Goal: Contribute content

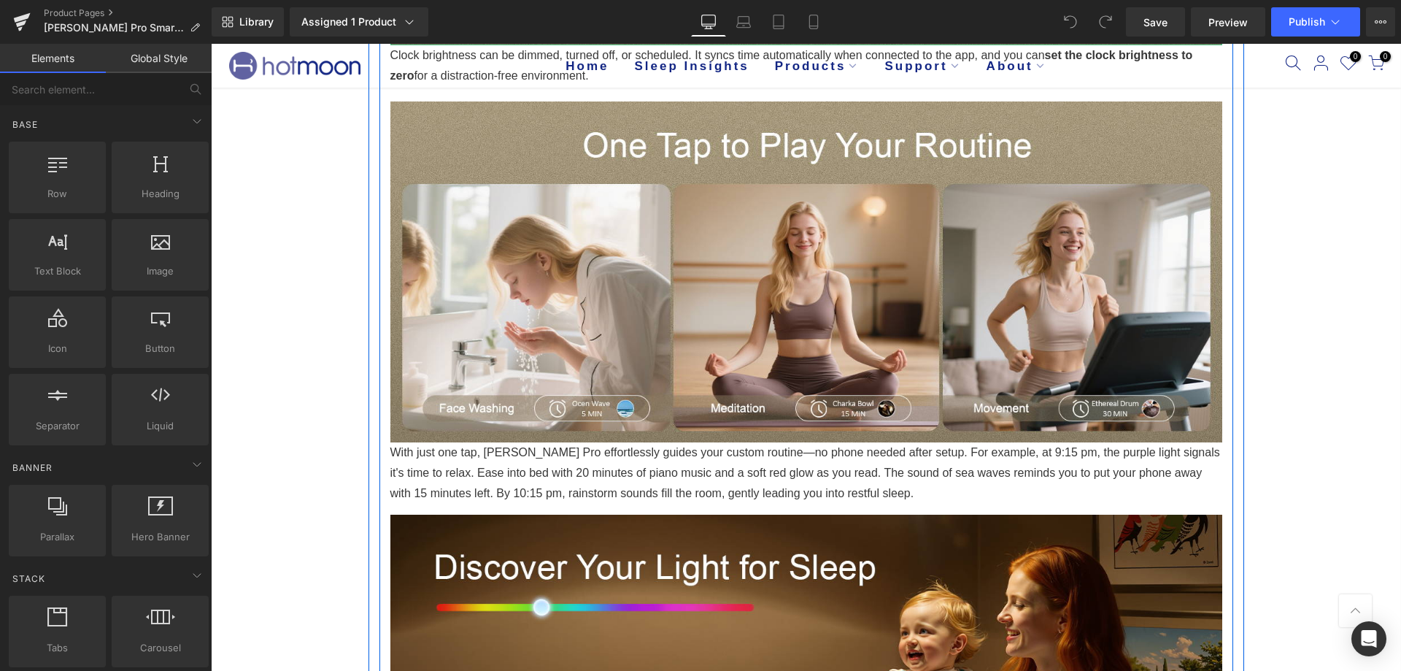
scroll to position [2408, 0]
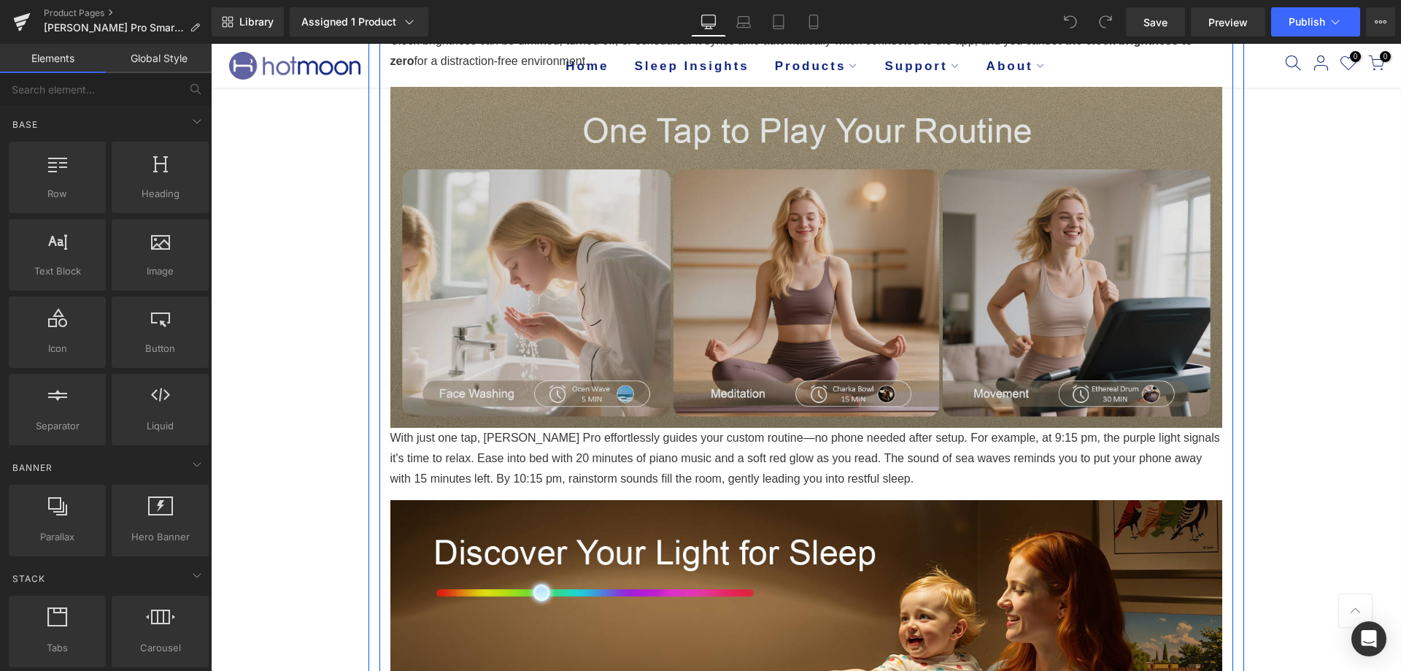
click at [792, 360] on img at bounding box center [806, 257] width 832 height 341
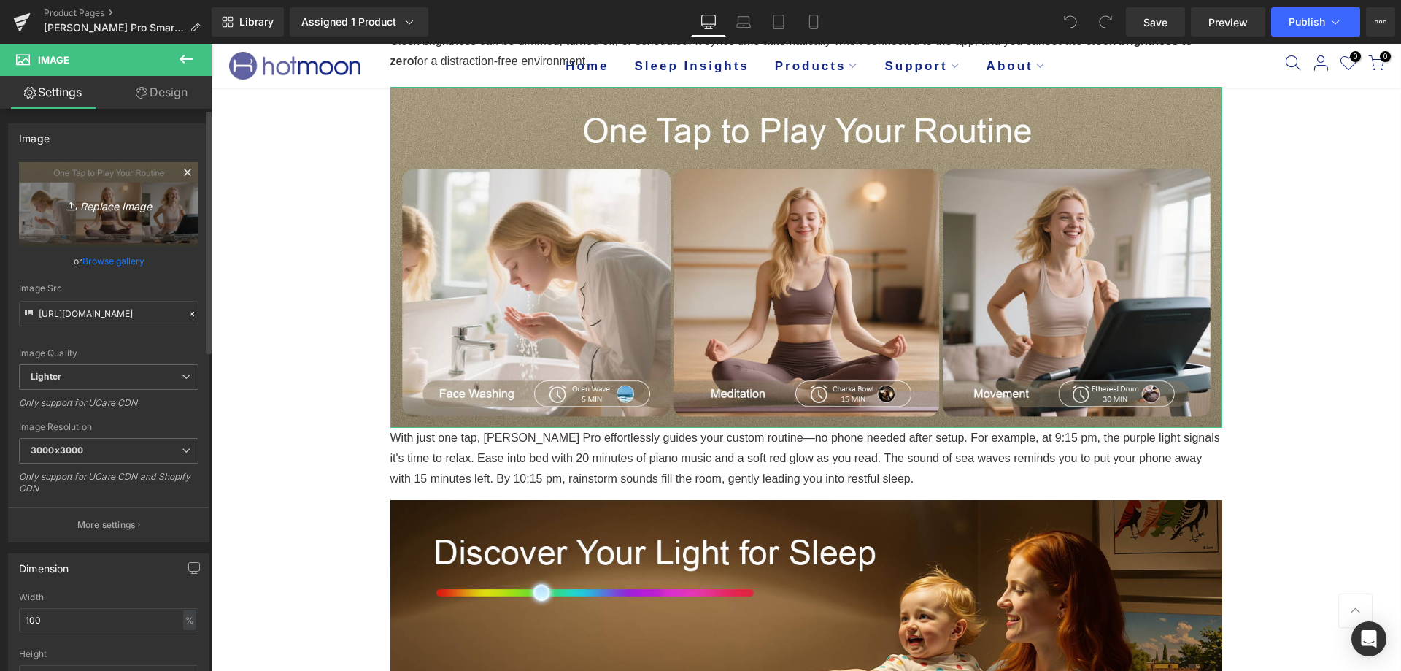
click at [104, 207] on icon "Replace Image" at bounding box center [108, 204] width 117 height 18
type input "C:\fakepath\[PERSON_NAME] Pro Routine Builder.png"
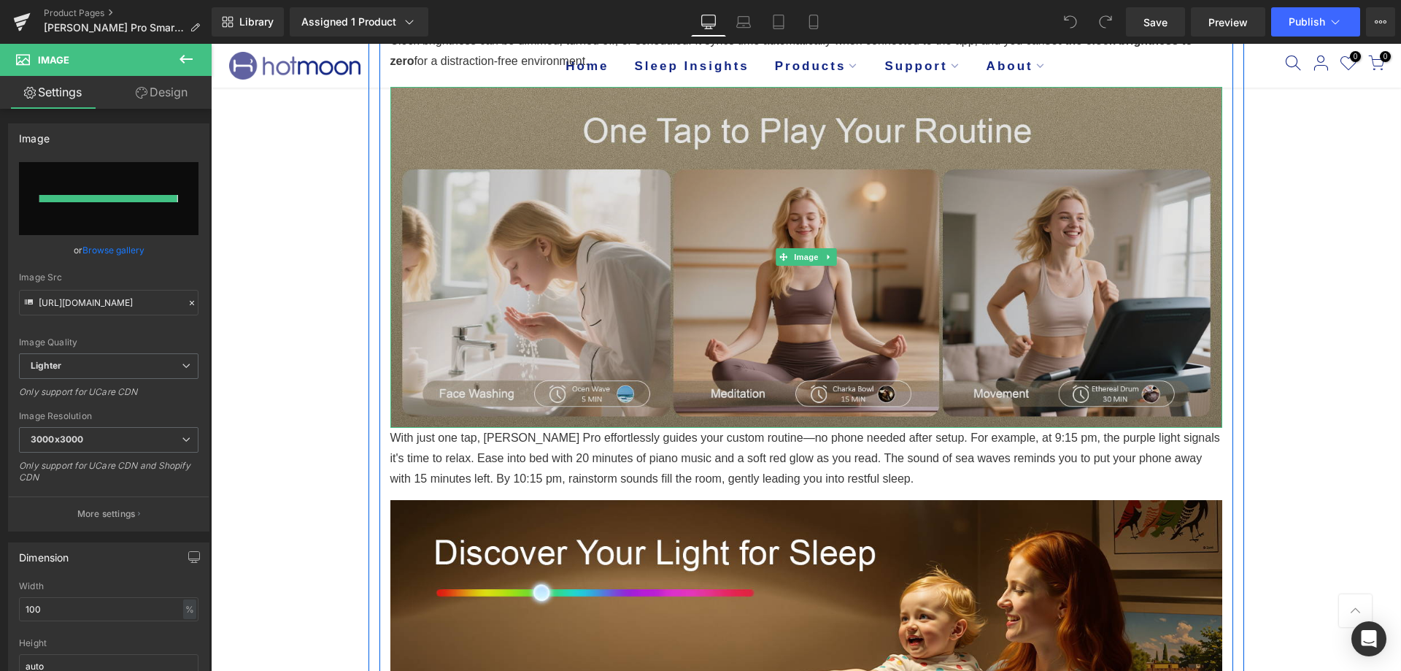
type input "[URL][DOMAIN_NAME][PERSON_NAME]"
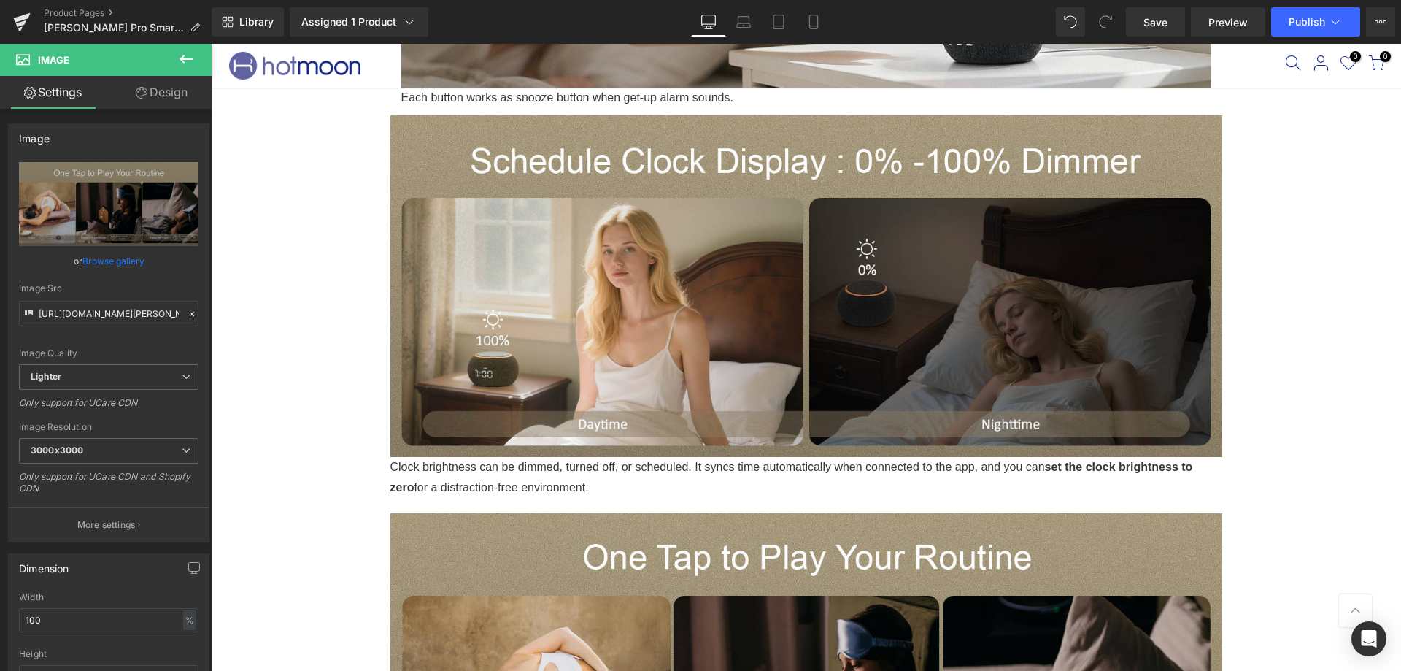
scroll to position [1898, 0]
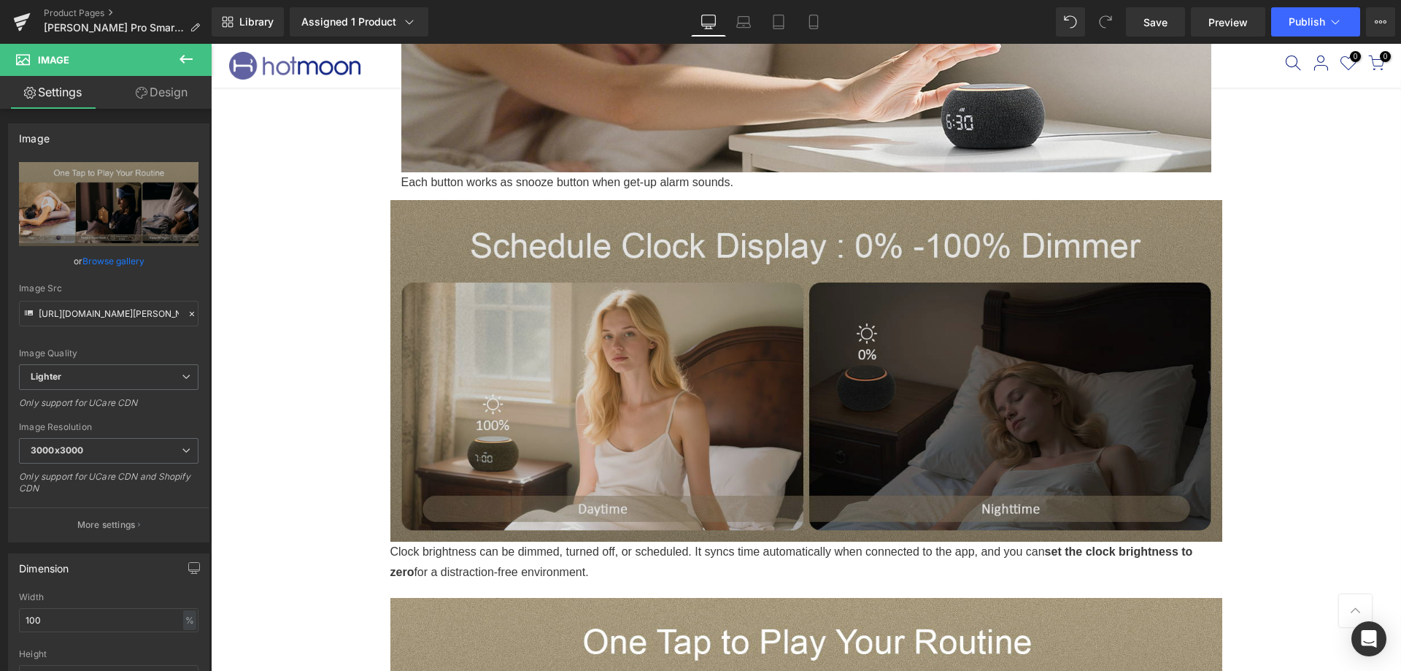
click at [1129, 474] on img at bounding box center [806, 370] width 832 height 341
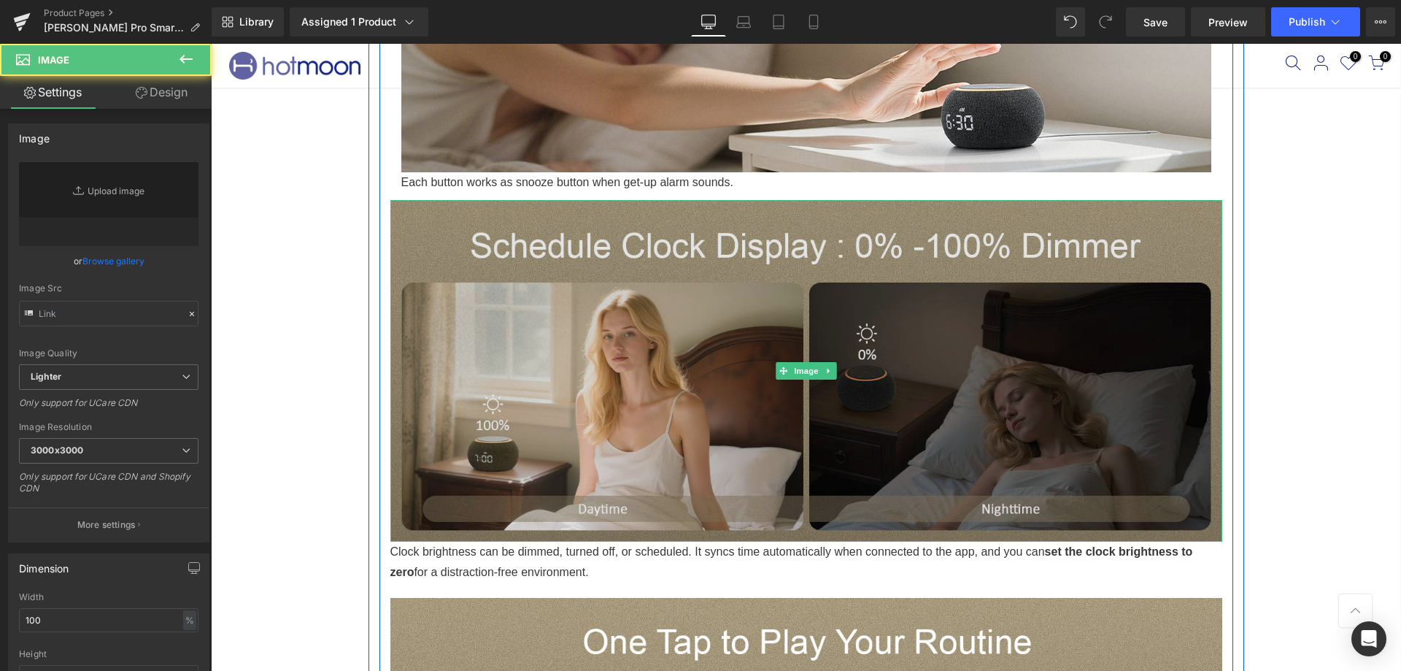
type input "[URL][DOMAIN_NAME]"
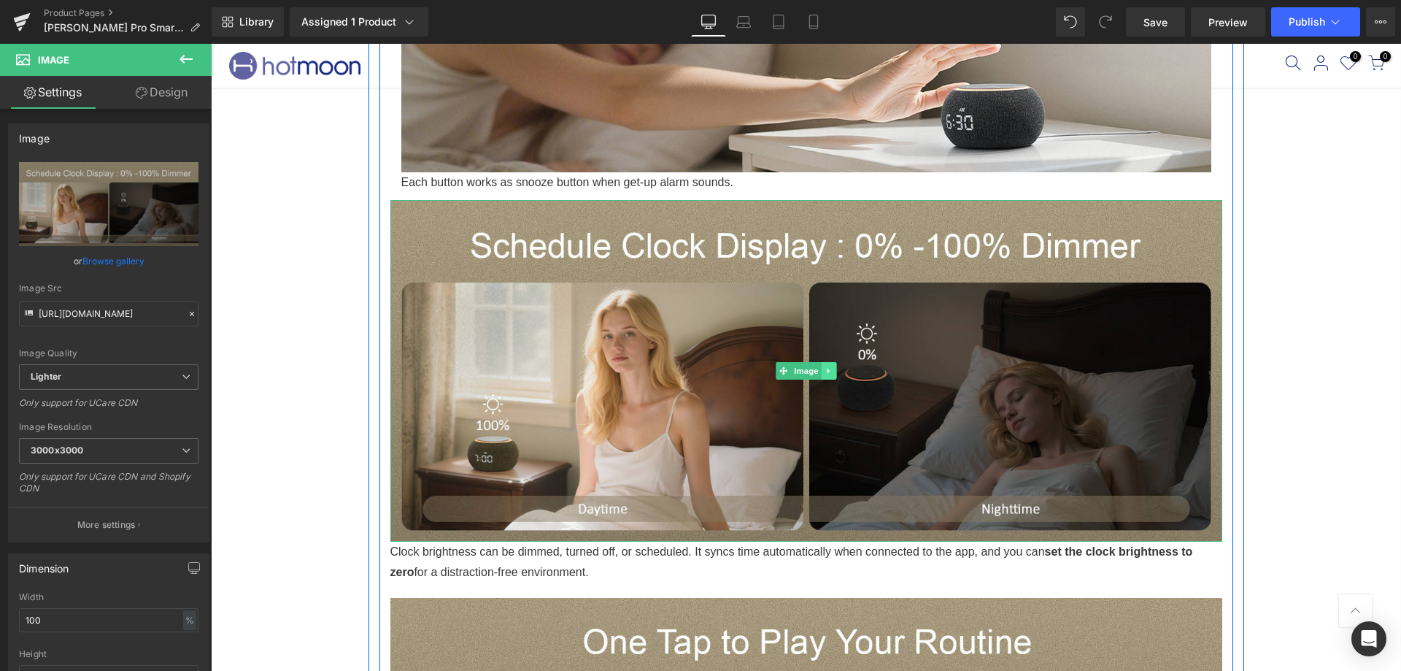
click at [821, 373] on link at bounding box center [828, 371] width 15 height 18
click at [832, 370] on icon at bounding box center [836, 370] width 8 height 8
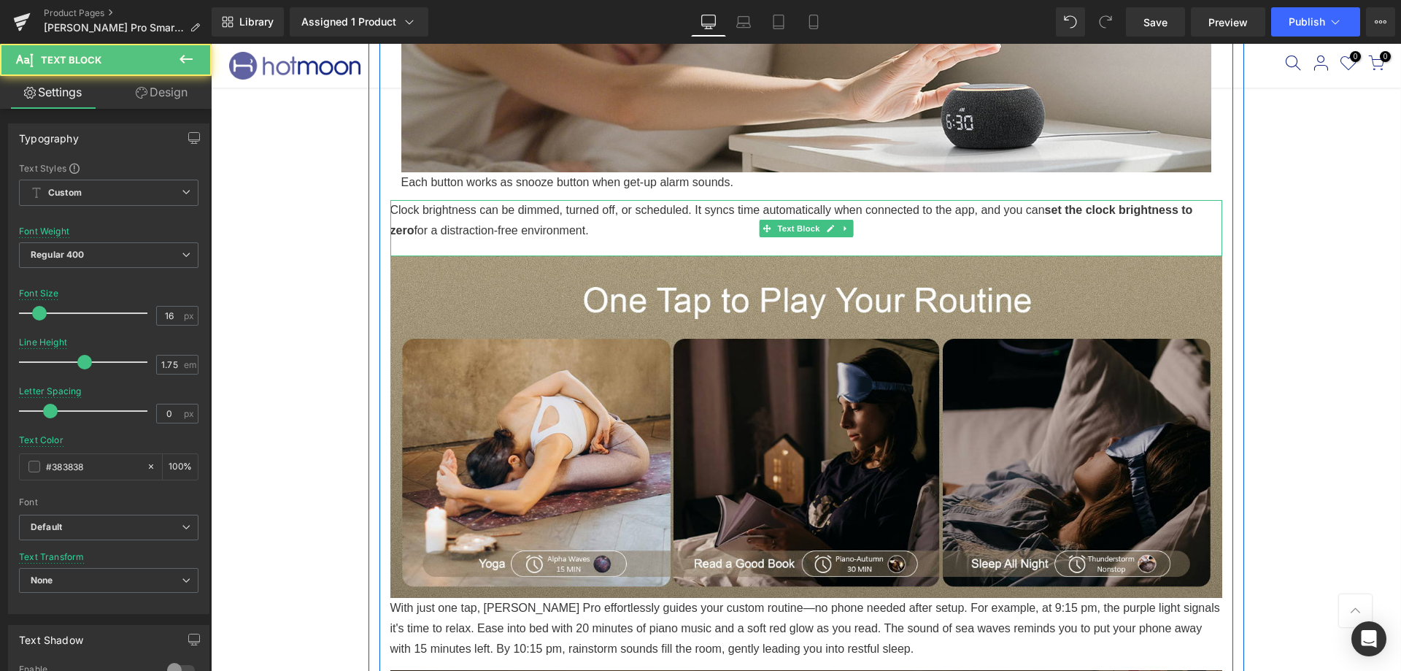
click at [638, 223] on p "Clock brightness can be dimmed, turned off, or scheduled. It syncs time automat…" at bounding box center [806, 220] width 832 height 41
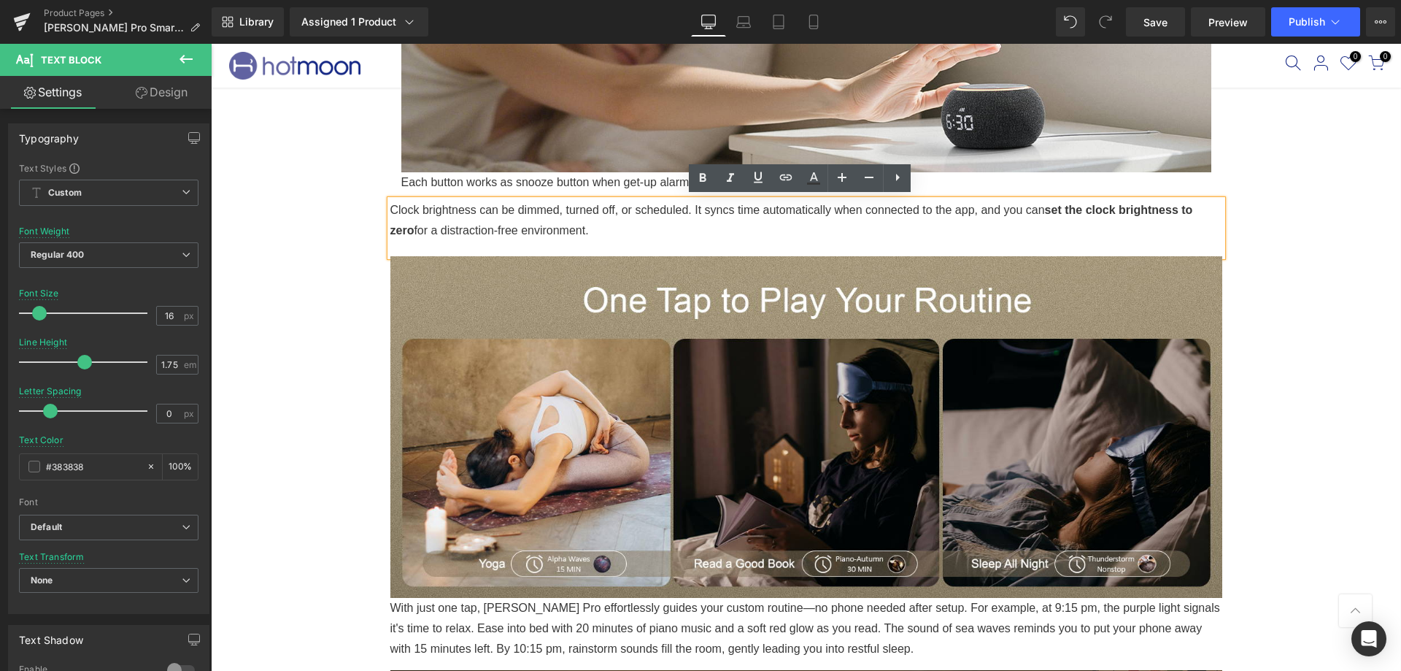
drag, startPoint x: 596, startPoint y: 231, endPoint x: 380, endPoint y: 209, distance: 217.1
click at [380, 204] on div "Just lying down with white noise? Not enough. Heading Slow down, c alm your min…" at bounding box center [807, 477] width 854 height 2965
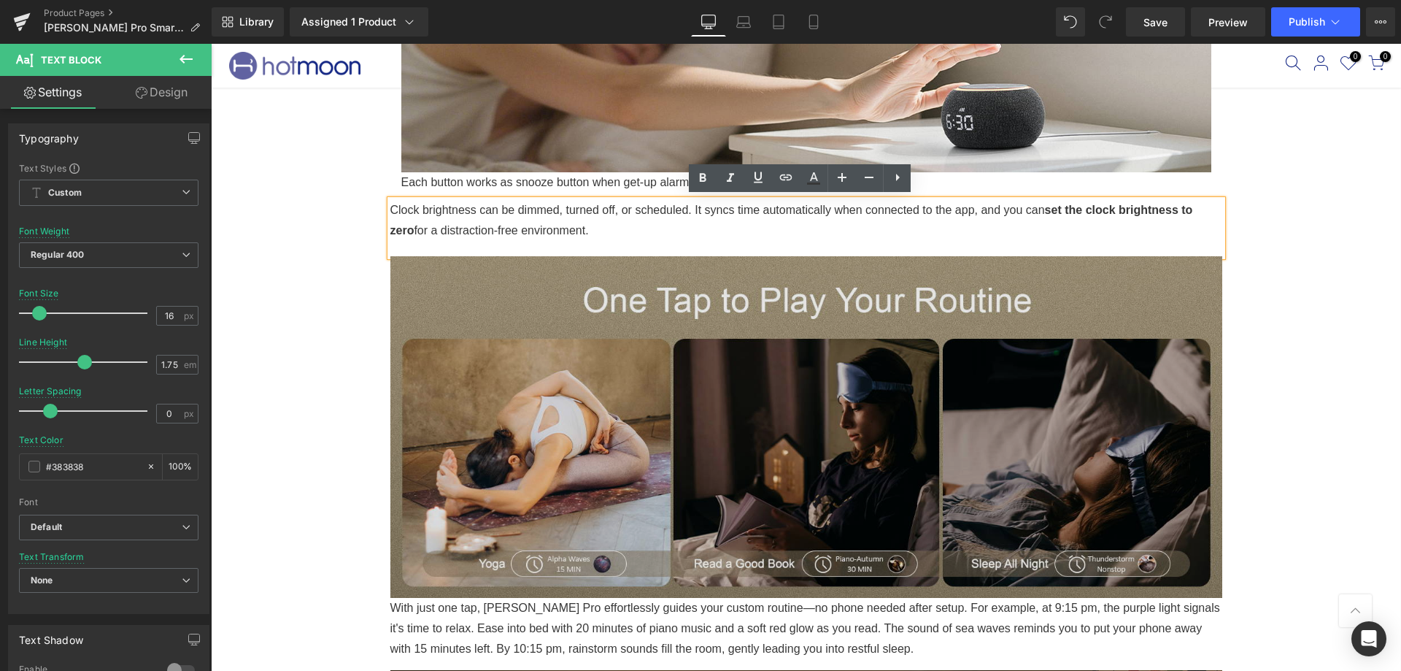
copy p "Clock brightness can be dimmed, turned off, or scheduled. It syncs time automat…"
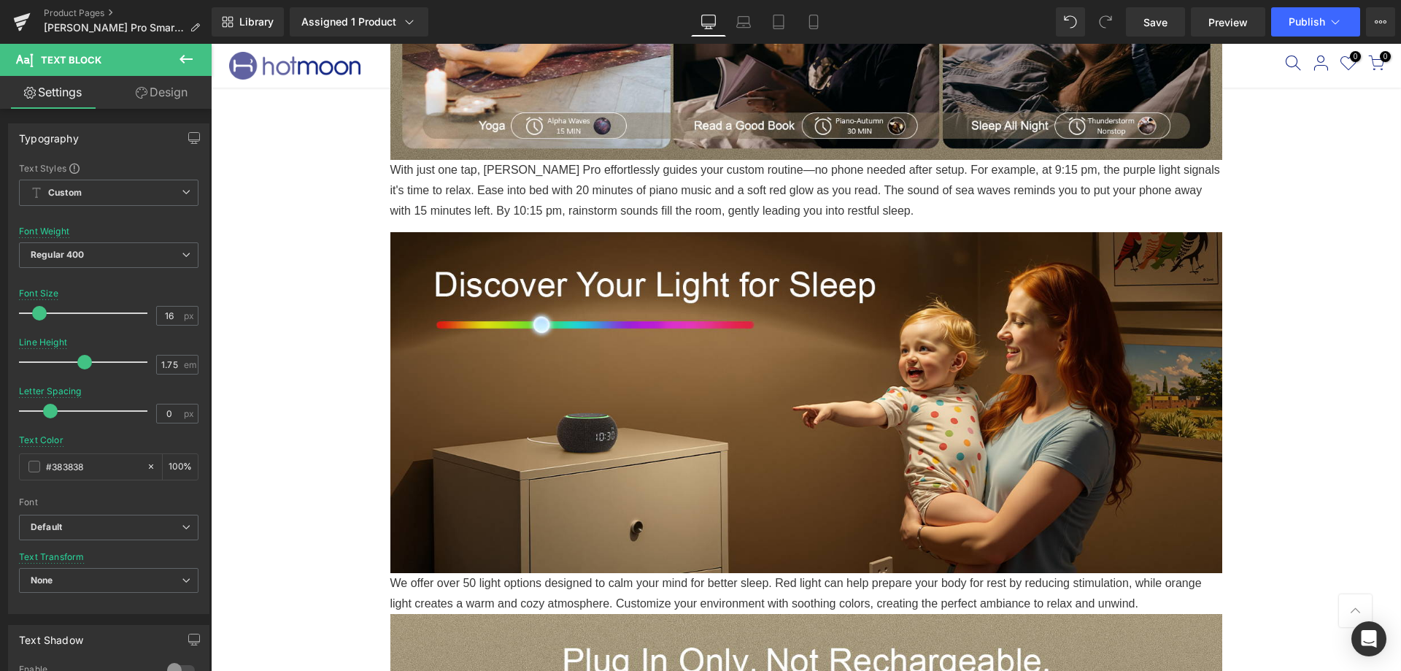
scroll to position [1752, 0]
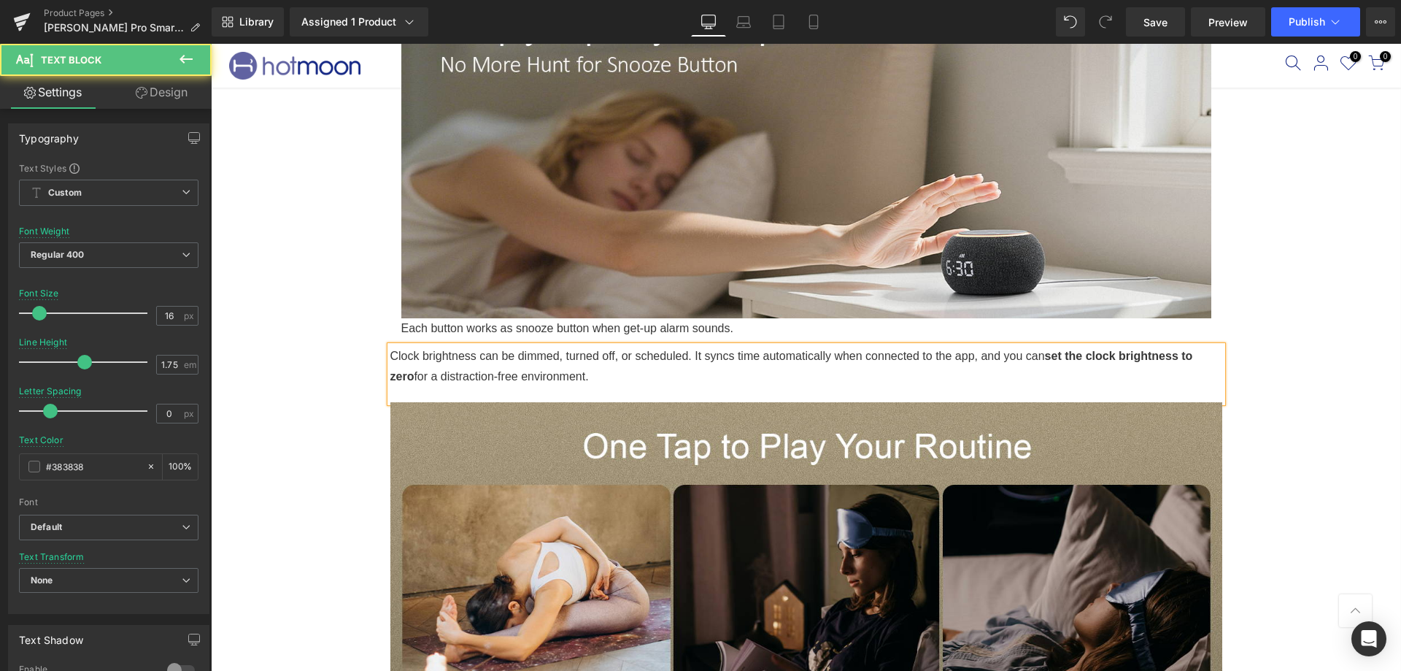
click at [882, 374] on p "Clock brightness can be dimmed, turned off, or scheduled. It syncs time automat…" at bounding box center [806, 366] width 832 height 41
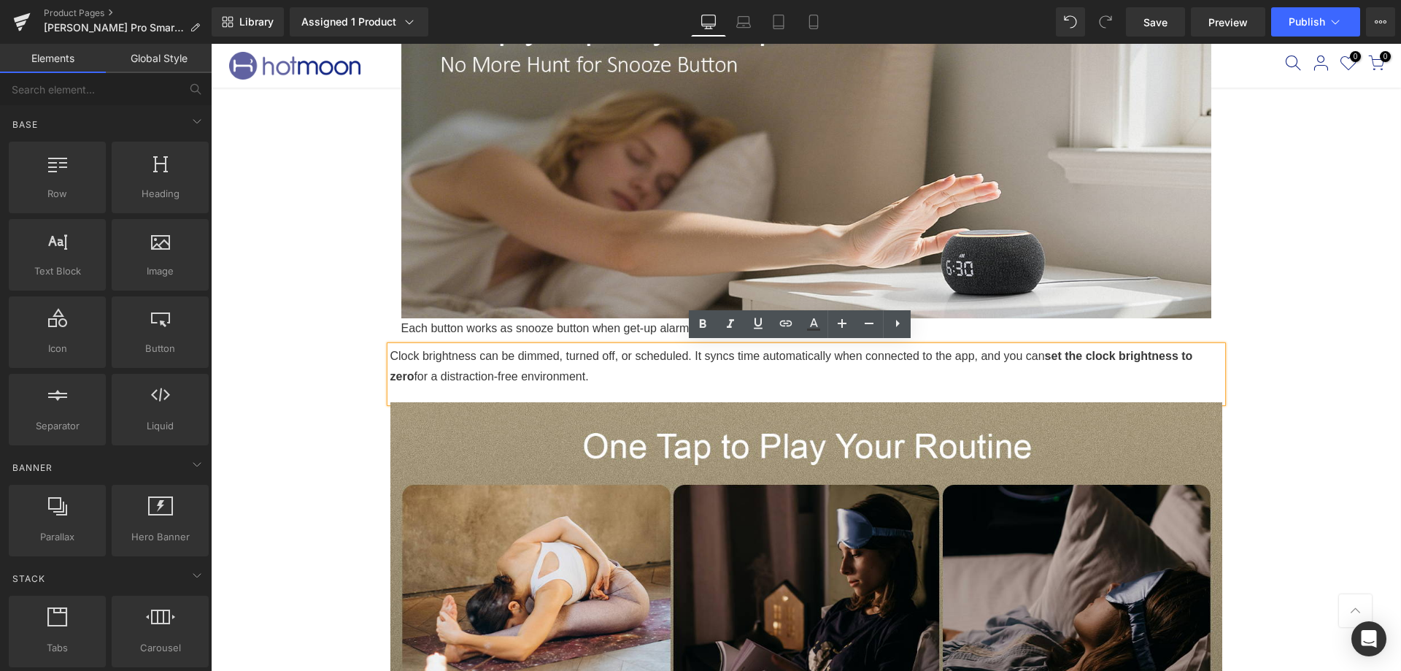
click at [1325, 388] on div "Row Sale Off (P) Image ‹" at bounding box center [806, 404] width 1190 height 4067
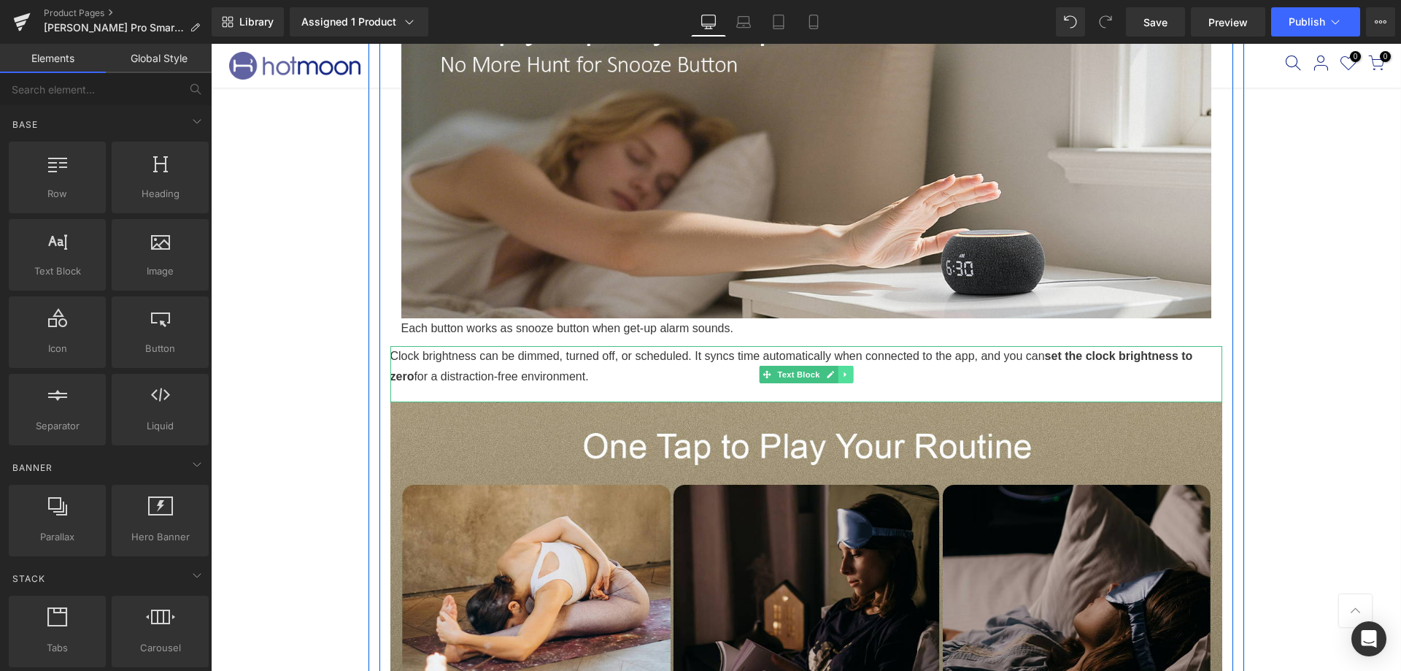
click at [842, 372] on icon at bounding box center [846, 374] width 8 height 9
click at [845, 372] on link at bounding box center [852, 375] width 15 height 18
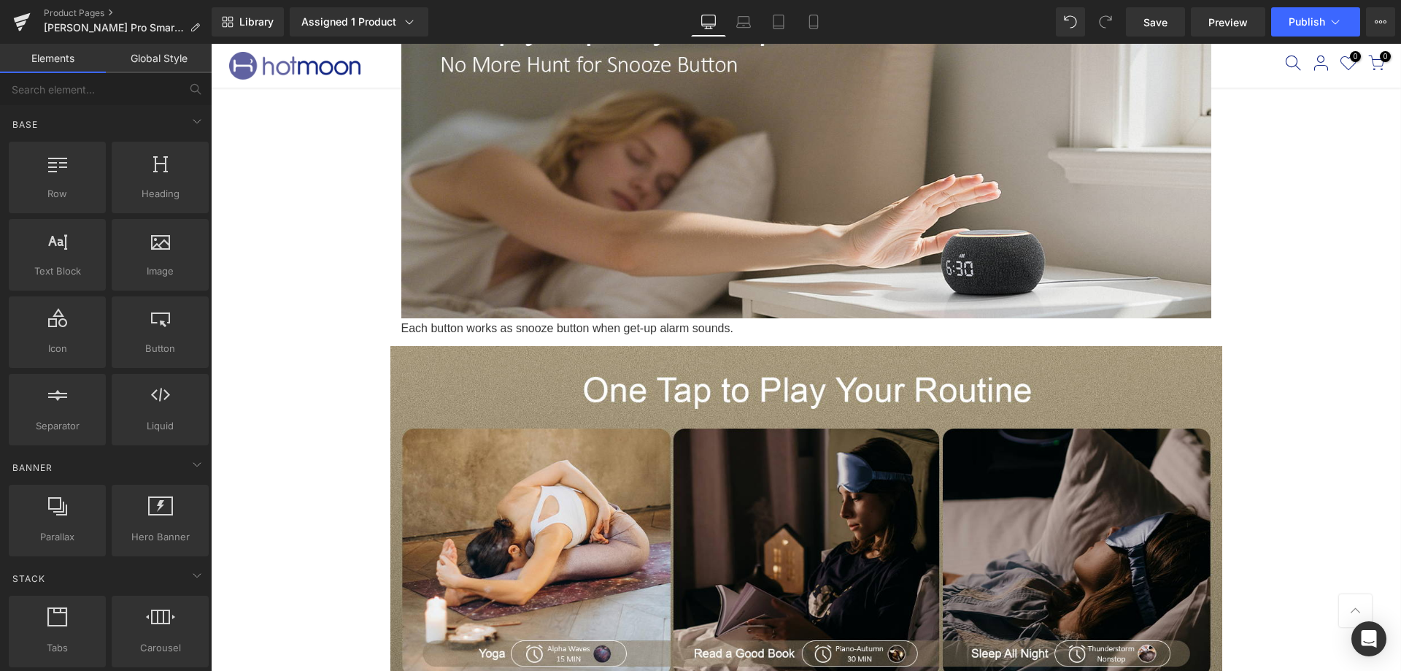
click at [1322, 379] on div "Row Sale Off (P) Image ‹" at bounding box center [806, 376] width 1190 height 4011
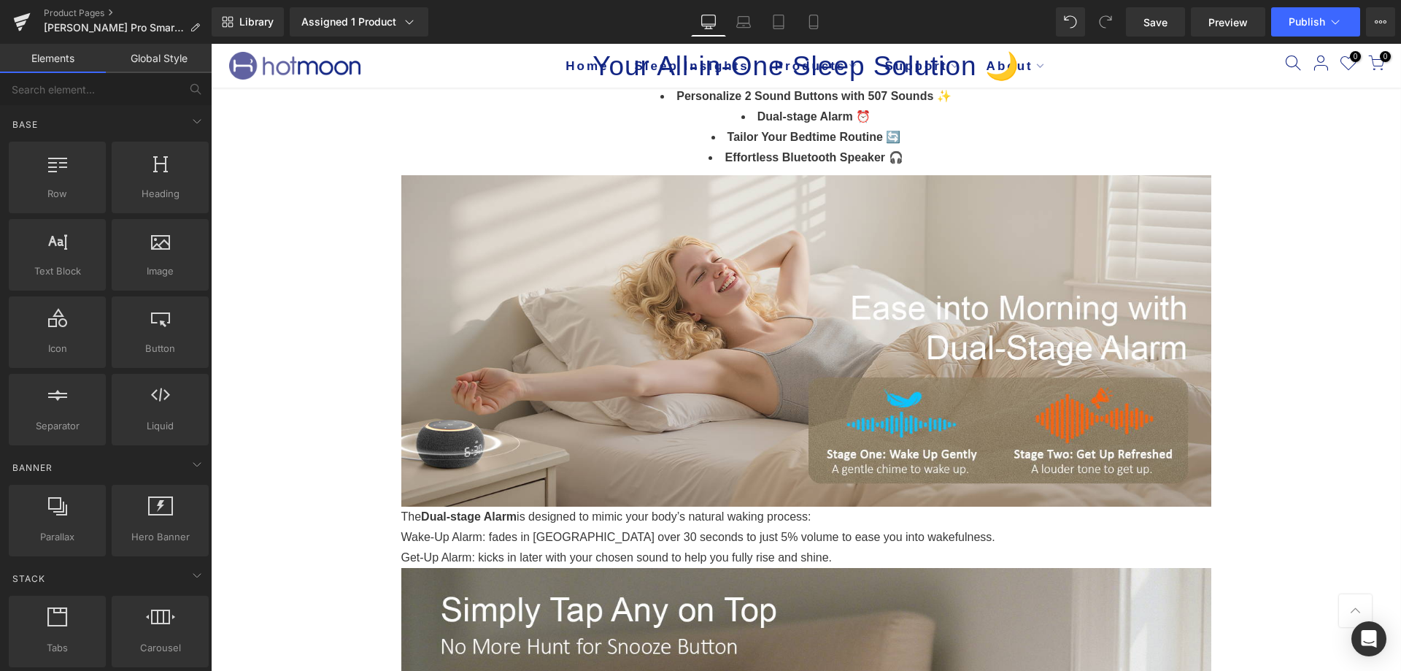
scroll to position [1168, 0]
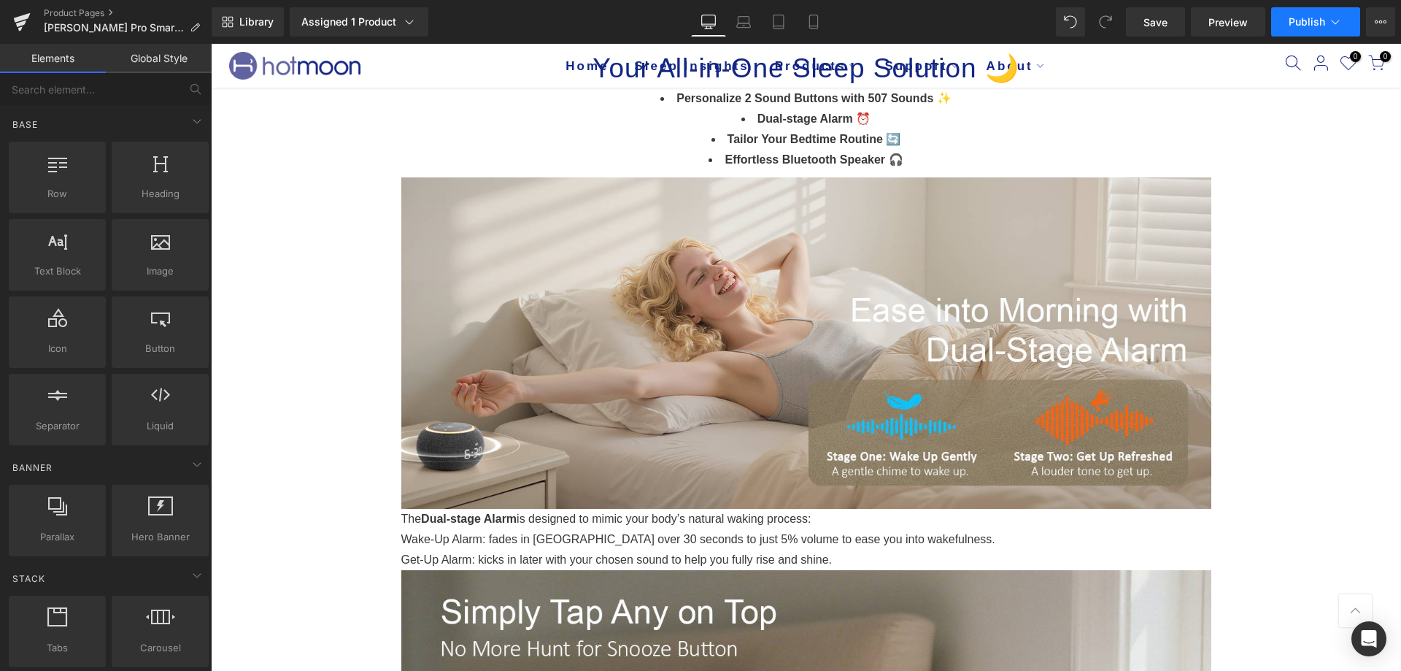
click at [1321, 16] on span "Publish" at bounding box center [1307, 22] width 36 height 12
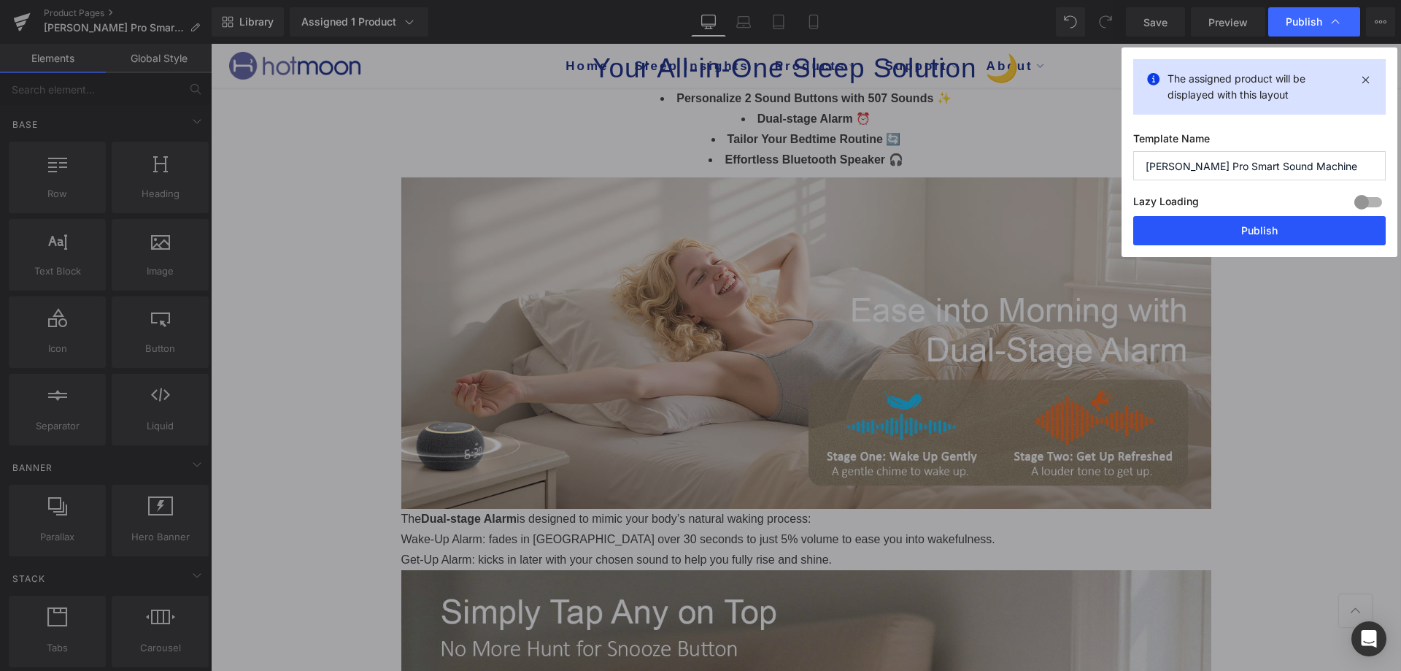
click at [1247, 229] on button "Publish" at bounding box center [1259, 230] width 253 height 29
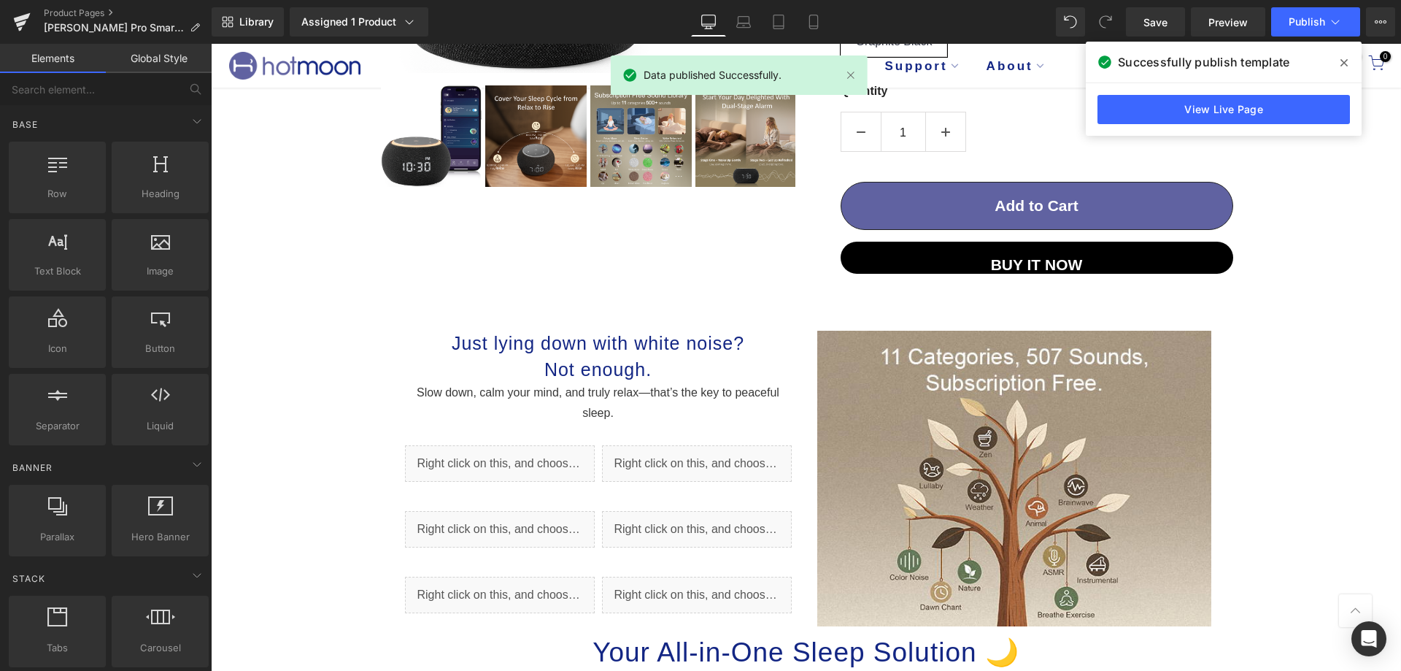
scroll to position [0, 0]
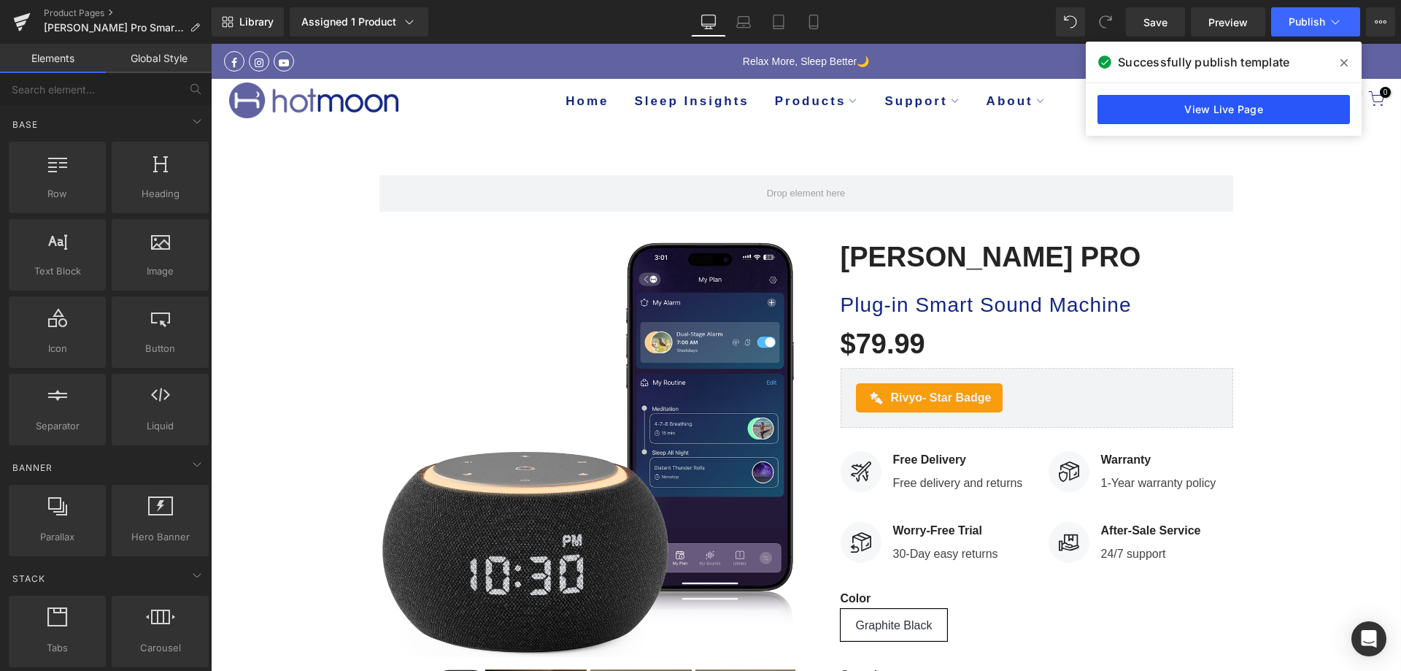
click at [1197, 113] on link "View Live Page" at bounding box center [1224, 109] width 253 height 29
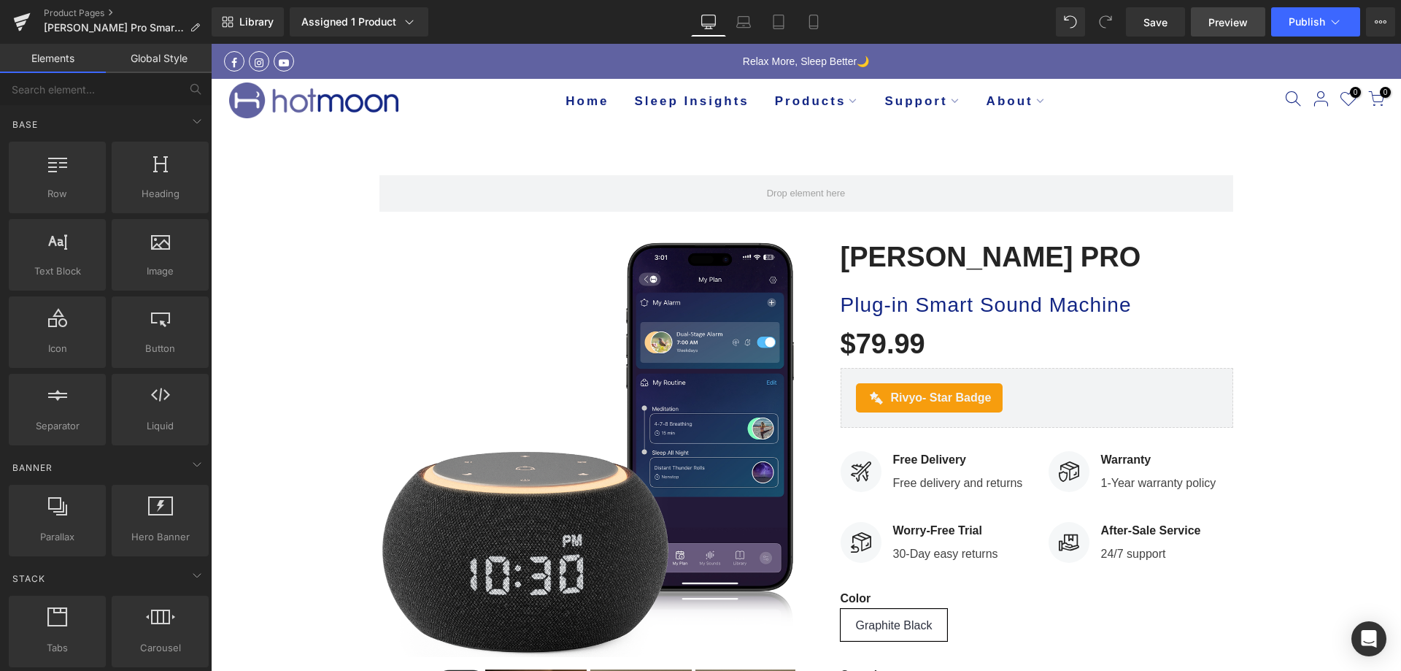
click at [1234, 30] on link "Preview" at bounding box center [1228, 21] width 74 height 29
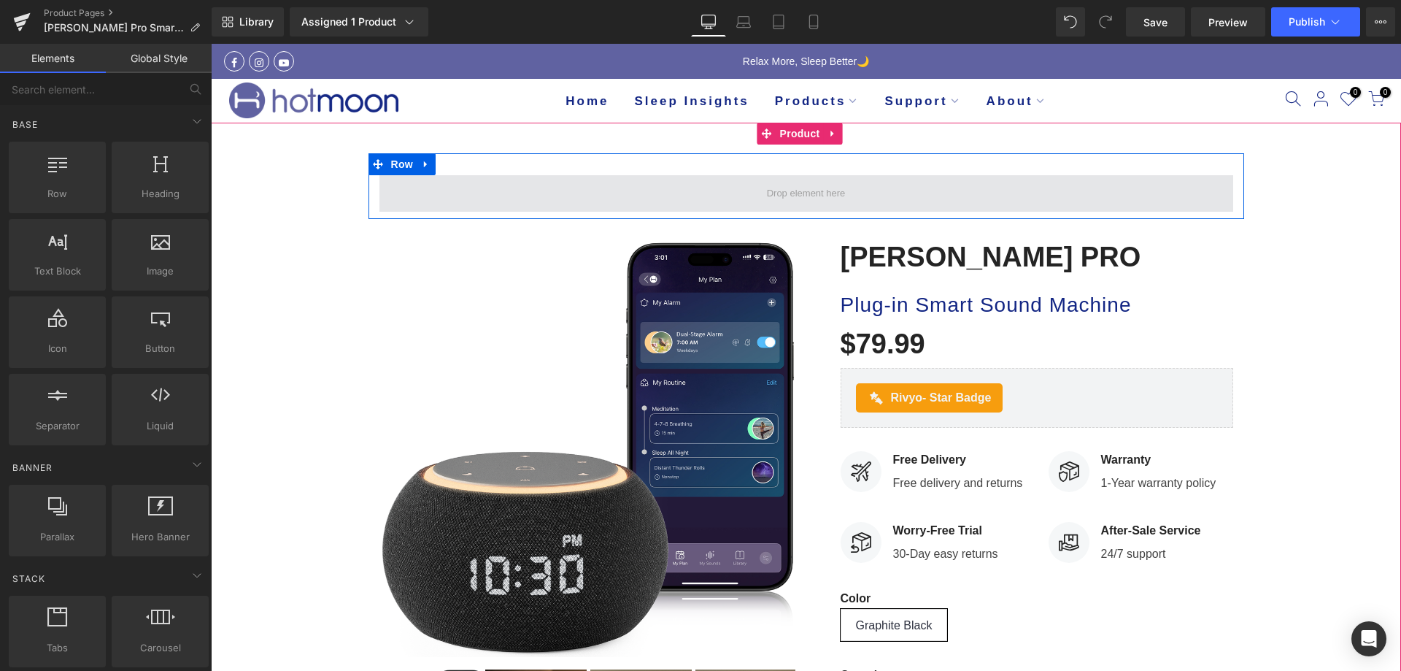
click at [701, 193] on span at bounding box center [807, 193] width 854 height 36
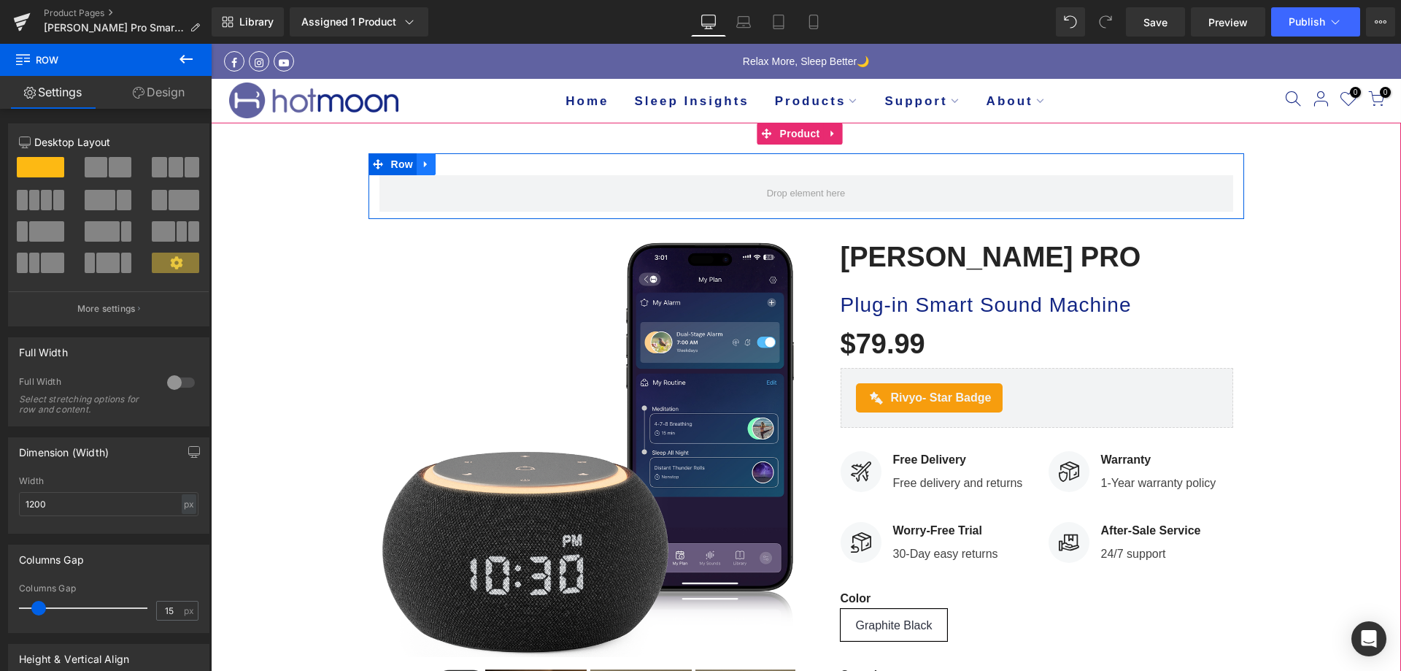
click at [417, 167] on link at bounding box center [426, 164] width 19 height 22
click at [462, 165] on icon at bounding box center [464, 164] width 10 height 10
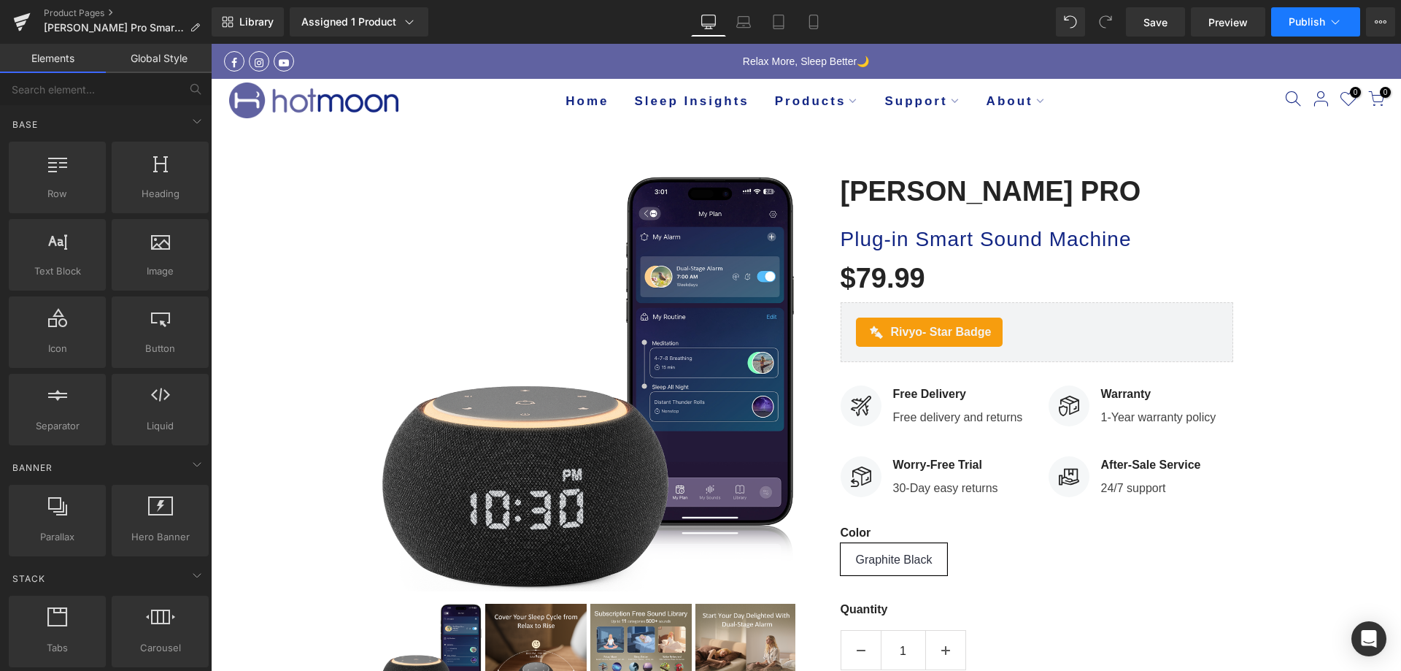
click at [1294, 31] on button "Publish" at bounding box center [1315, 21] width 89 height 29
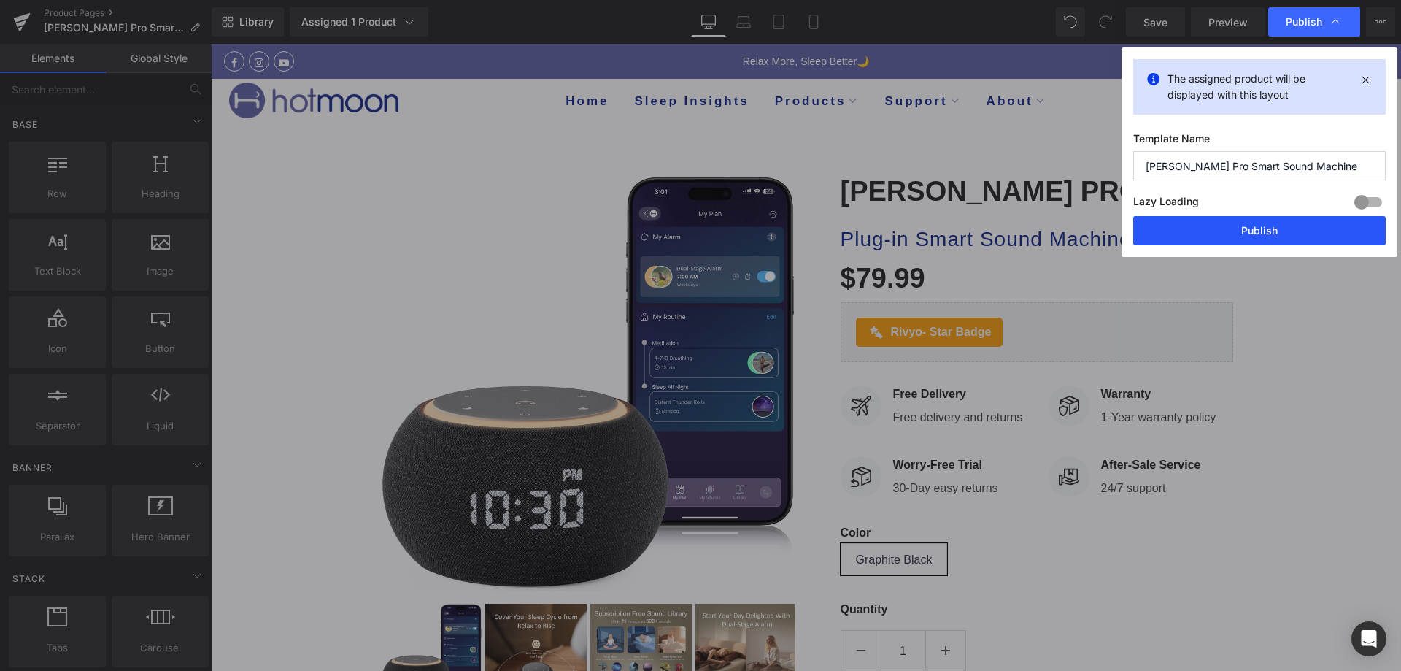
drag, startPoint x: 1265, startPoint y: 225, endPoint x: 1053, endPoint y: 181, distance: 216.1
click at [1265, 225] on button "Publish" at bounding box center [1259, 230] width 253 height 29
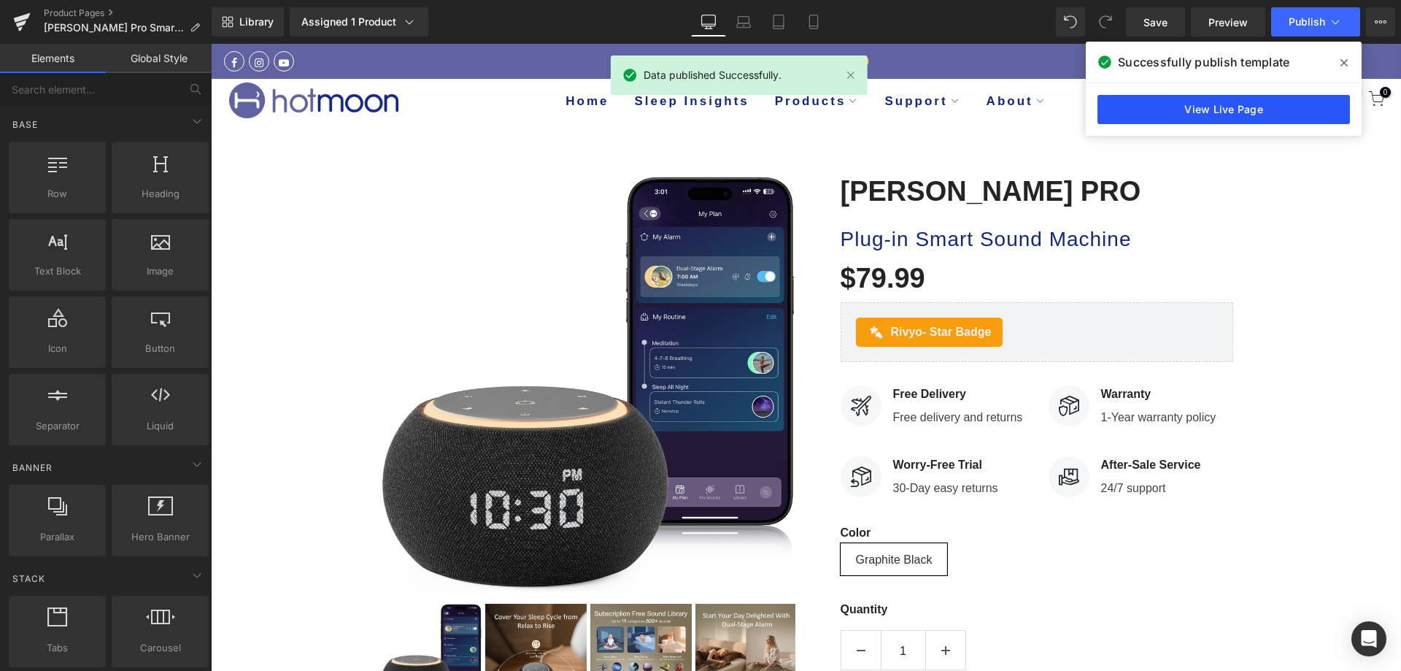
click at [1277, 110] on link "View Live Page" at bounding box center [1224, 109] width 253 height 29
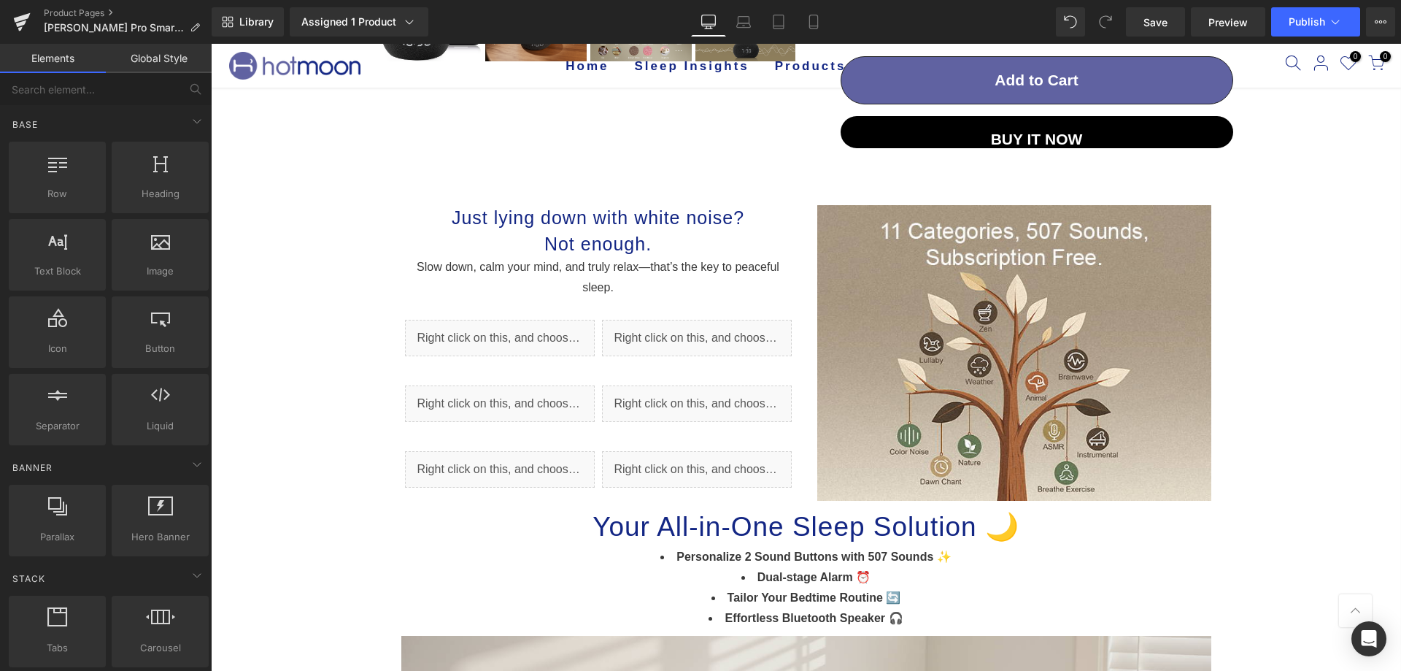
scroll to position [657, 0]
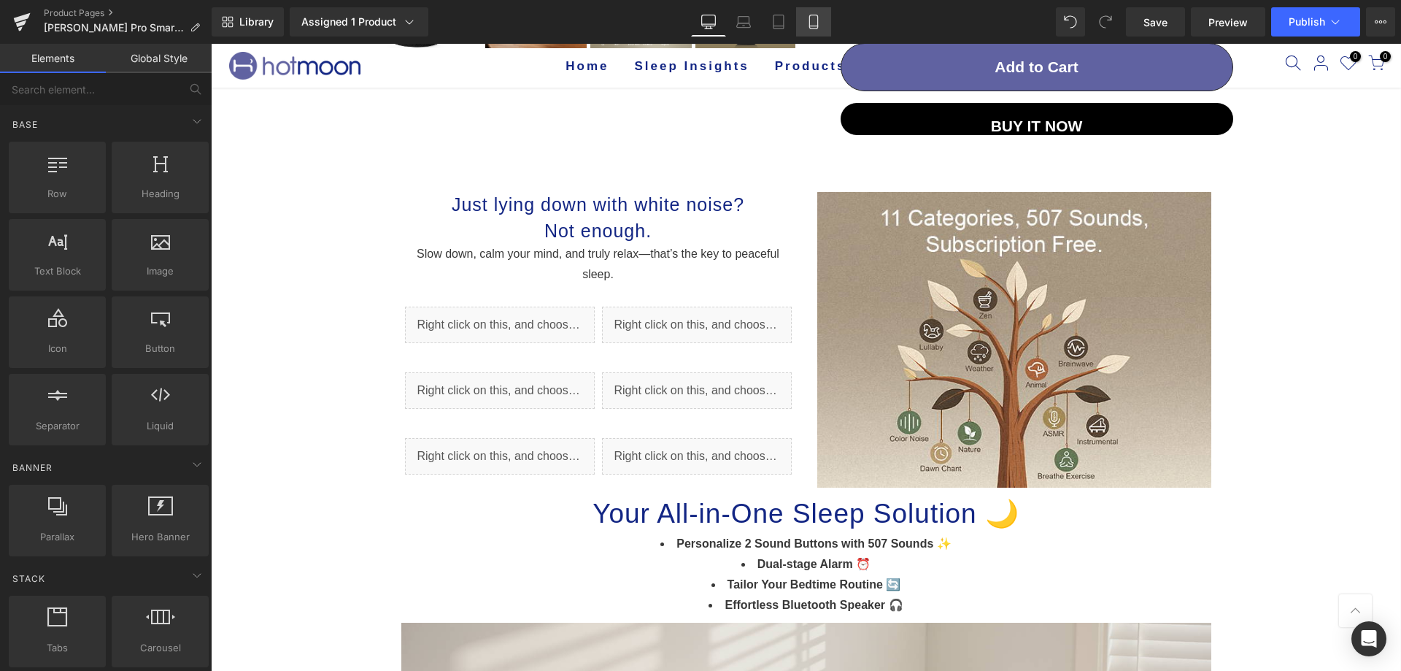
click at [812, 27] on icon at bounding box center [813, 22] width 15 height 15
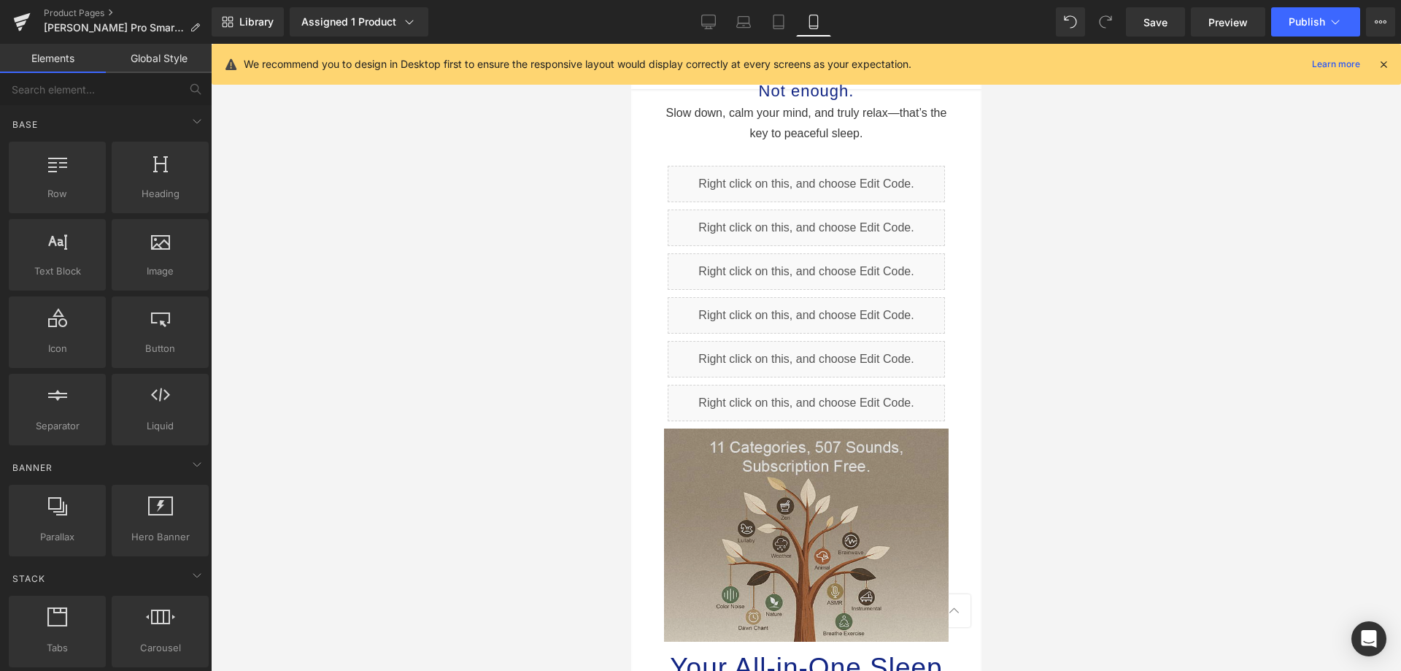
scroll to position [1530, 0]
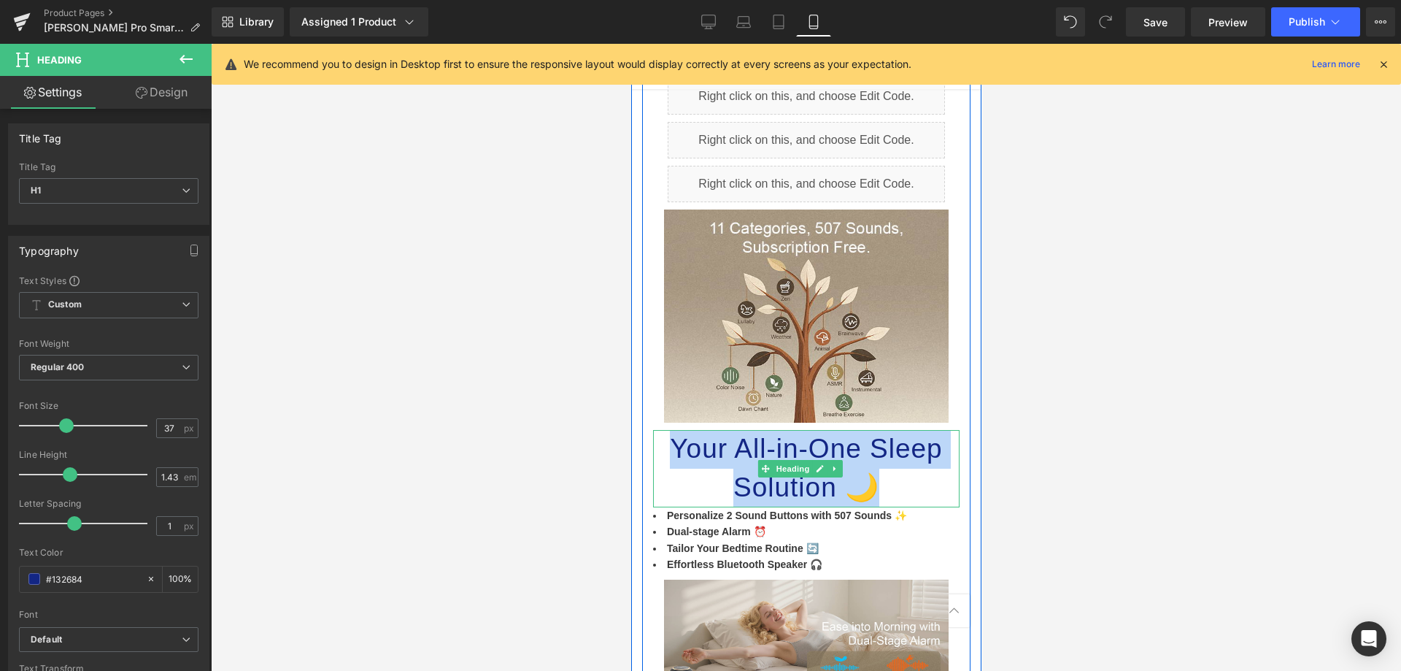
drag, startPoint x: 666, startPoint y: 420, endPoint x: 874, endPoint y: 468, distance: 213.5
click at [874, 468] on h1 "Your All-in-One Sleep Solution 🌙" at bounding box center [805, 468] width 307 height 77
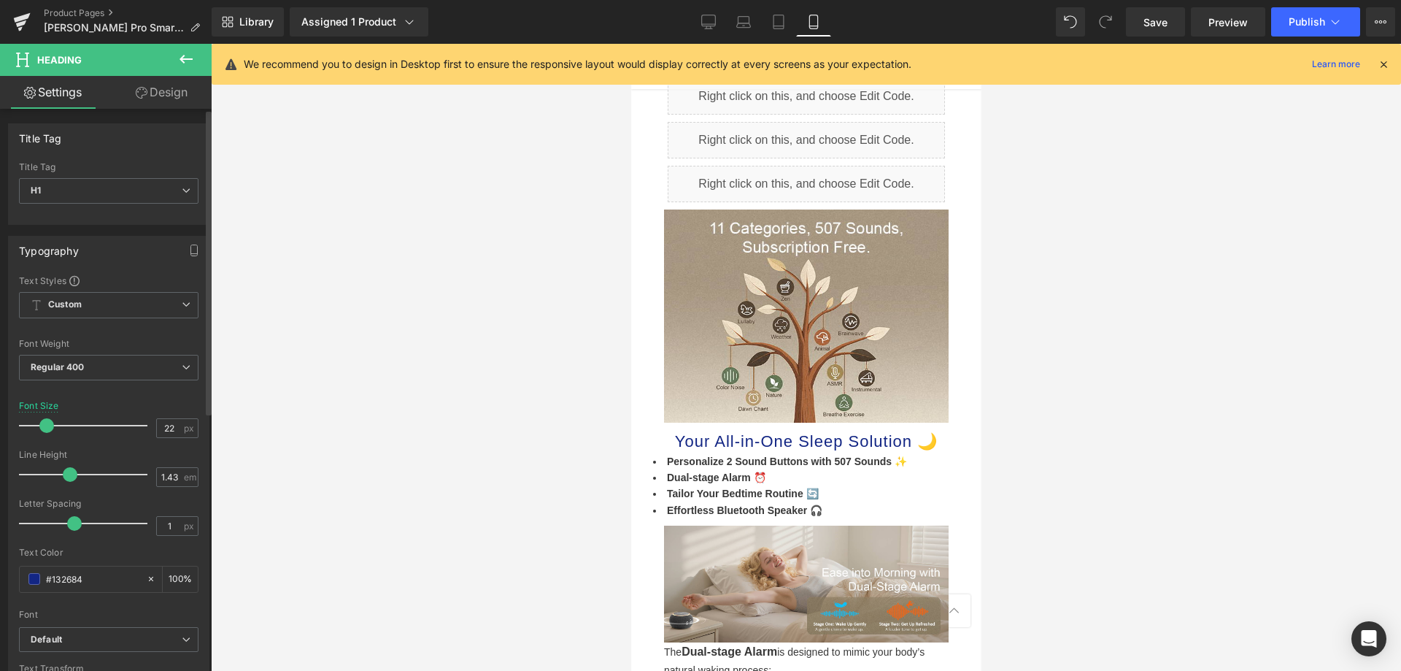
type input "23"
drag, startPoint x: 62, startPoint y: 430, endPoint x: 45, endPoint y: 433, distance: 17.0
click at [45, 433] on div at bounding box center [86, 425] width 121 height 29
click at [1294, 14] on button "Publish" at bounding box center [1315, 21] width 89 height 29
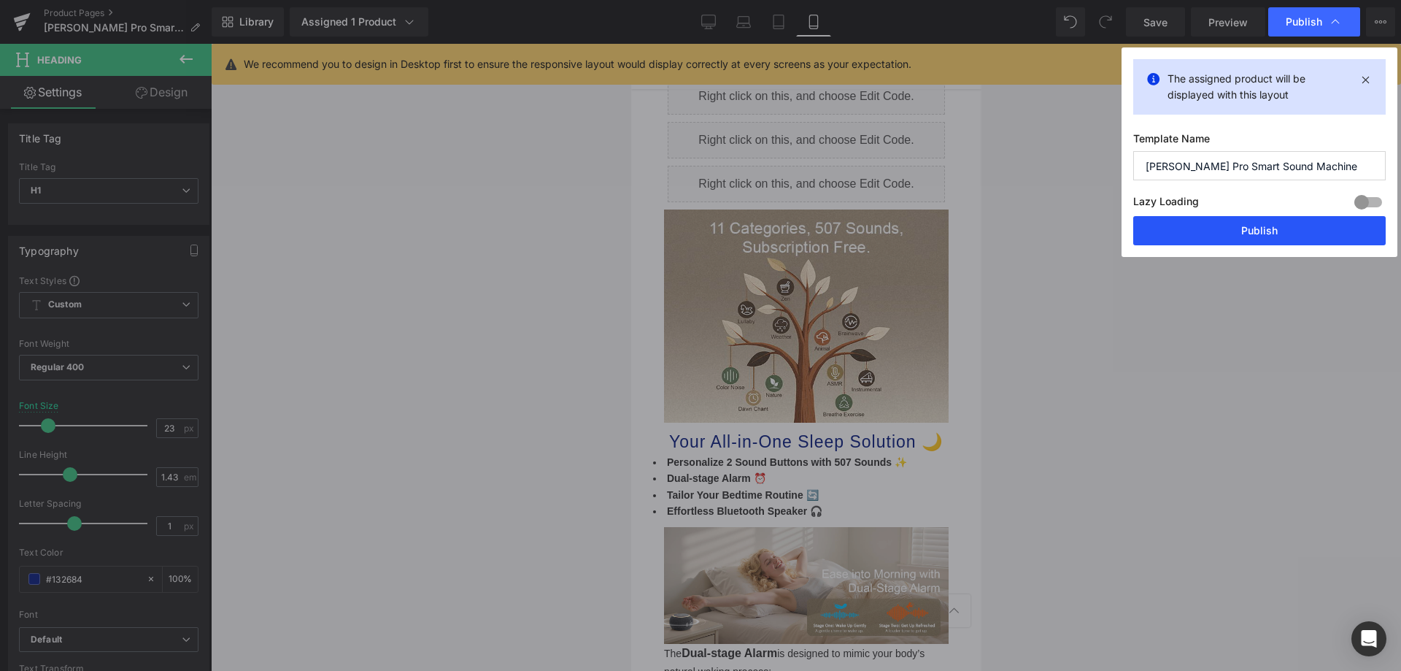
click at [1174, 228] on button "Publish" at bounding box center [1259, 230] width 253 height 29
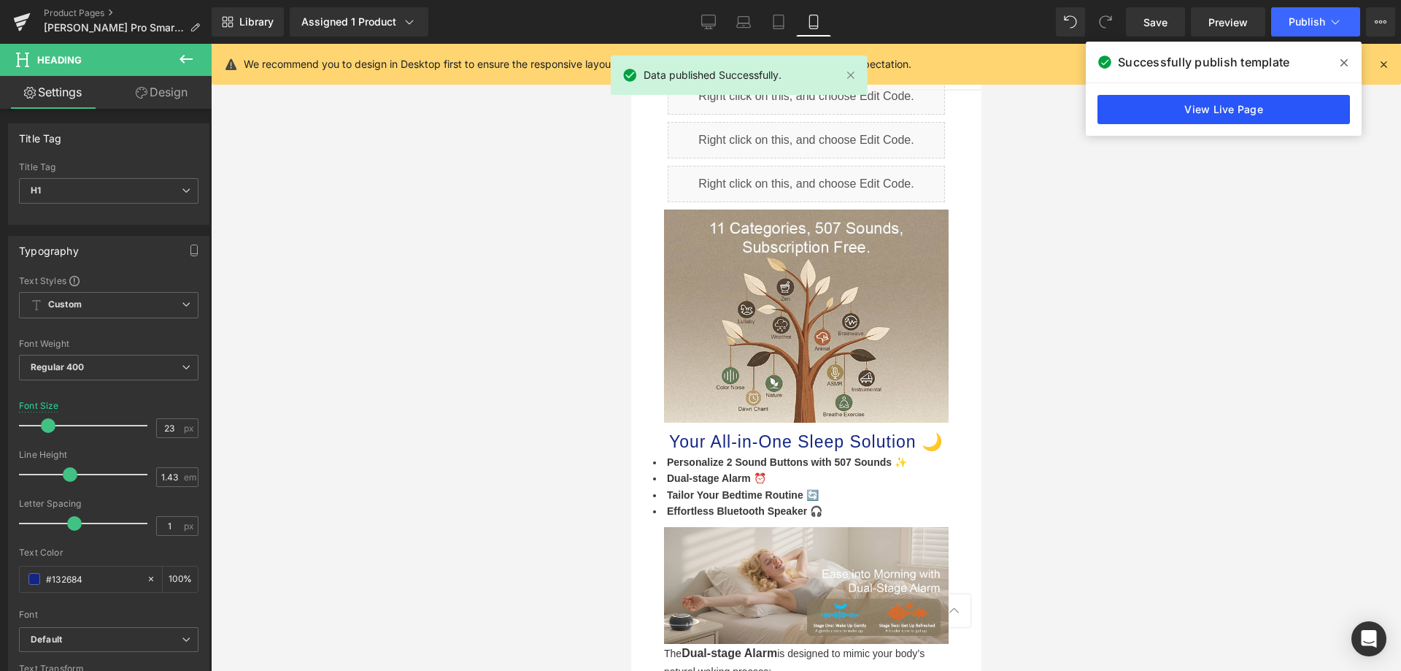
click at [1170, 111] on link "View Live Page" at bounding box center [1224, 109] width 253 height 29
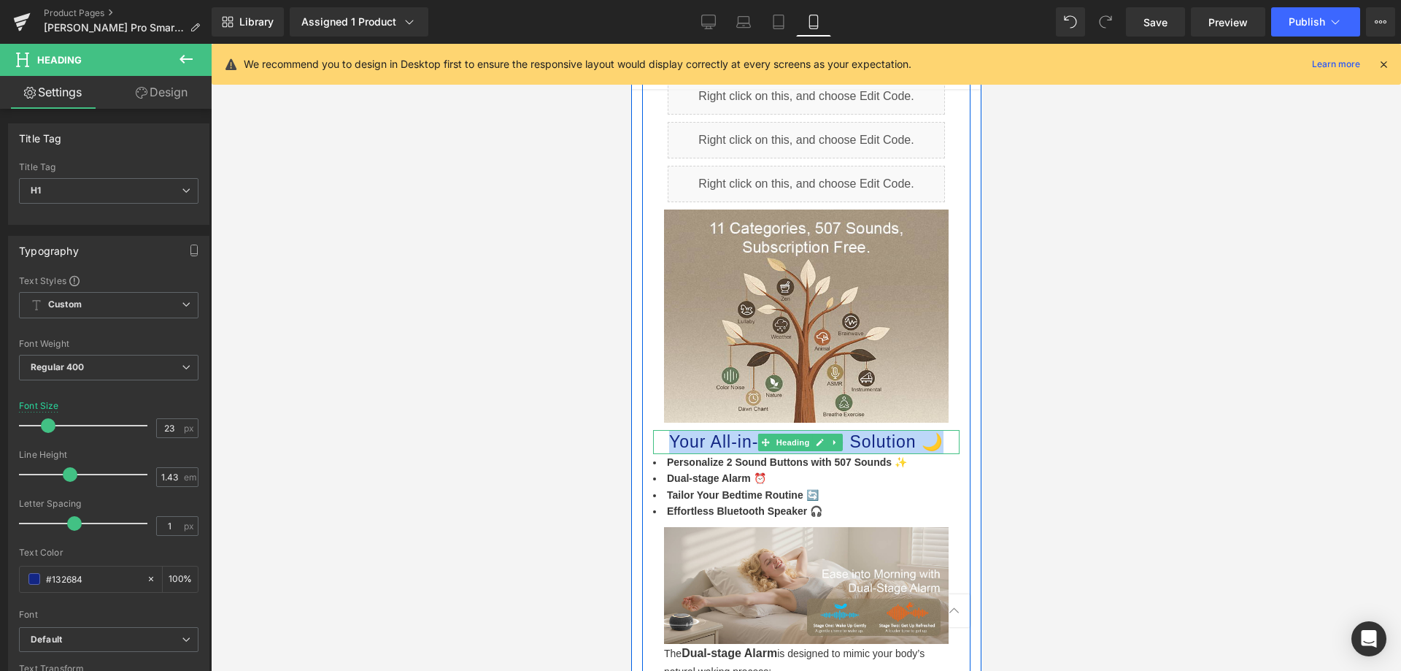
drag, startPoint x: 666, startPoint y: 414, endPoint x: 937, endPoint y: 422, distance: 271.6
click at [937, 430] on h1 "Your All-in-One Sleep Solution 🌙" at bounding box center [805, 442] width 307 height 24
copy h1 "Your All-in-One Sleep Solution 🌙"
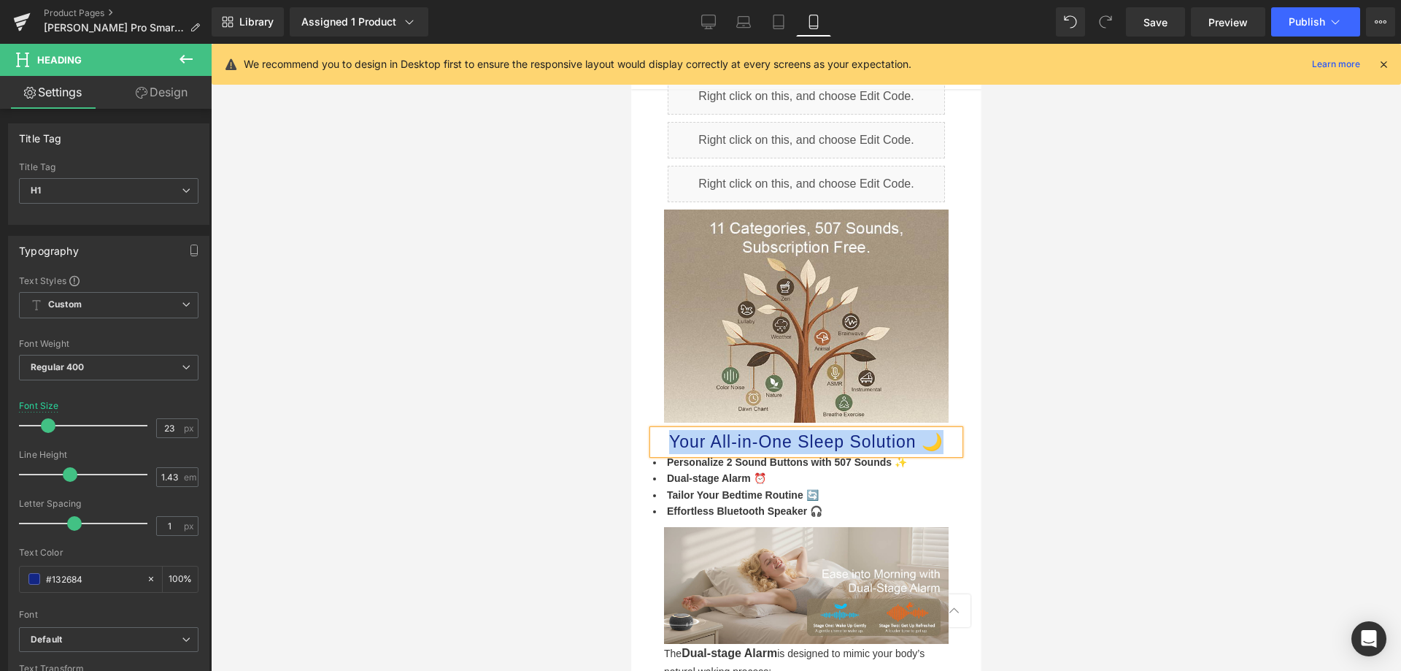
click at [915, 430] on h1 "Your All-in-One Sleep Solution 🌙" at bounding box center [805, 442] width 307 height 24
drag, startPoint x: 665, startPoint y: 414, endPoint x: 1058, endPoint y: 417, distance: 392.7
click at [981, 417] on html "× Write a review Name ( Shown publicly like [PERSON_NAME] [PERSON_NAME] S. J.S.…" at bounding box center [806, 564] width 350 height 4100
copy h1 "Your All-in-One Sleep Solution🌙"
click at [171, 428] on input "23" at bounding box center [170, 428] width 26 height 18
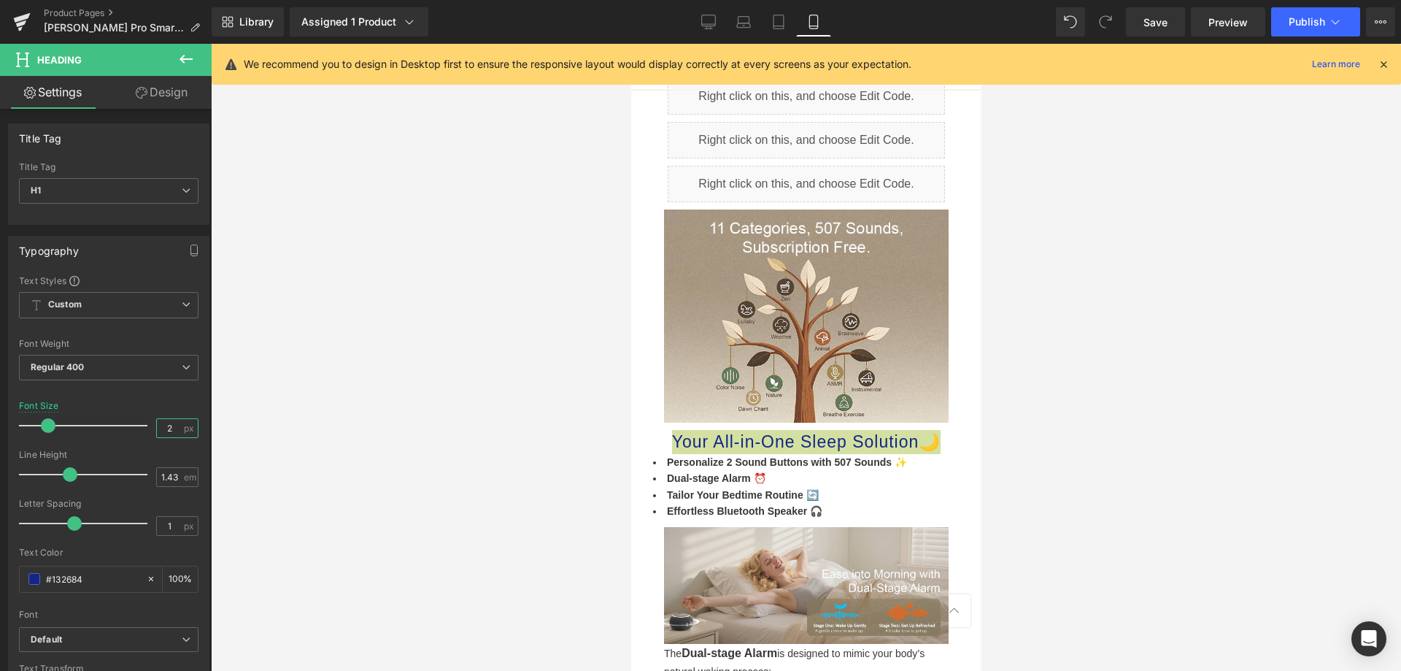
type input "20"
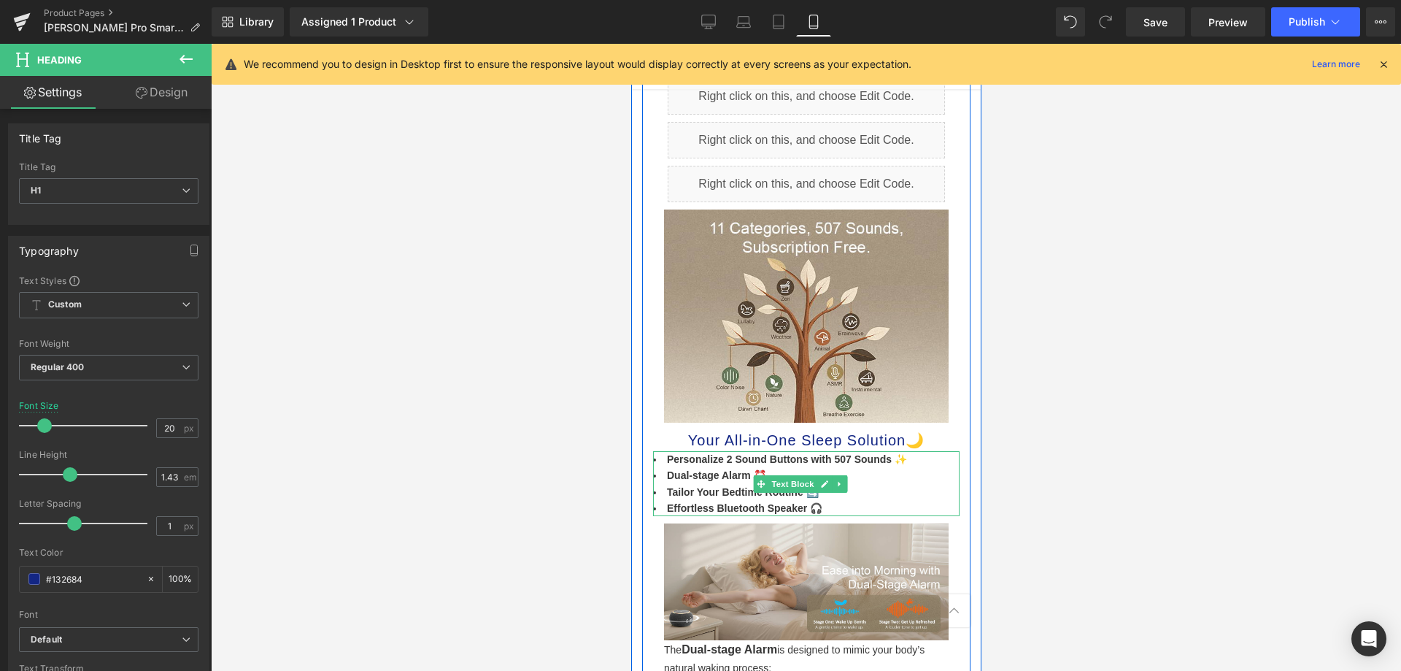
click at [869, 500] on li "Effortless Bluetooth Speaker 🎧" at bounding box center [805, 508] width 307 height 16
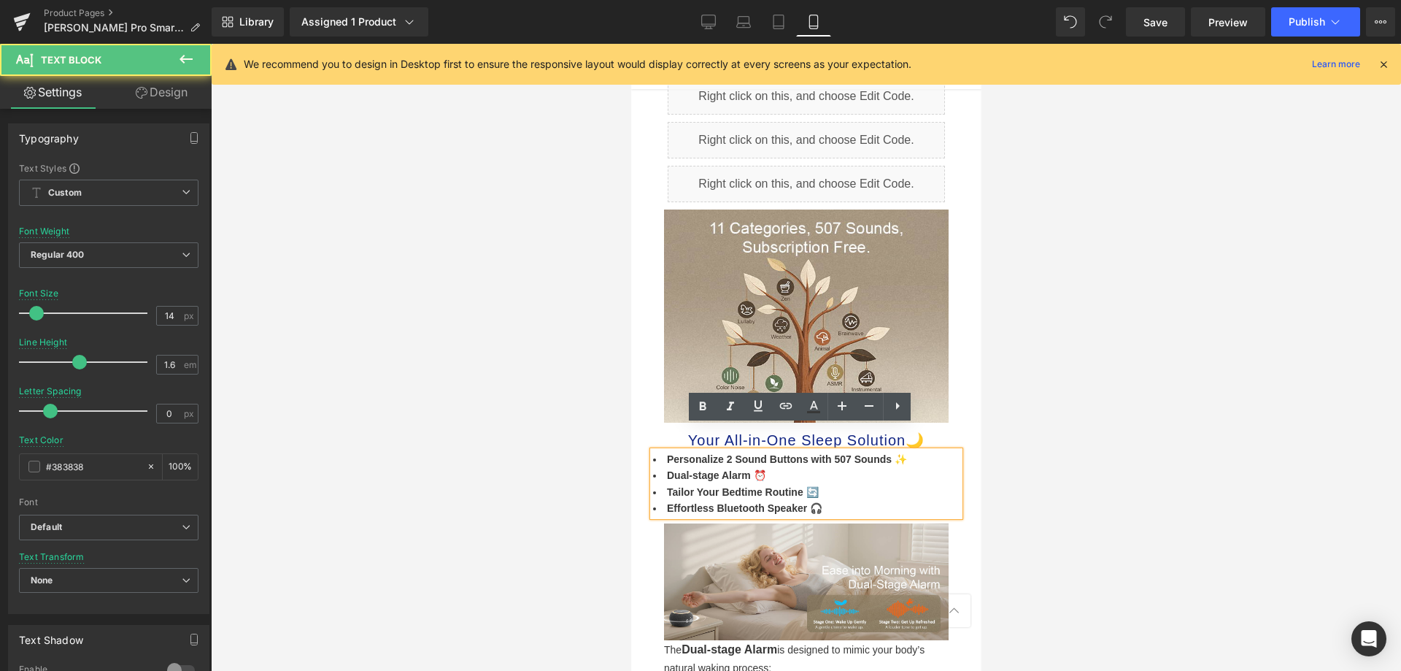
click at [728, 453] on strong "Personalize 2 Sound Buttons with 507 Sounds ✨" at bounding box center [786, 459] width 240 height 12
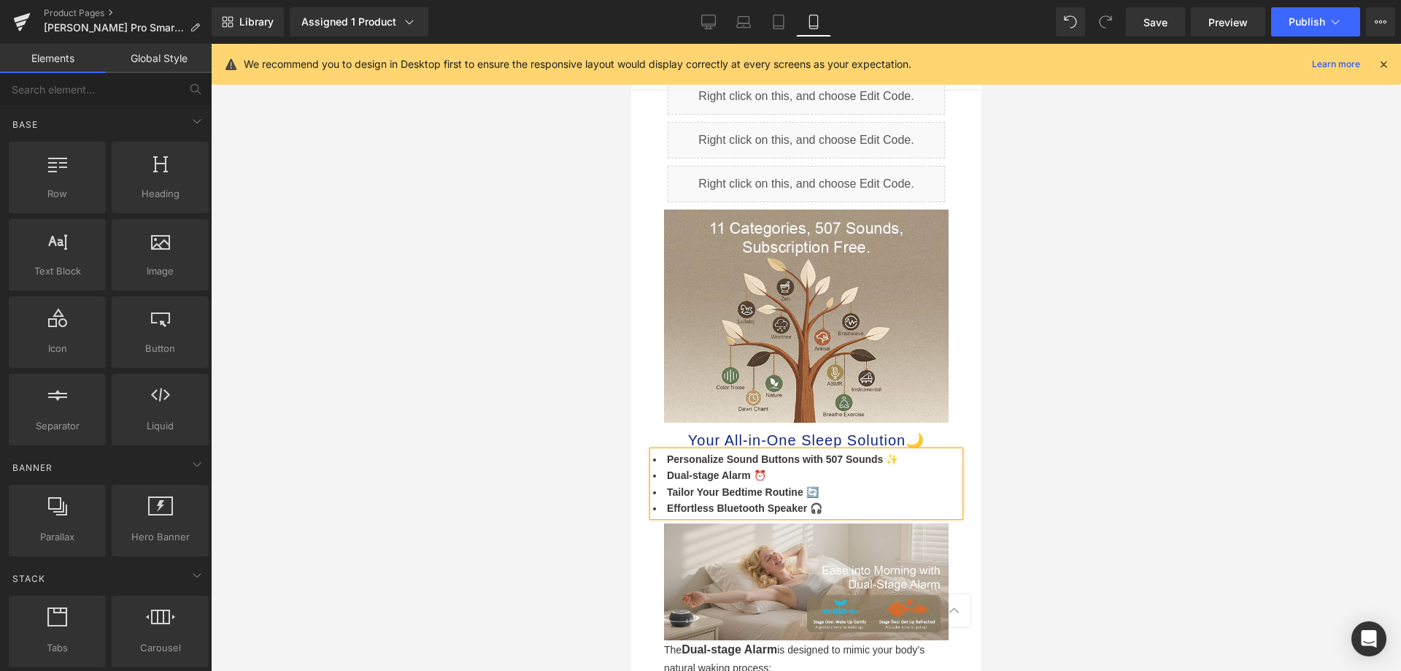
click at [1128, 344] on div at bounding box center [806, 357] width 1190 height 627
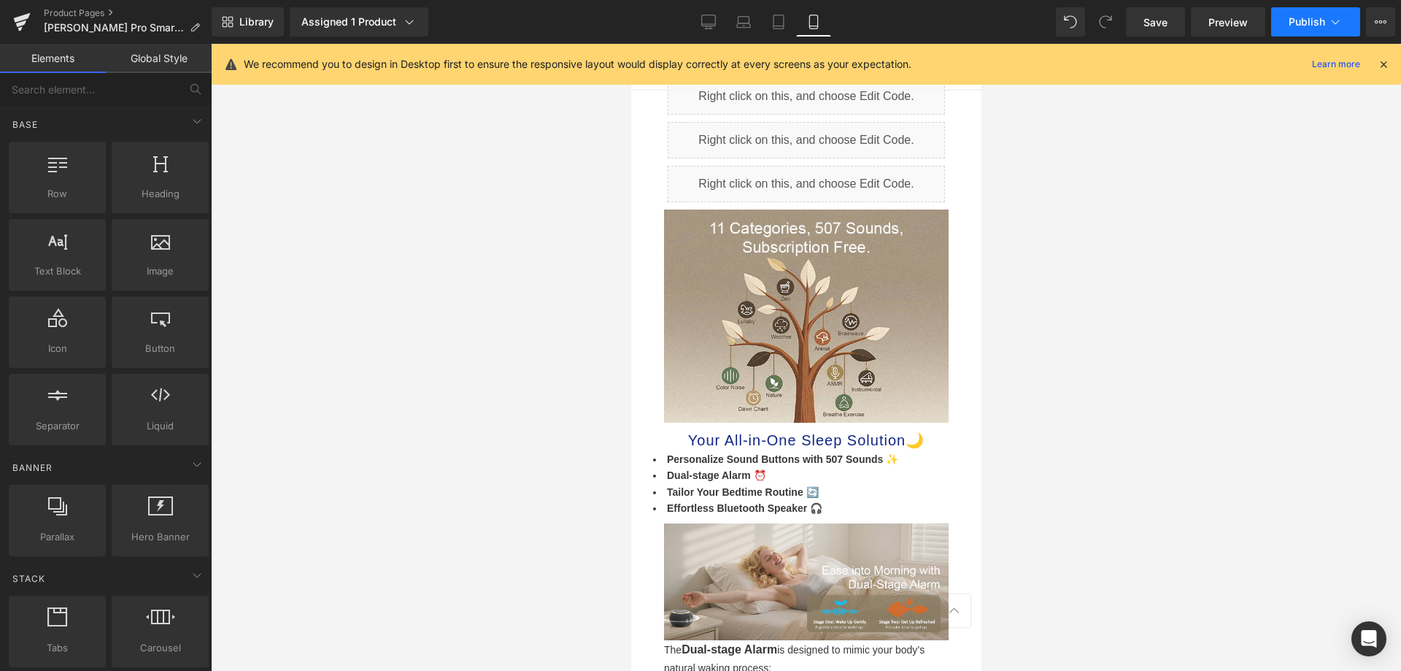
click at [1322, 29] on button "Publish" at bounding box center [1315, 21] width 89 height 29
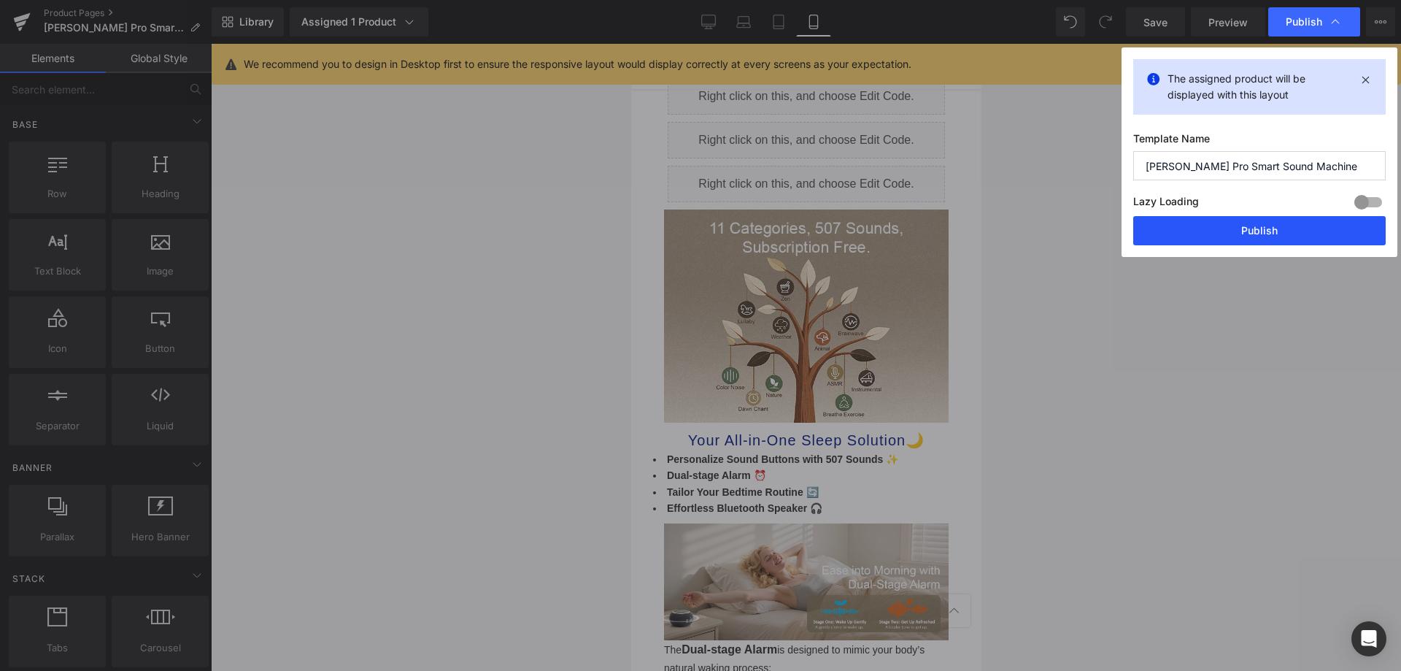
click at [1288, 219] on button "Publish" at bounding box center [1259, 230] width 253 height 29
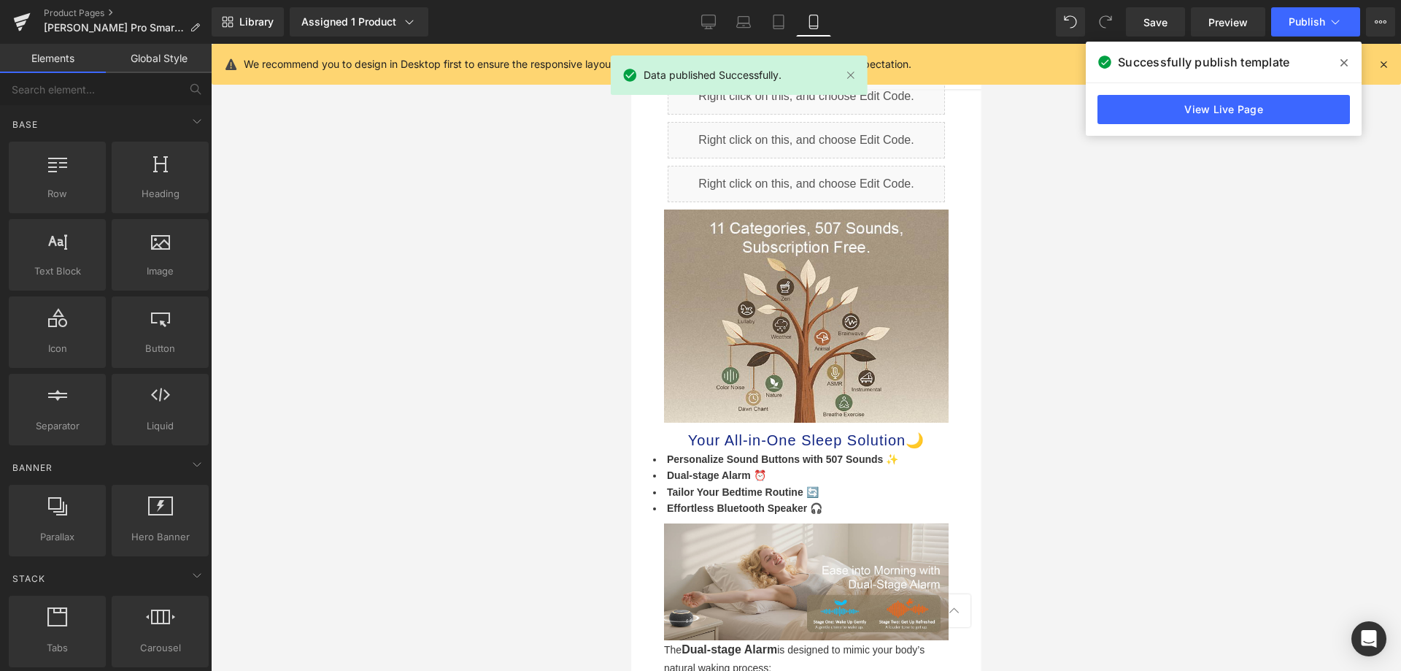
click at [1266, 93] on div "View Live Page" at bounding box center [1224, 109] width 276 height 53
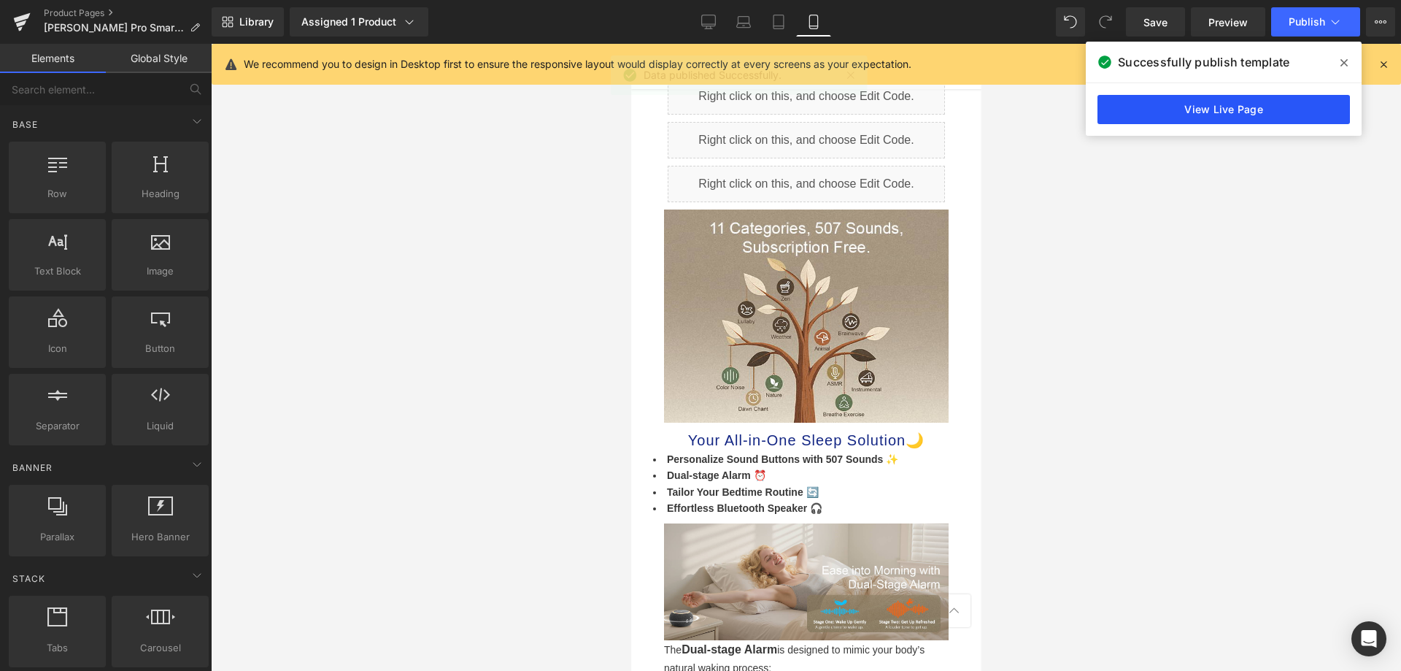
click at [1263, 112] on link "View Live Page" at bounding box center [1224, 109] width 253 height 29
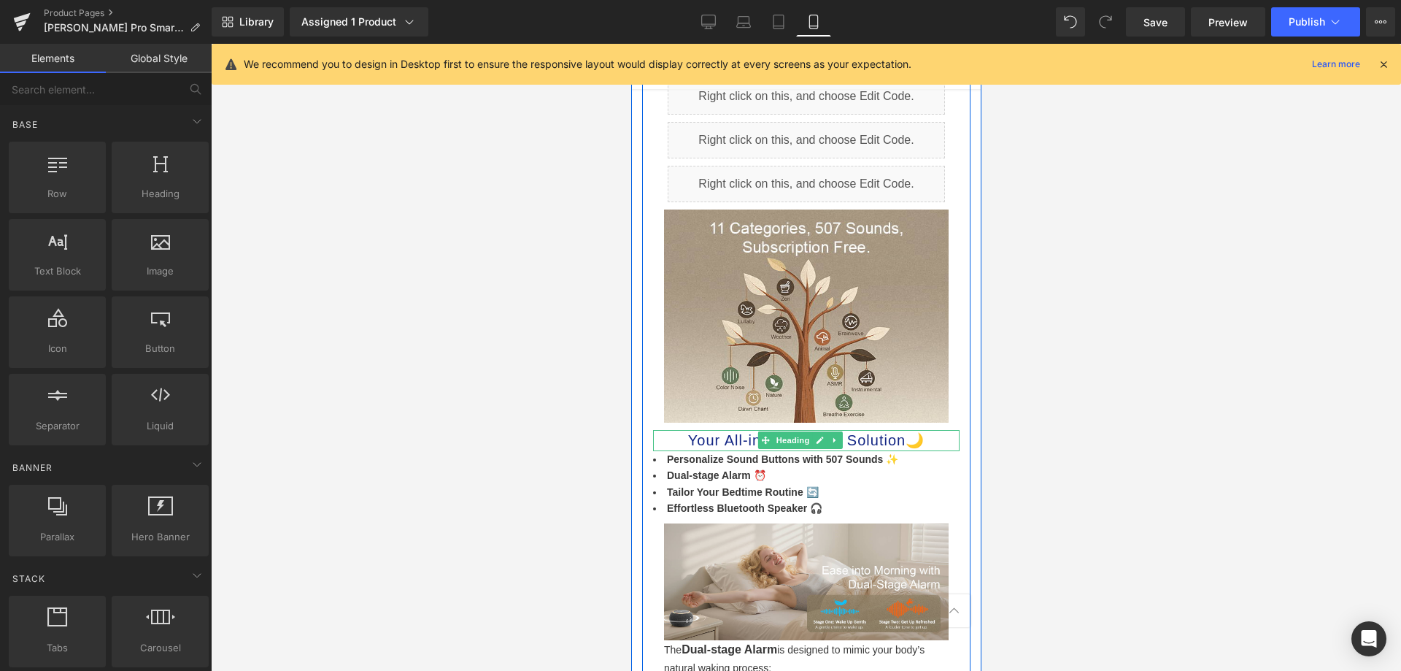
click at [717, 430] on h1 "Your All-in-One Sleep Solution🌙" at bounding box center [805, 440] width 307 height 21
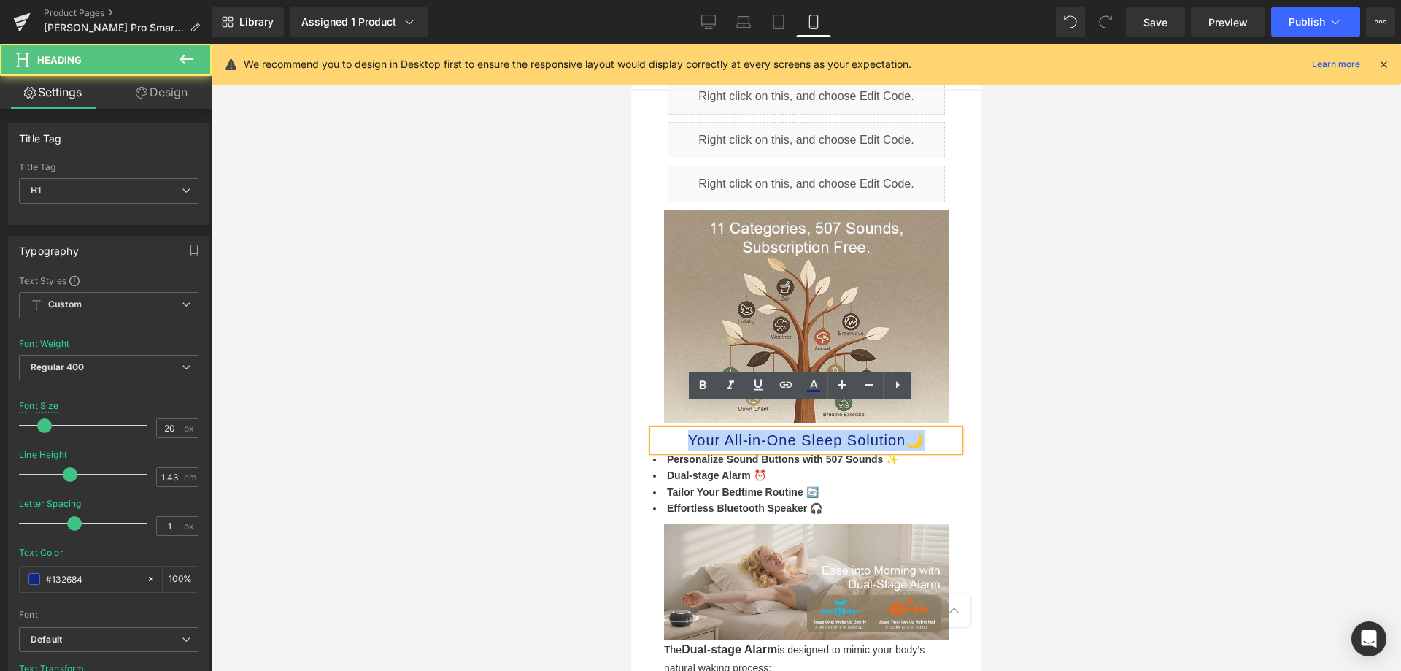
drag, startPoint x: 679, startPoint y: 414, endPoint x: 970, endPoint y: 420, distance: 290.6
click at [970, 420] on html "× Write a review Name ( Shown publicly like [PERSON_NAME] [PERSON_NAME] S. J.S.…" at bounding box center [806, 562] width 350 height 4097
copy h1 "Your All-in-One Sleep Solution🌙"
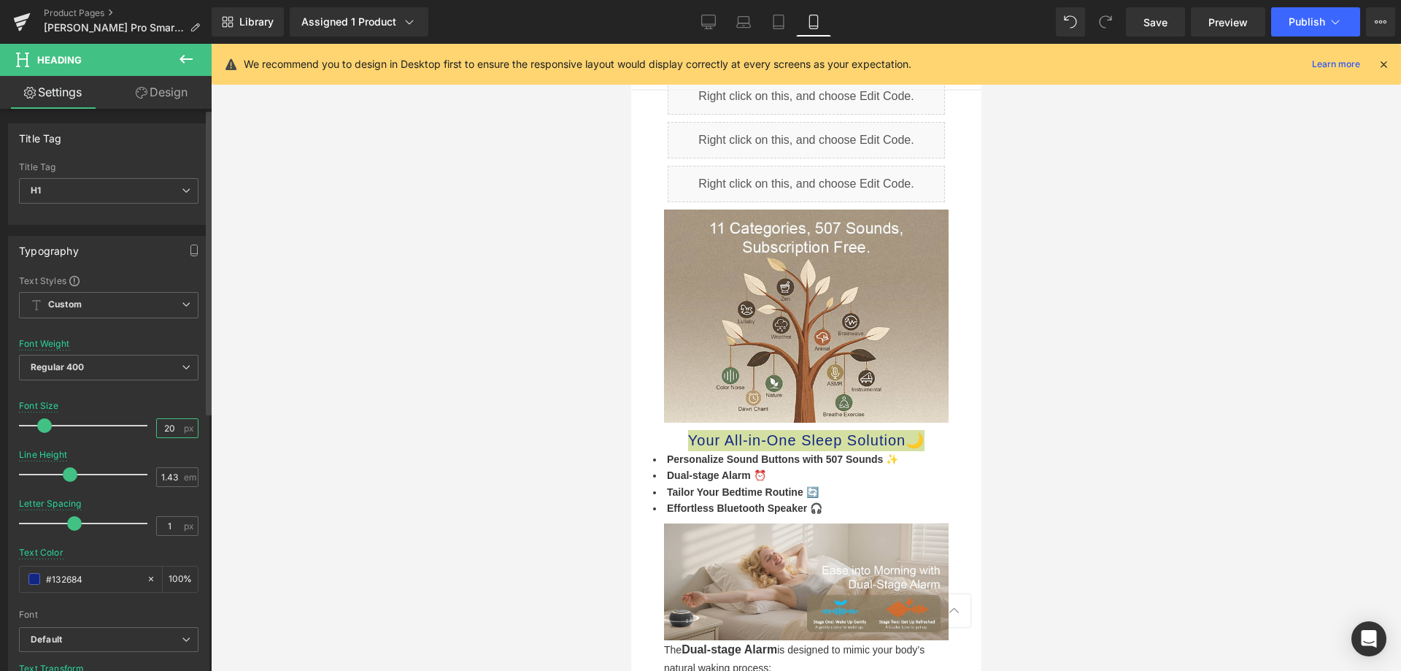
drag, startPoint x: 170, startPoint y: 427, endPoint x: 152, endPoint y: 423, distance: 18.6
click at [157, 423] on input "20" at bounding box center [170, 428] width 26 height 18
type input "18"
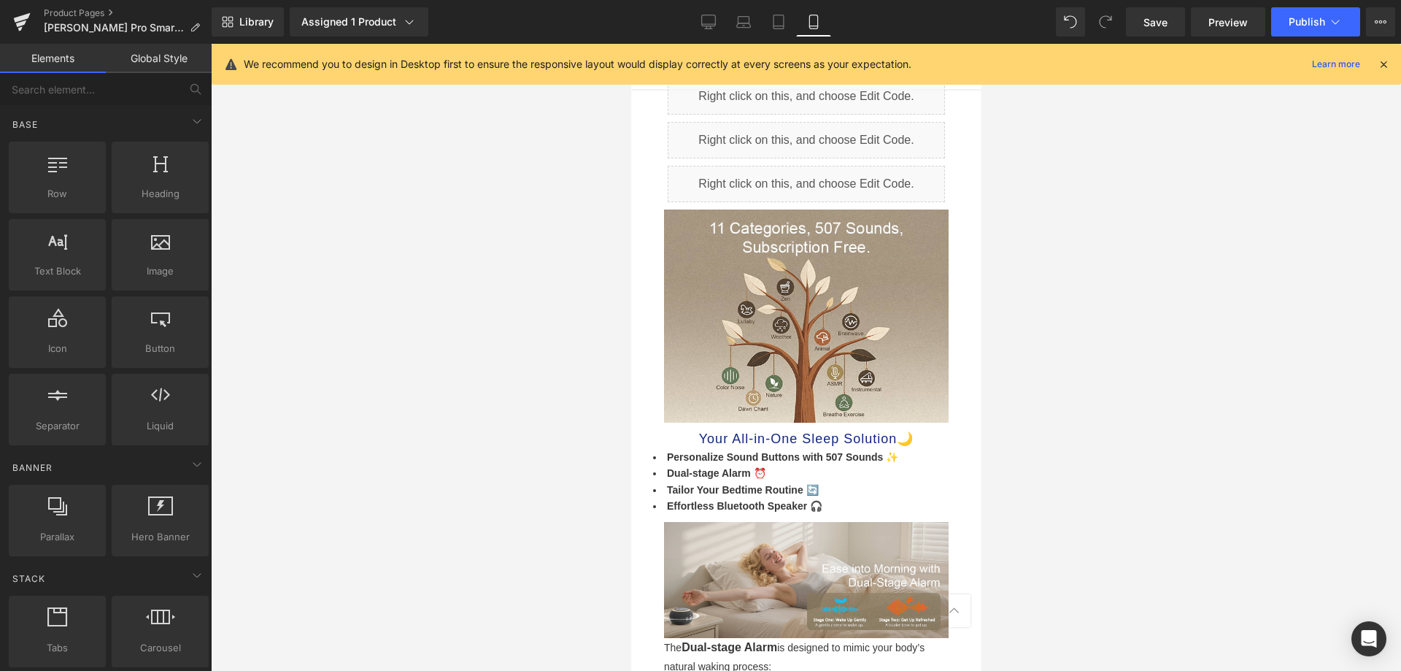
click at [406, 443] on div at bounding box center [806, 357] width 1190 height 627
click at [1292, 17] on span "Publish" at bounding box center [1307, 22] width 36 height 12
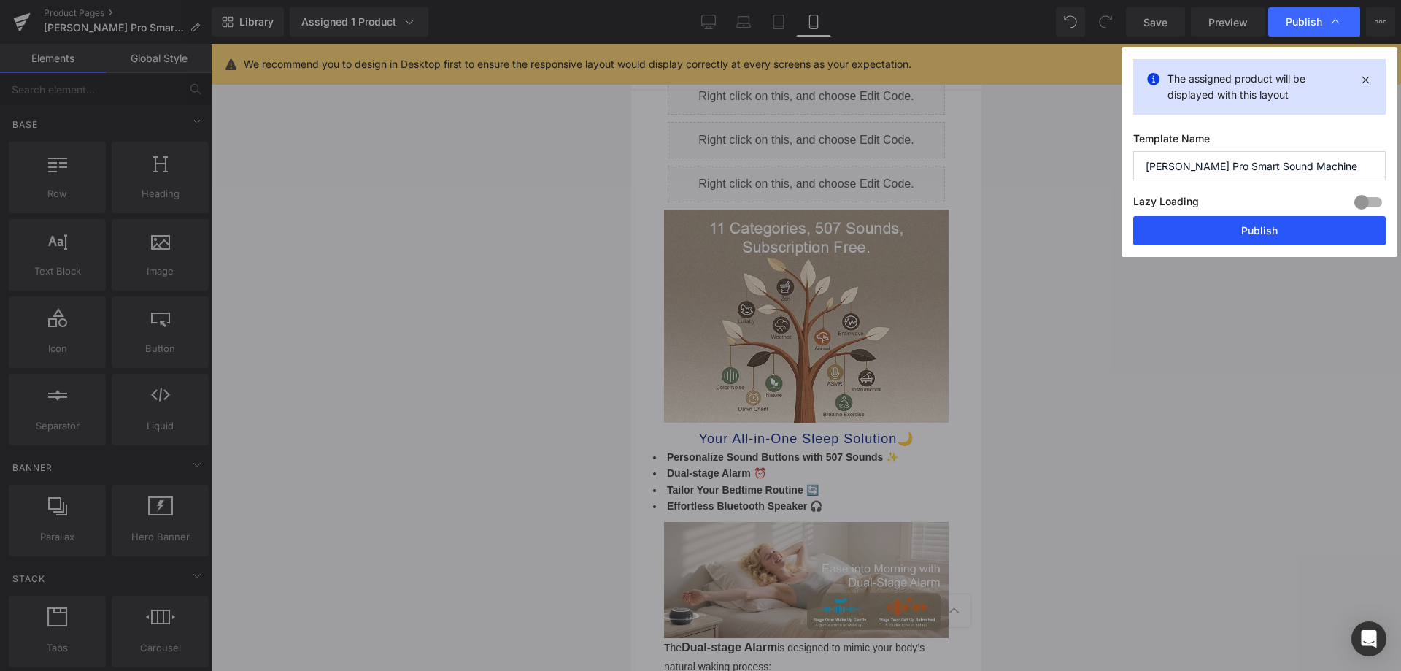
click at [1274, 235] on button "Publish" at bounding box center [1259, 230] width 253 height 29
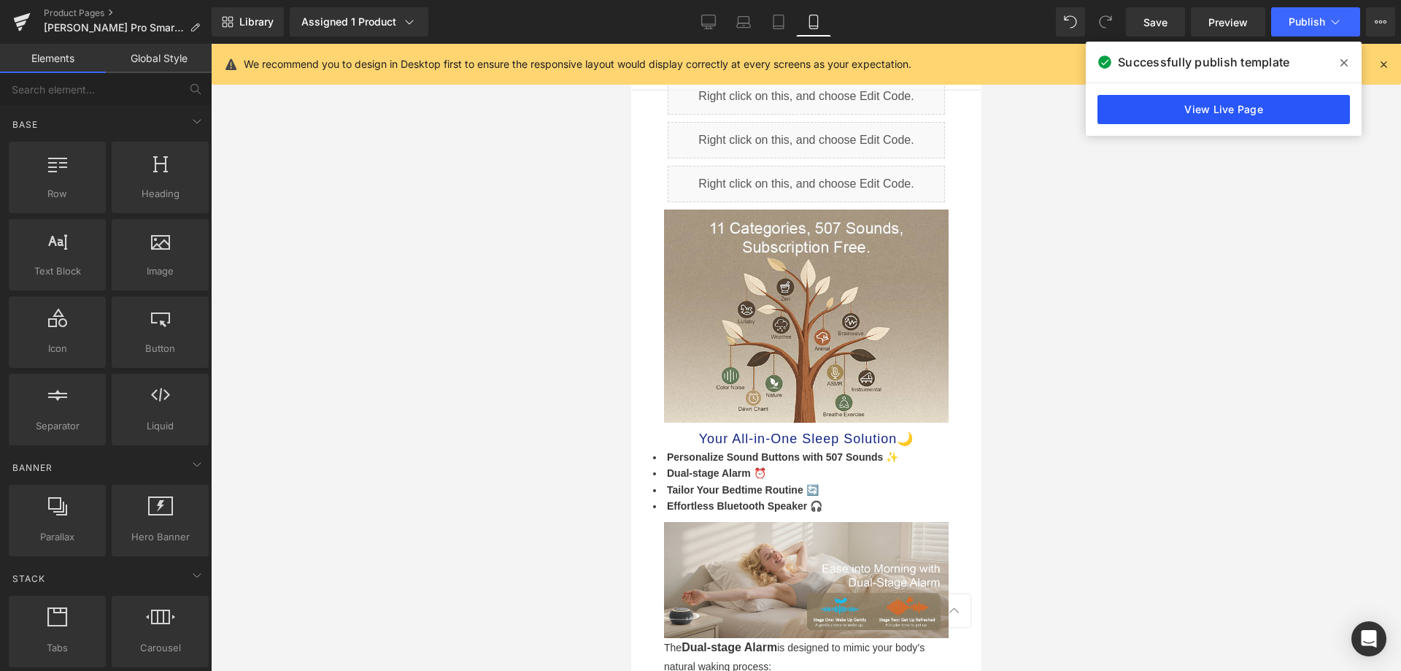
click at [1190, 116] on link "View Live Page" at bounding box center [1224, 109] width 253 height 29
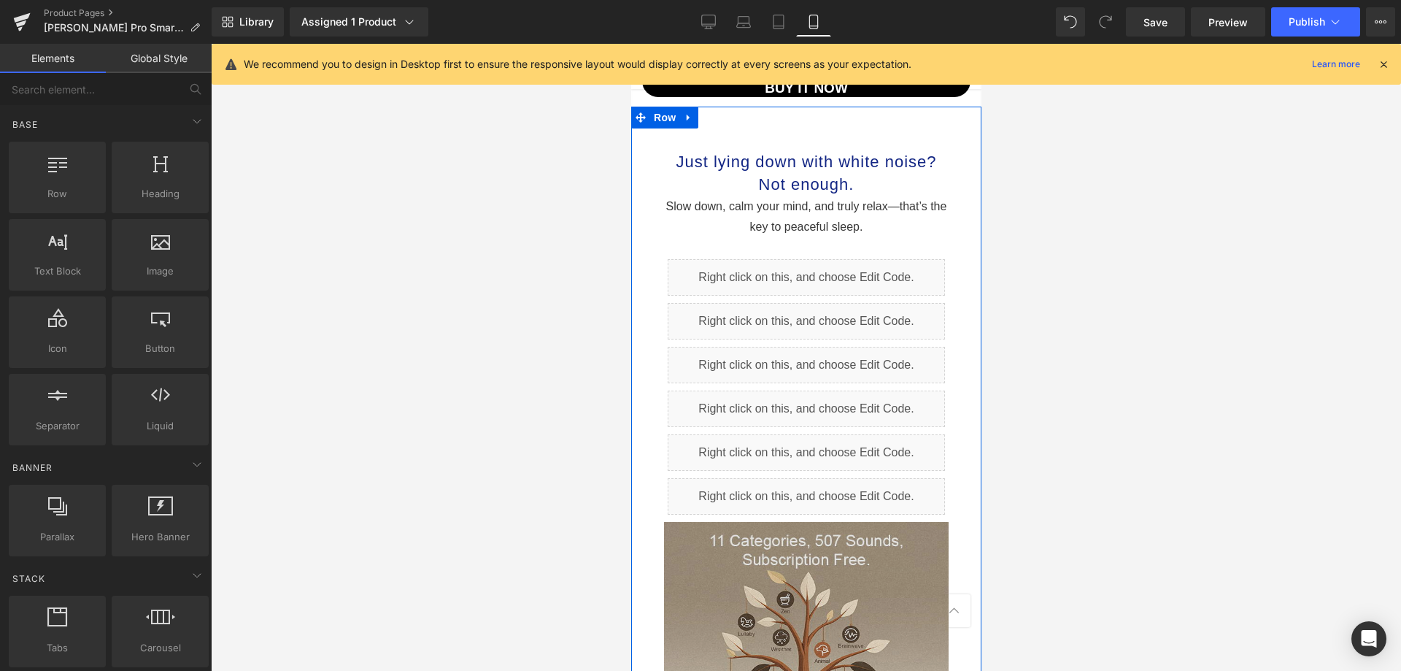
scroll to position [1019, 0]
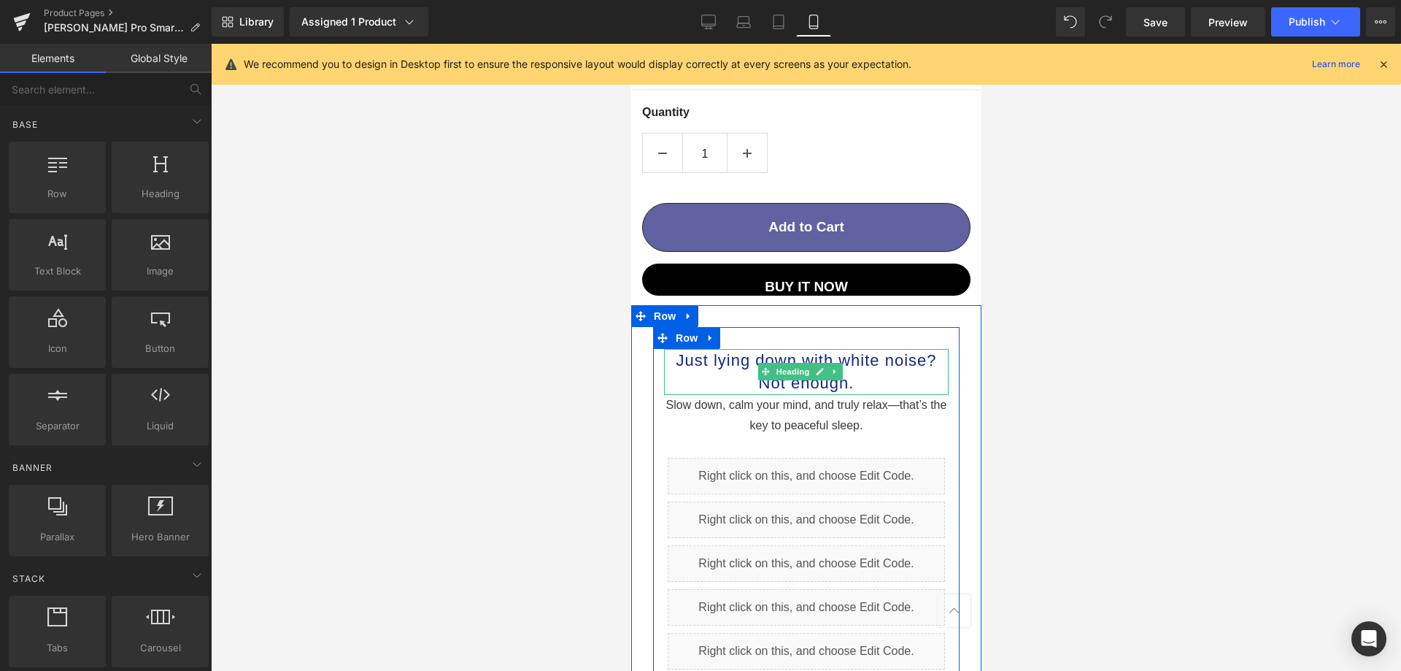
click at [856, 371] on h1 "Not enough." at bounding box center [805, 382] width 285 height 23
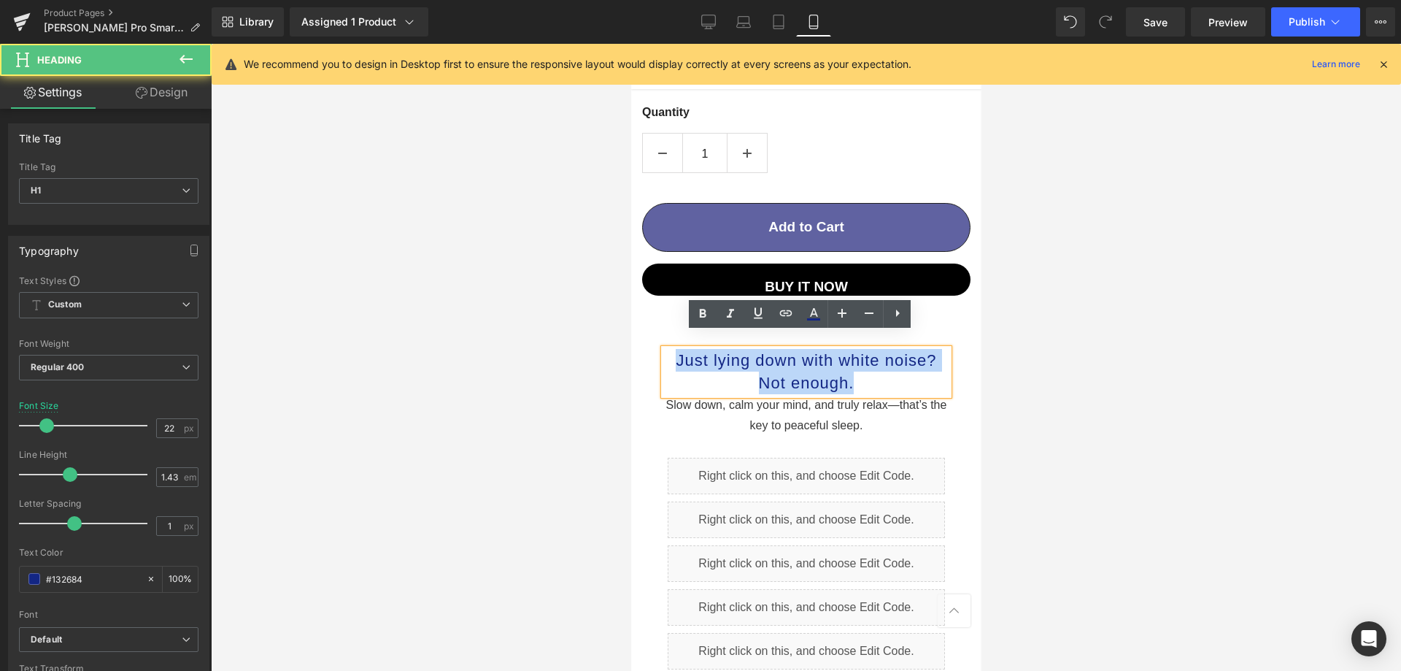
drag, startPoint x: 670, startPoint y: 344, endPoint x: 868, endPoint y: 370, distance: 199.4
click at [868, 370] on div "Just lying down with white noise? Not enough." at bounding box center [805, 372] width 285 height 46
copy div "Just lying down with white noise? Not enough."
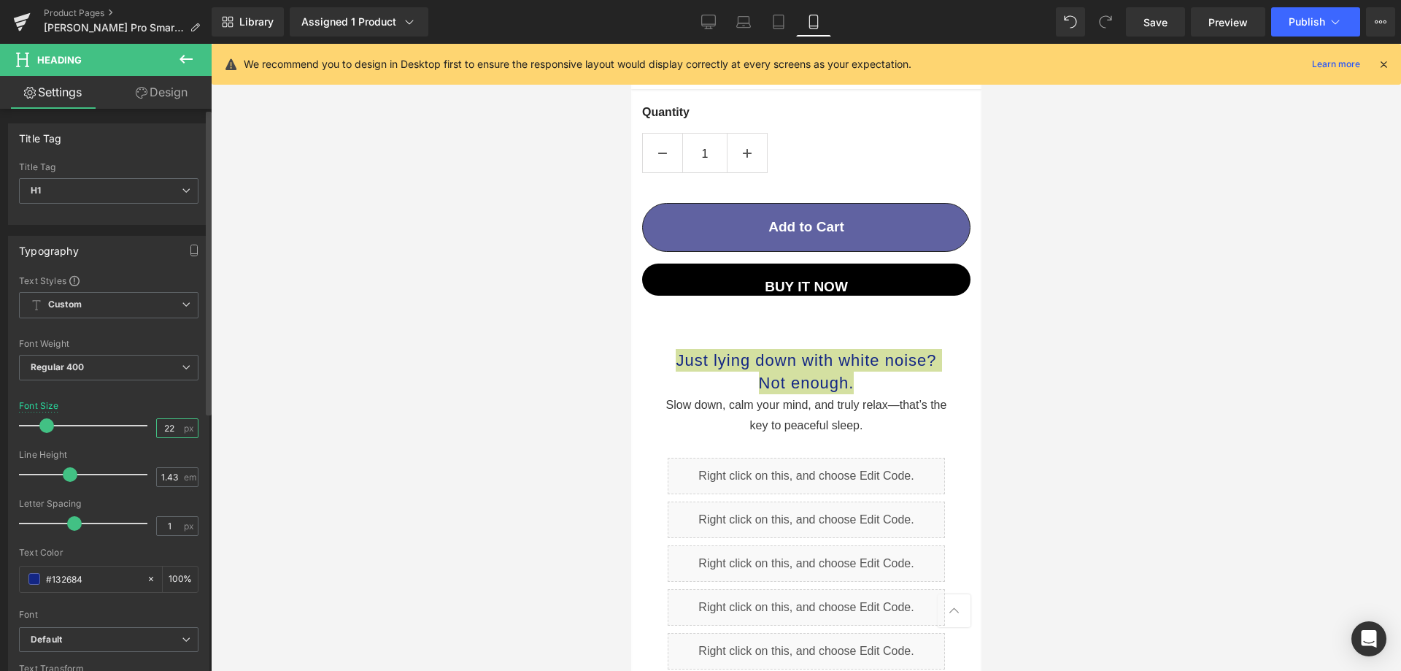
drag, startPoint x: 171, startPoint y: 427, endPoint x: 158, endPoint y: 426, distance: 12.4
click at [158, 426] on input "22" at bounding box center [170, 428] width 26 height 18
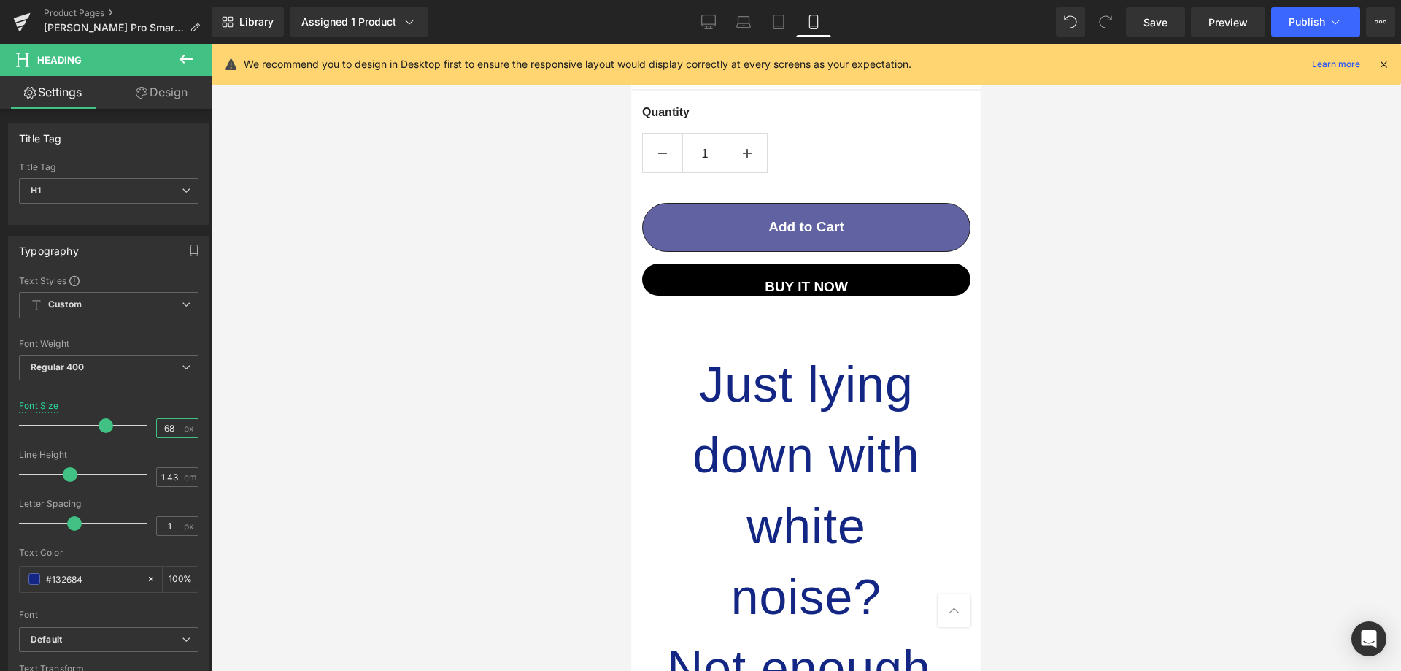
type input "6"
type input "18"
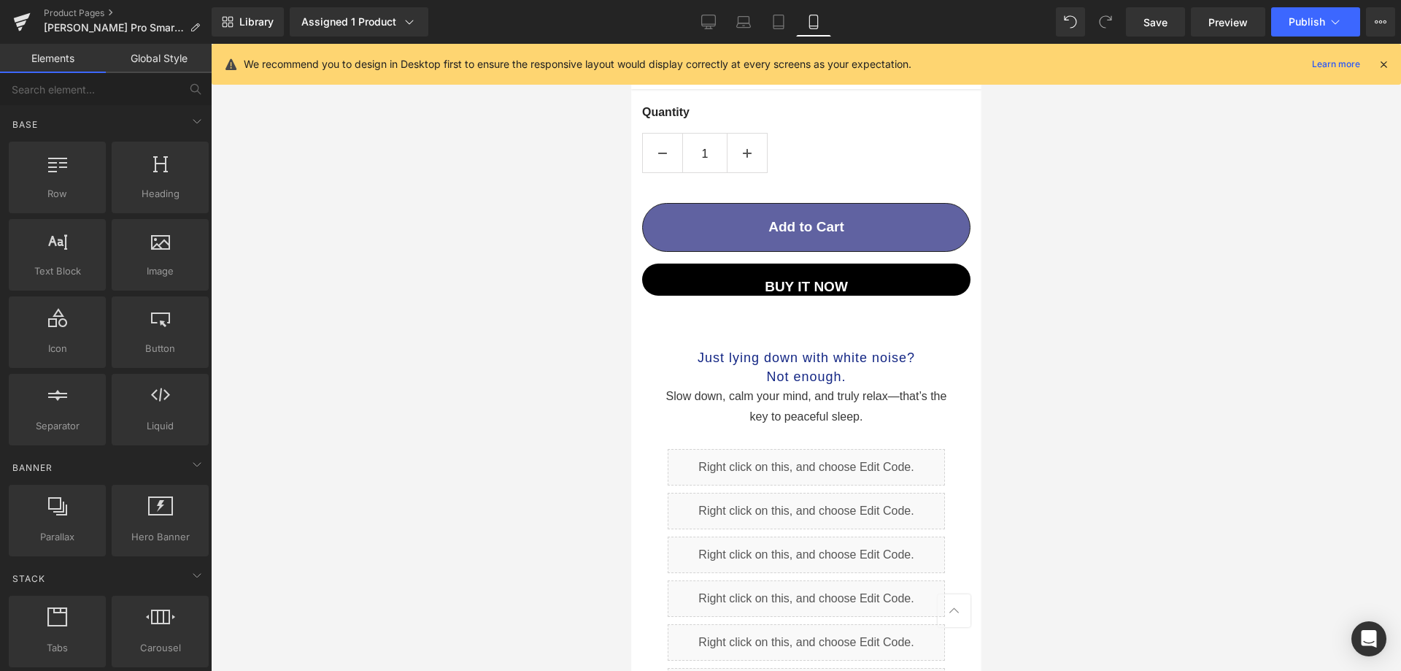
click at [1303, 215] on div at bounding box center [806, 357] width 1190 height 627
click at [1309, 30] on button "Publish" at bounding box center [1315, 21] width 89 height 29
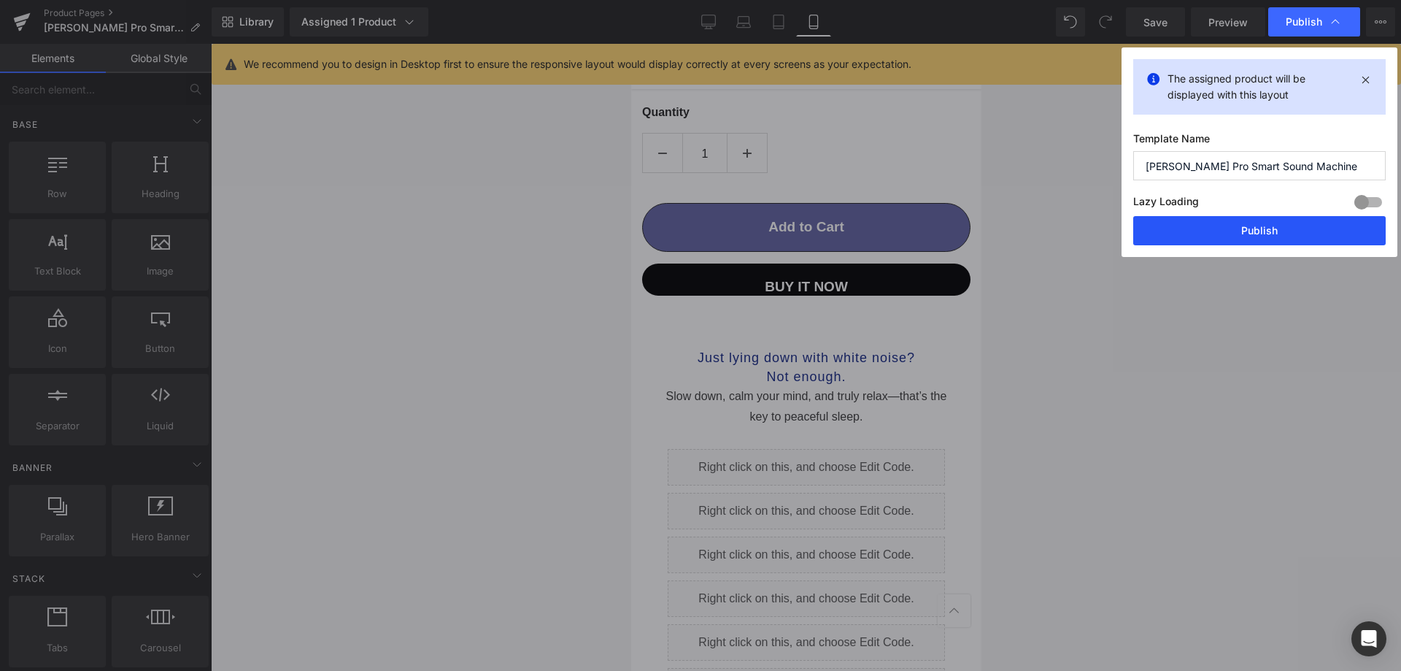
click at [1266, 242] on button "Publish" at bounding box center [1259, 230] width 253 height 29
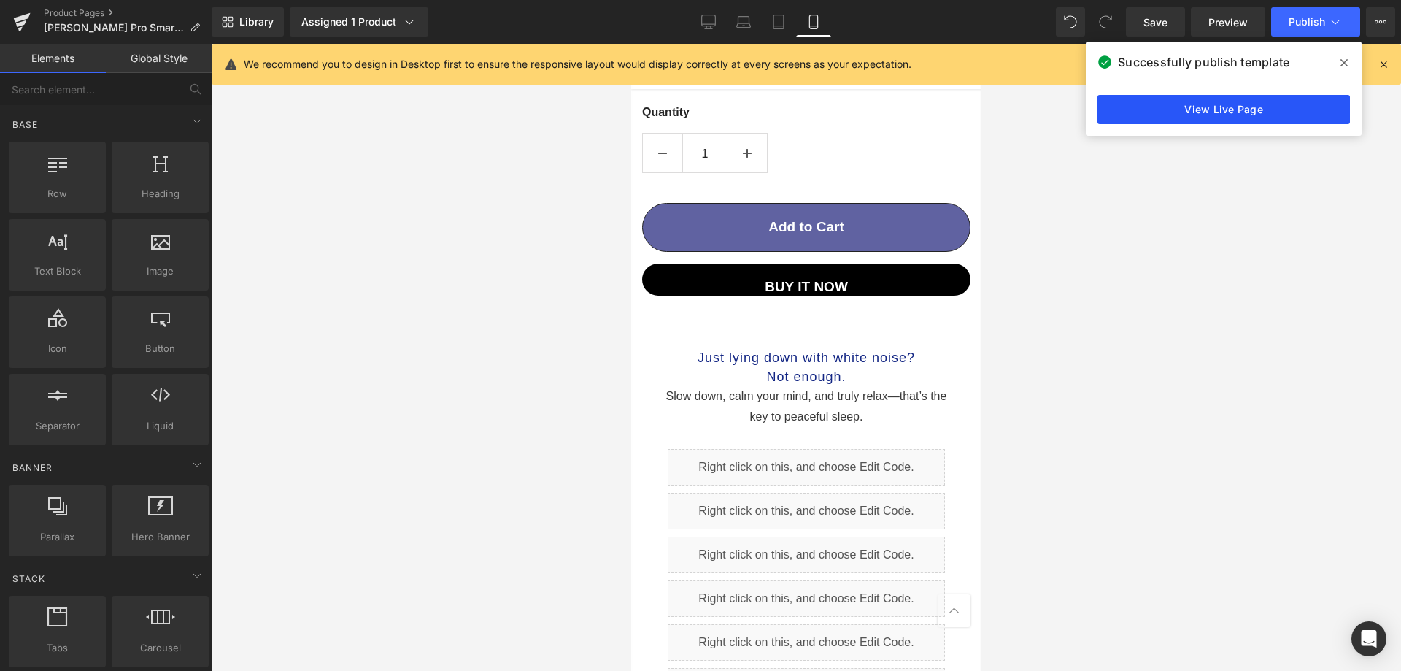
click at [1165, 109] on link "View Live Page" at bounding box center [1224, 109] width 253 height 29
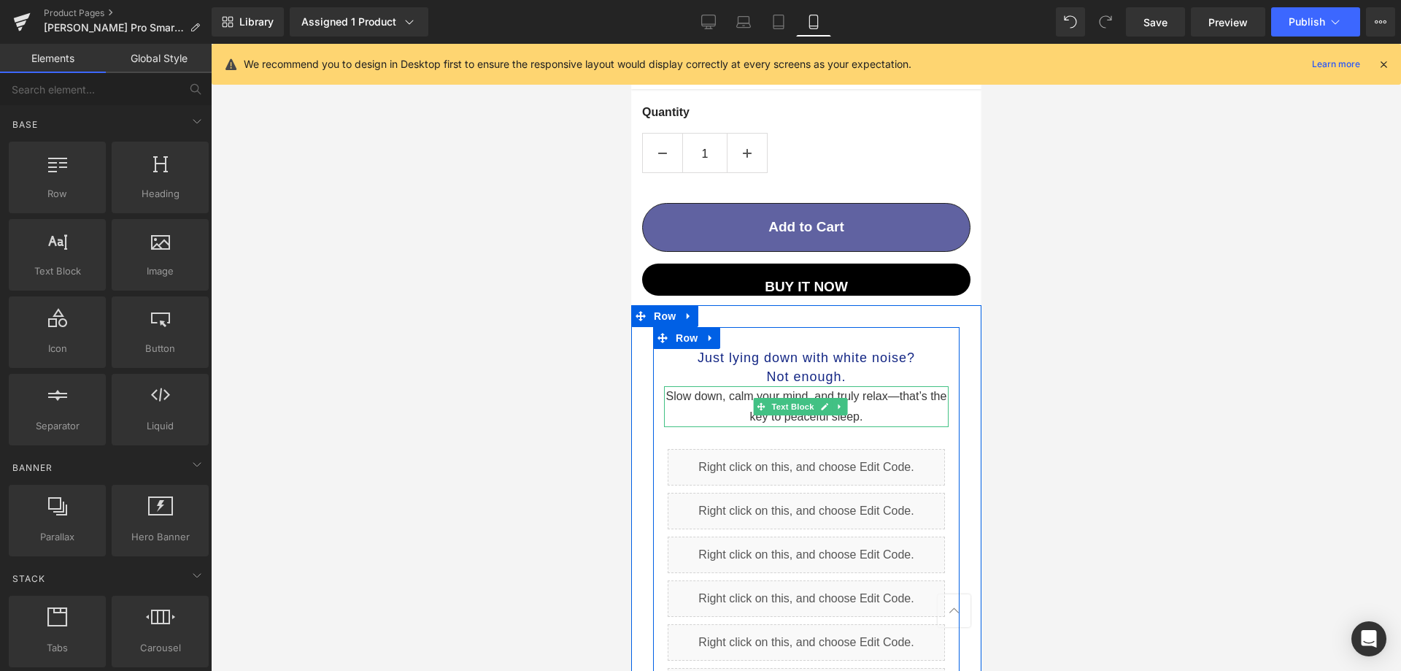
click at [727, 390] on span "Slow down, c" at bounding box center [700, 396] width 69 height 12
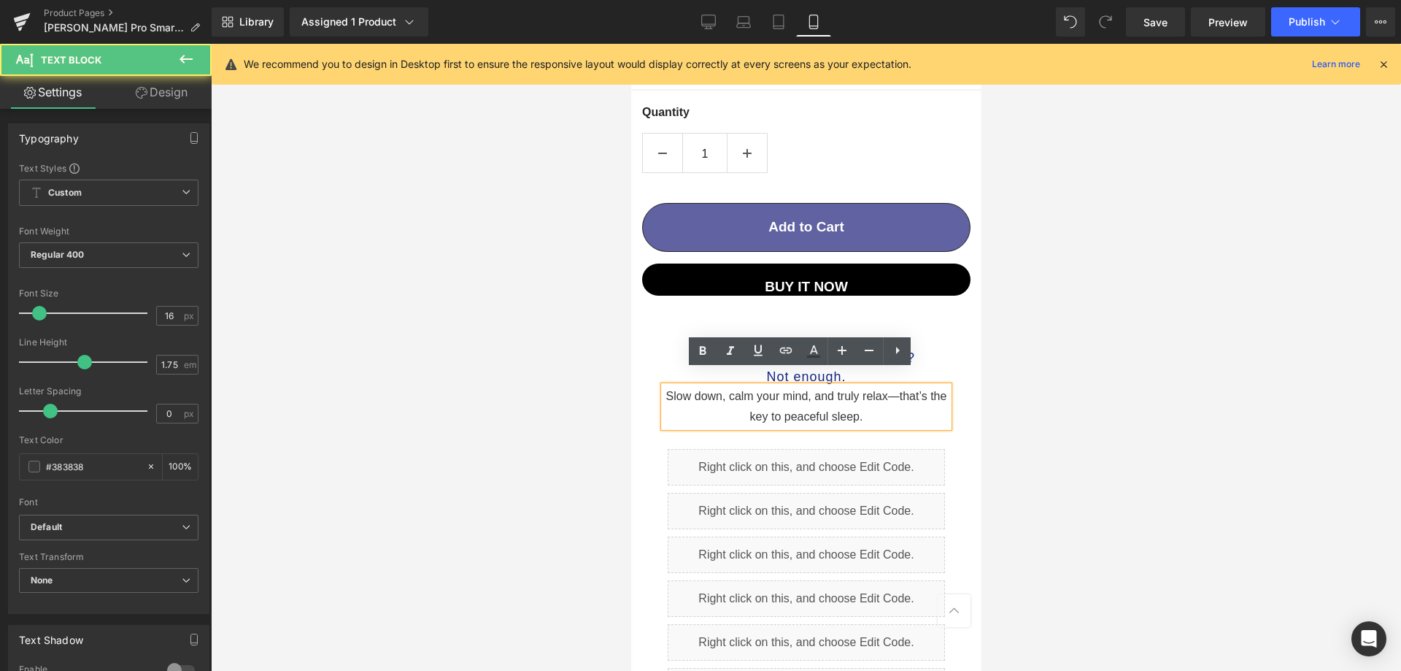
click at [906, 394] on p "Slow down, c alm your mind, and truly relax—that’s the key to peaceful sleep." at bounding box center [805, 406] width 285 height 41
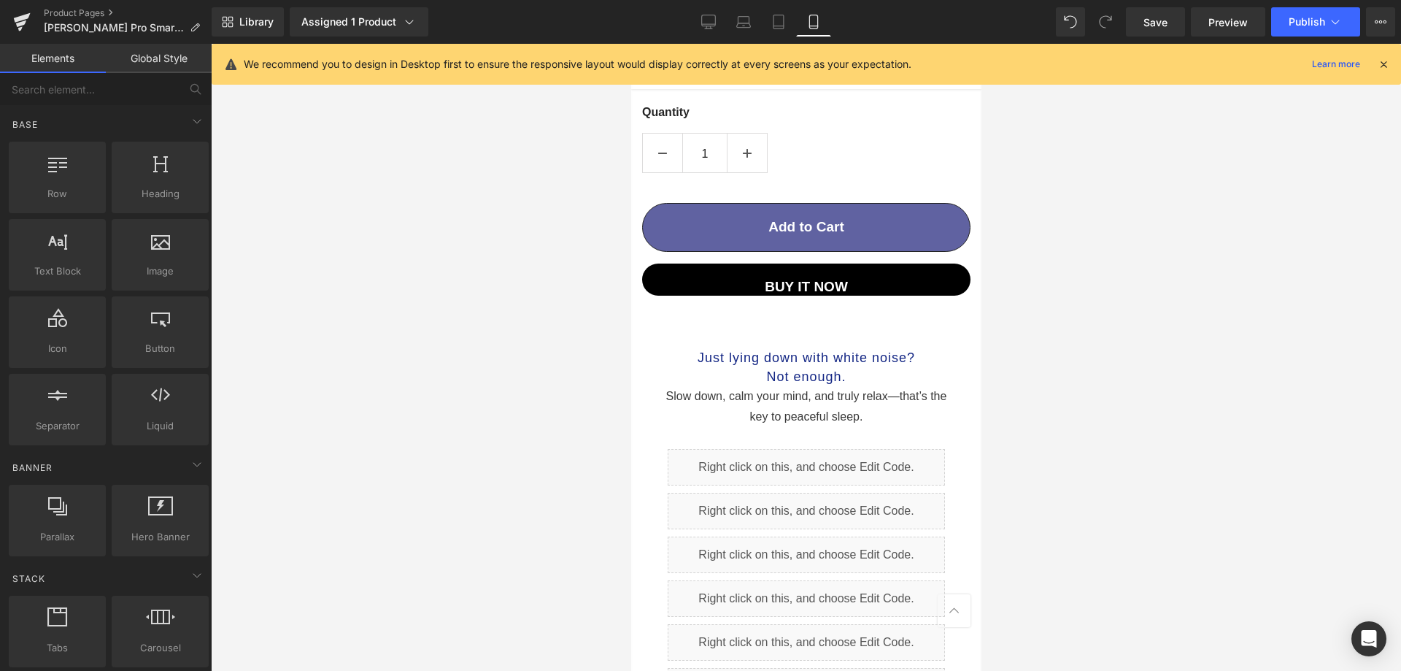
click at [1104, 328] on div at bounding box center [806, 357] width 1190 height 627
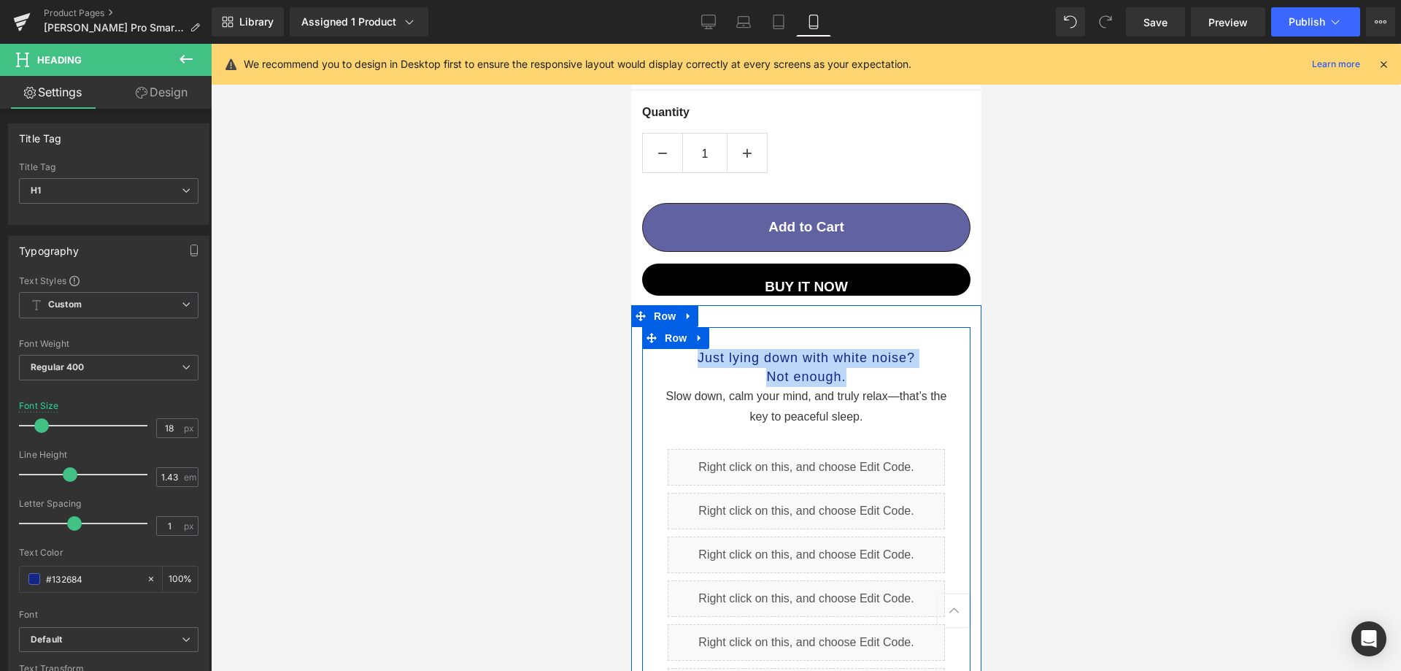
drag, startPoint x: 854, startPoint y: 357, endPoint x: 647, endPoint y: 331, distance: 208.2
copy div "Just lying down with white noise? Not enough."
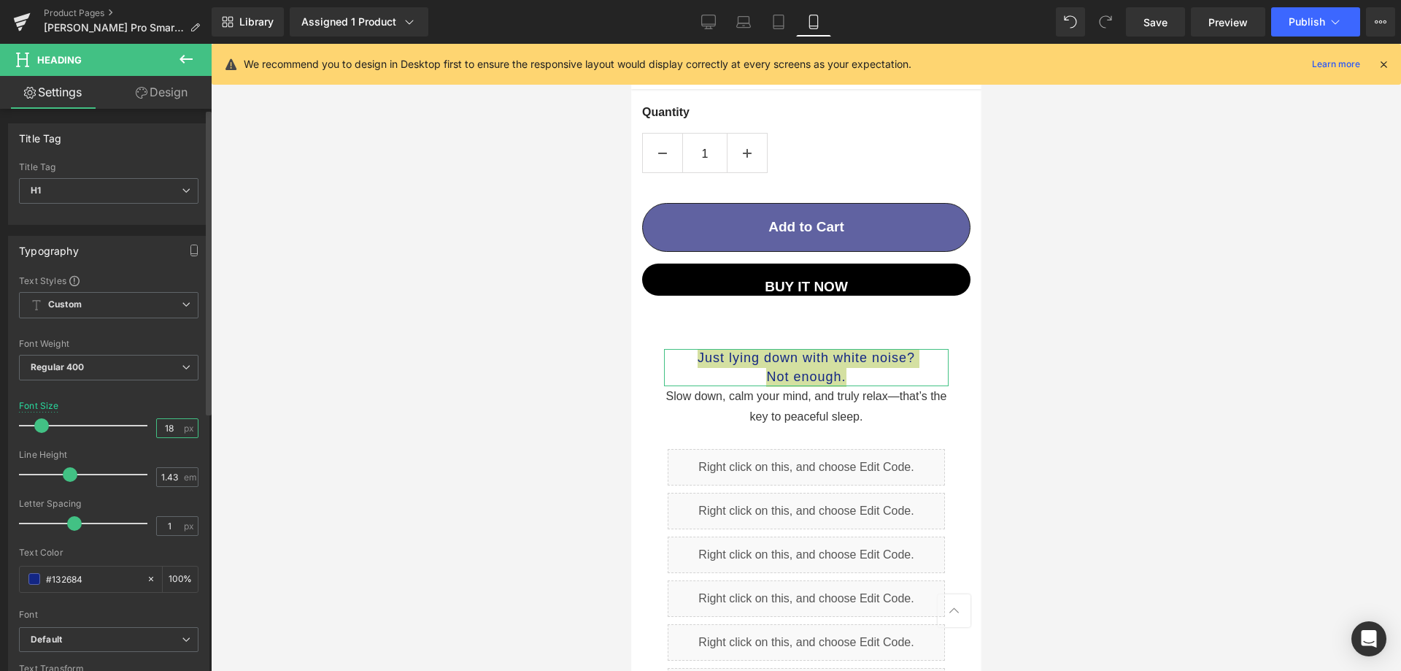
click at [167, 426] on input "18" at bounding box center [170, 428] width 26 height 18
type input "16"
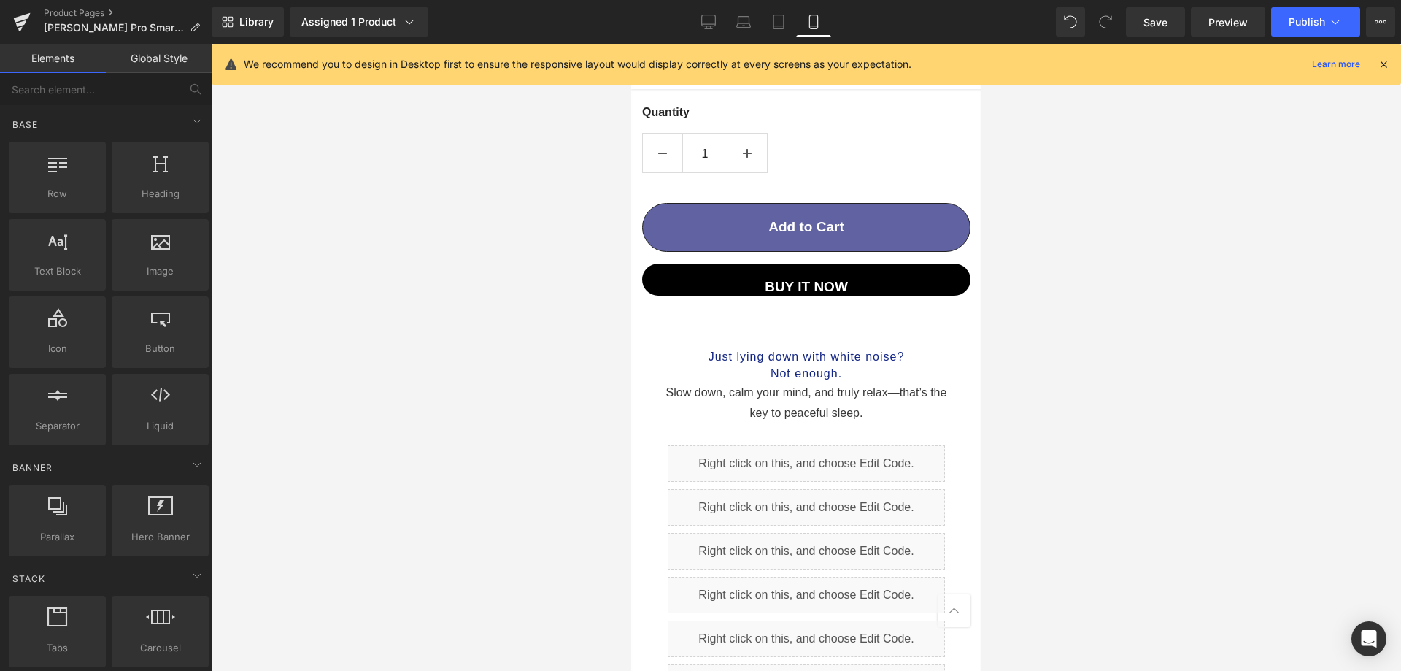
click at [1182, 573] on div at bounding box center [806, 357] width 1190 height 627
click at [1190, 276] on div at bounding box center [806, 357] width 1190 height 627
click at [1297, 20] on span "Publish" at bounding box center [1307, 22] width 36 height 12
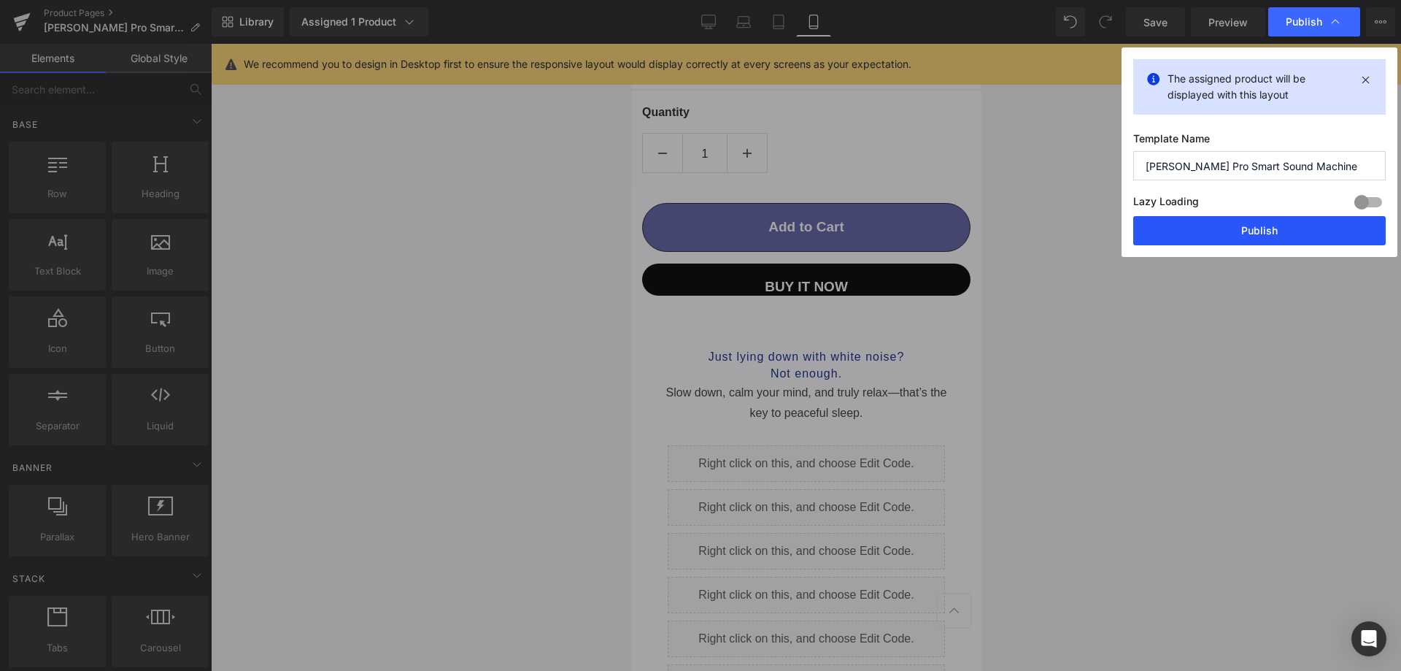
click at [1234, 239] on button "Publish" at bounding box center [1259, 230] width 253 height 29
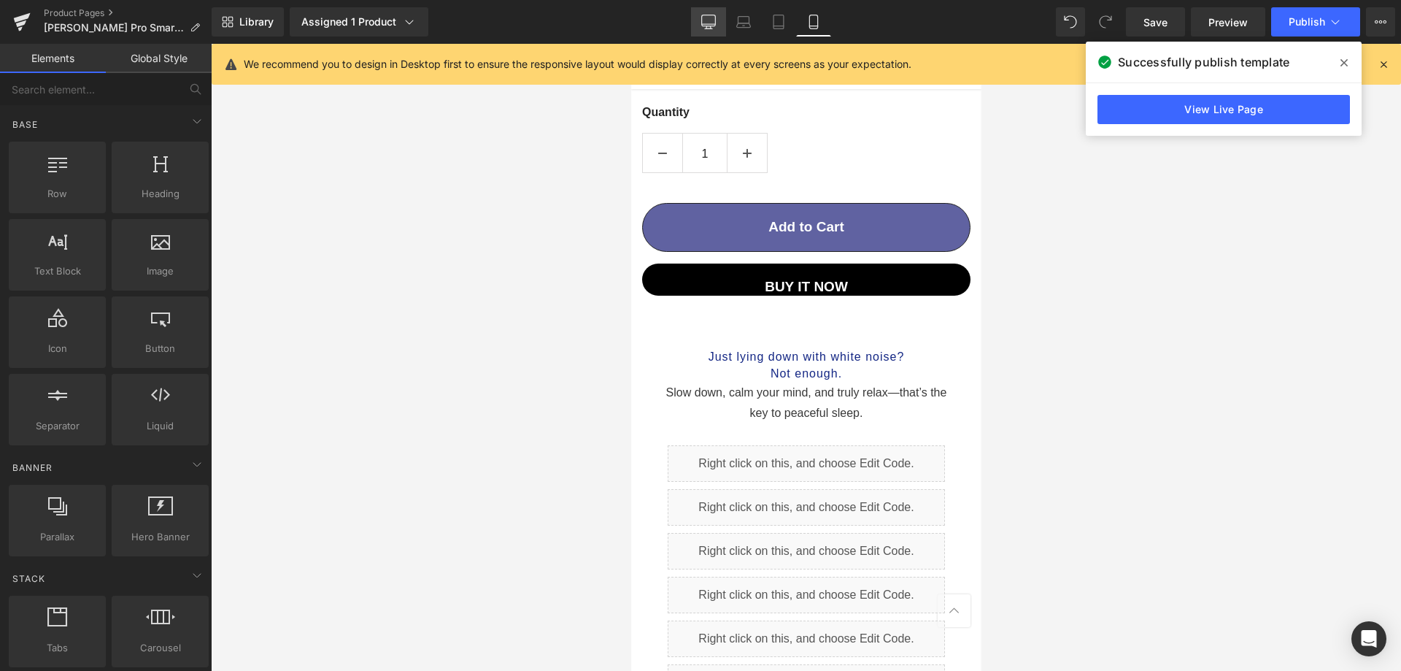
click at [713, 27] on icon at bounding box center [708, 22] width 15 height 15
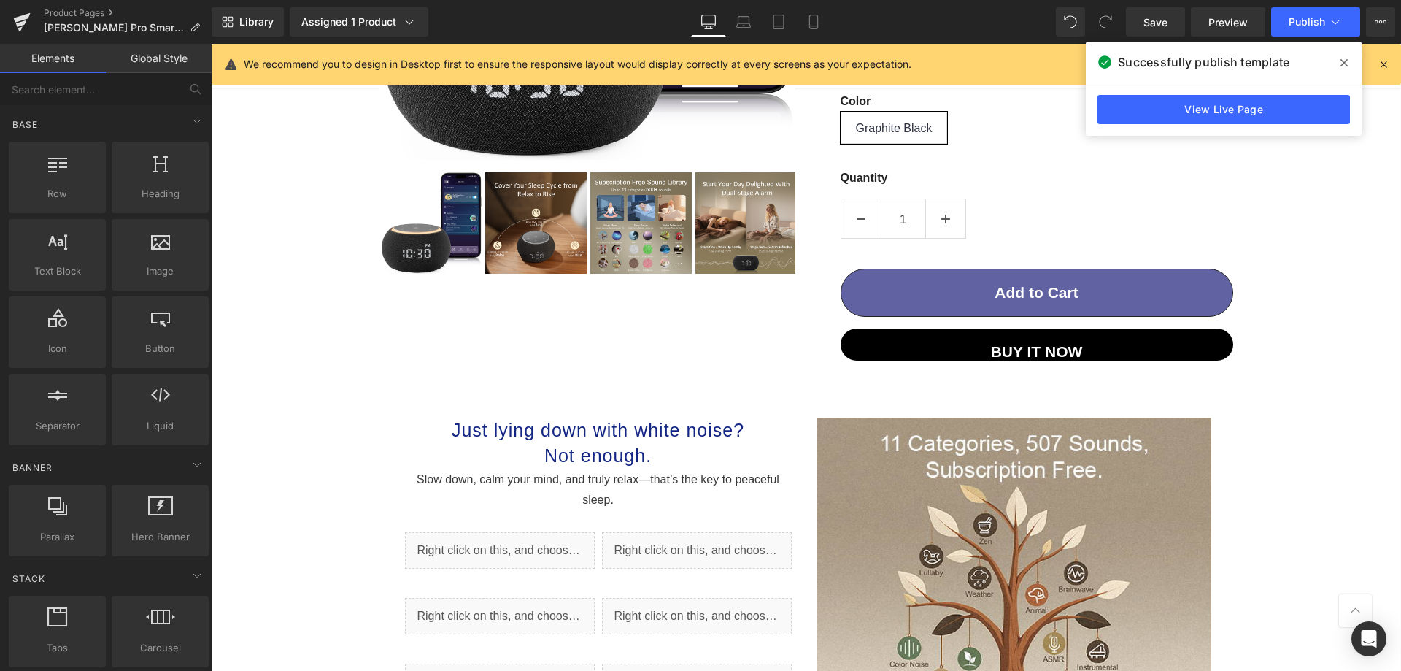
scroll to position [468, 0]
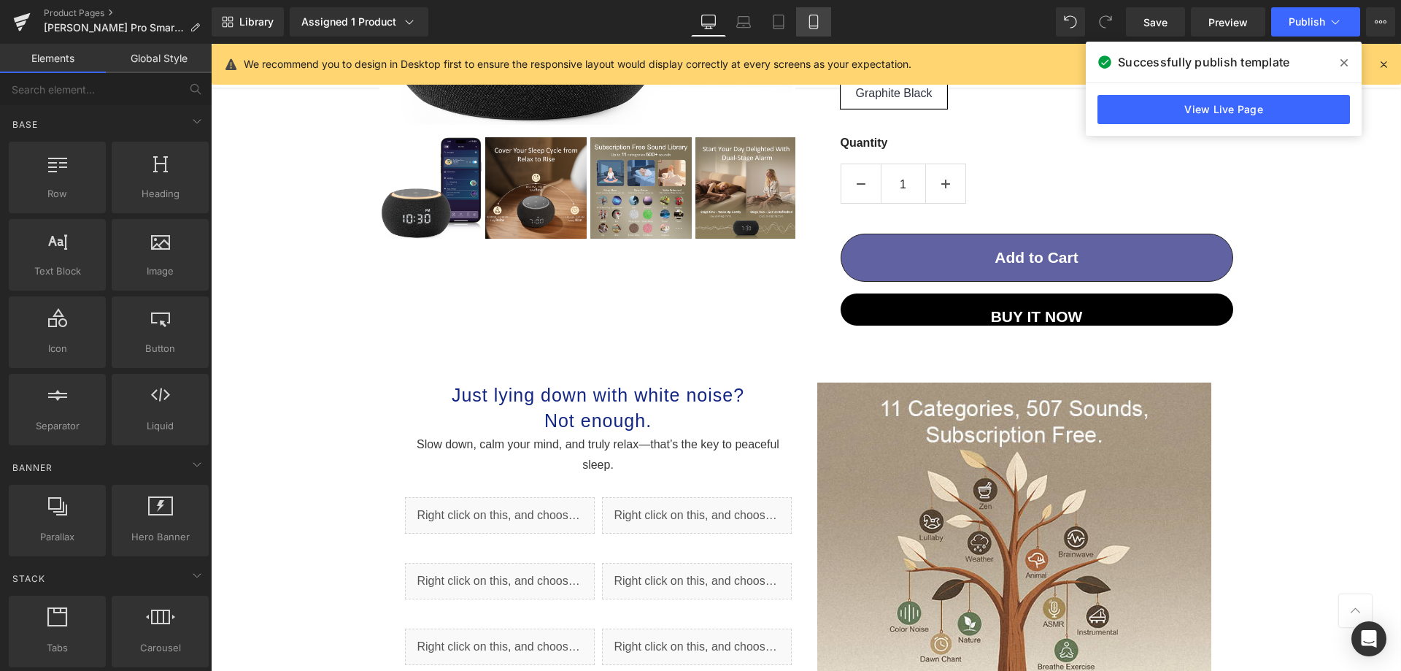
click at [815, 34] on link "Mobile" at bounding box center [813, 21] width 35 height 29
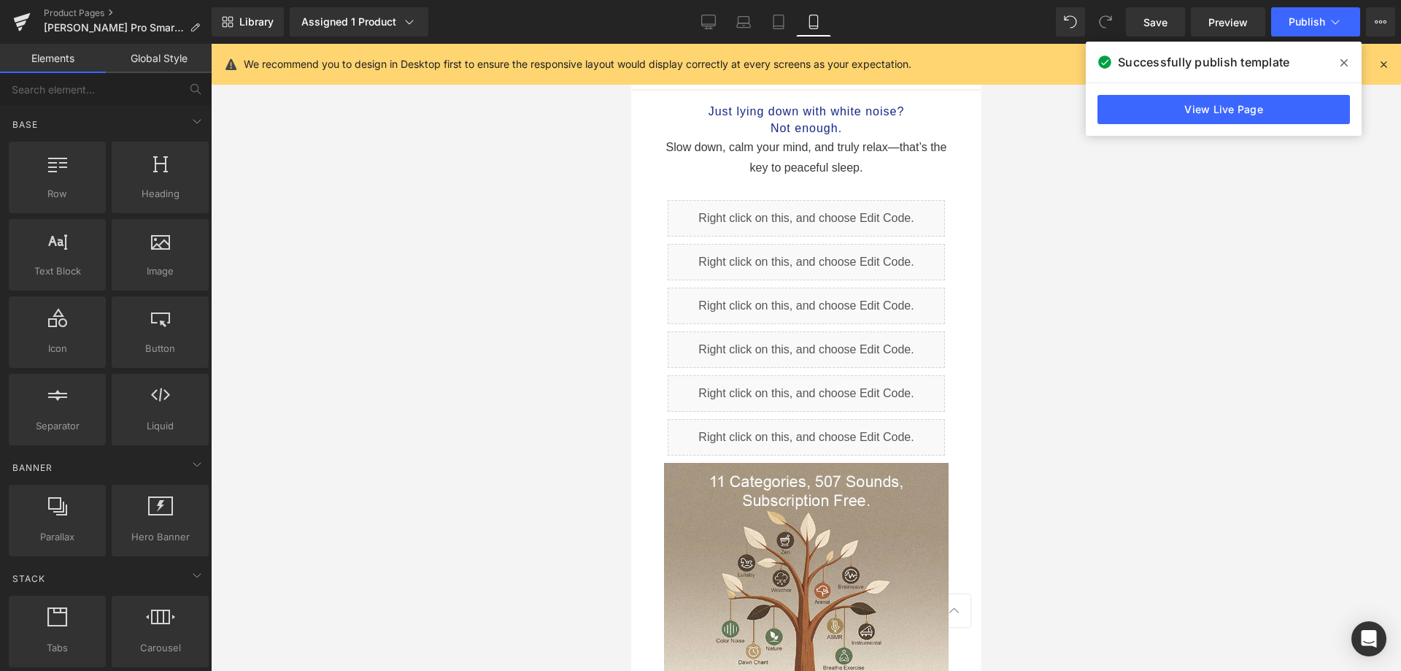
scroll to position [1265, 0]
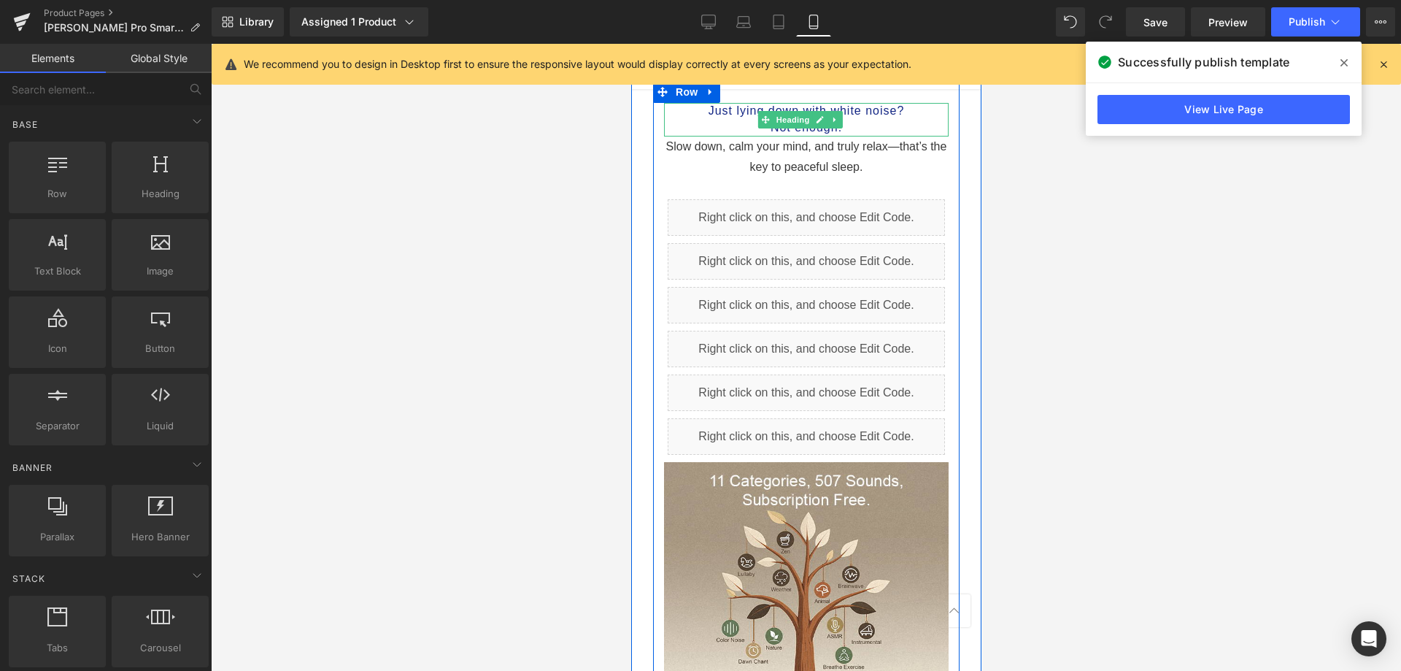
click at [879, 103] on h1 "Just lying down with white noise?" at bounding box center [805, 111] width 285 height 17
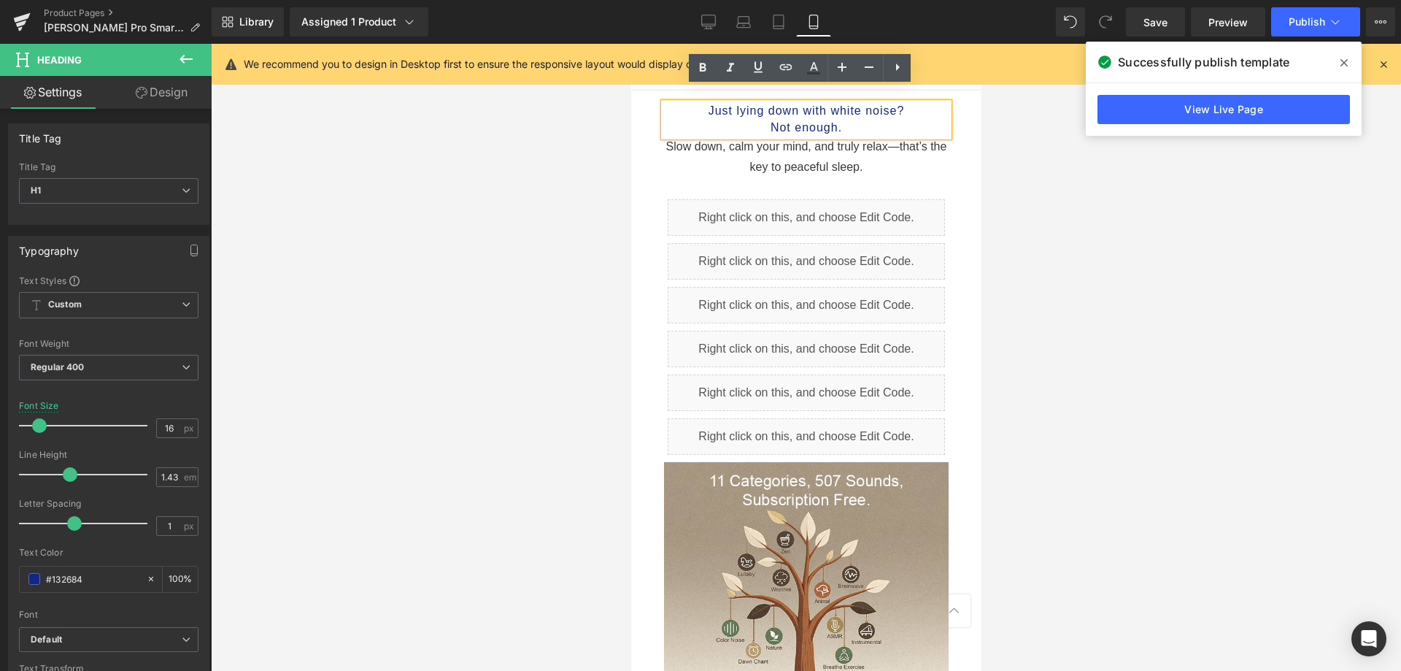
click at [874, 103] on h1 "Just lying down with white noise?" at bounding box center [805, 111] width 285 height 17
drag, startPoint x: 867, startPoint y: 109, endPoint x: 669, endPoint y: 101, distance: 198.0
click at [669, 103] on div "Just lying down with white noise? Not enough." at bounding box center [805, 120] width 285 height 34
copy div "Just lying down with white noise? Not enough."
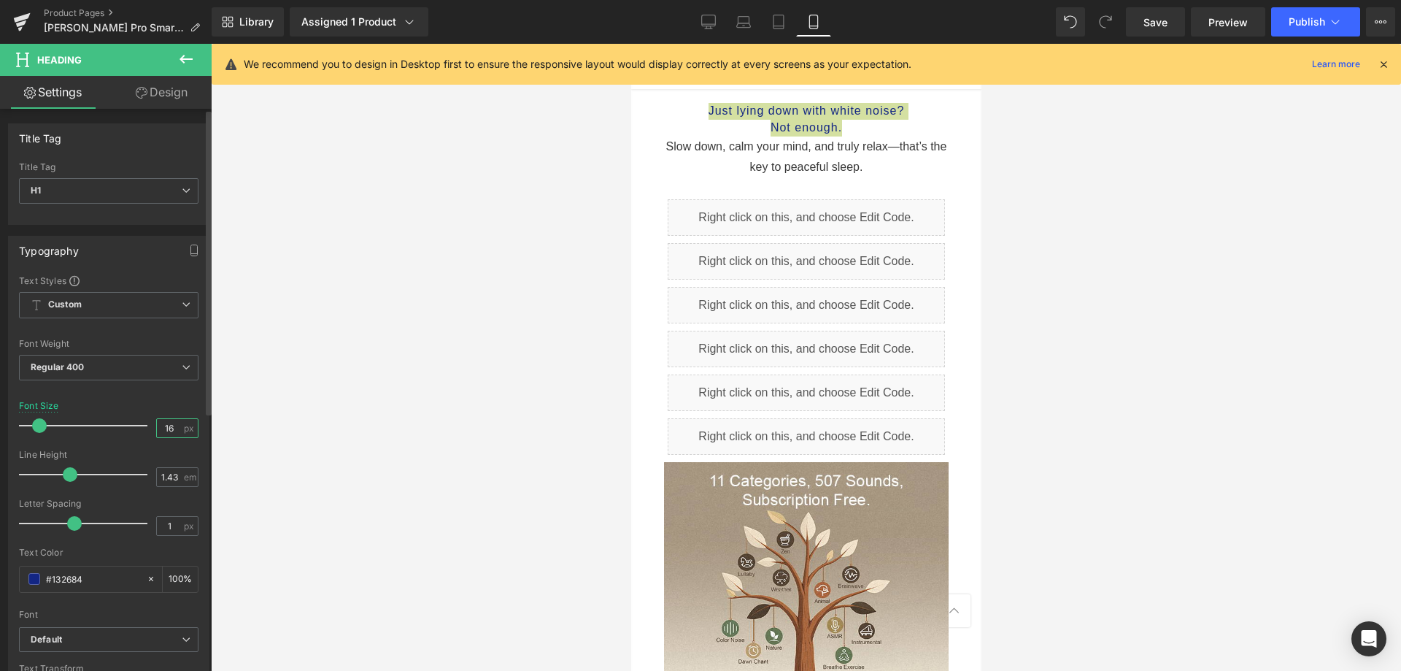
drag, startPoint x: 169, startPoint y: 426, endPoint x: 151, endPoint y: 423, distance: 18.5
click at [157, 423] on input "16" at bounding box center [170, 428] width 26 height 18
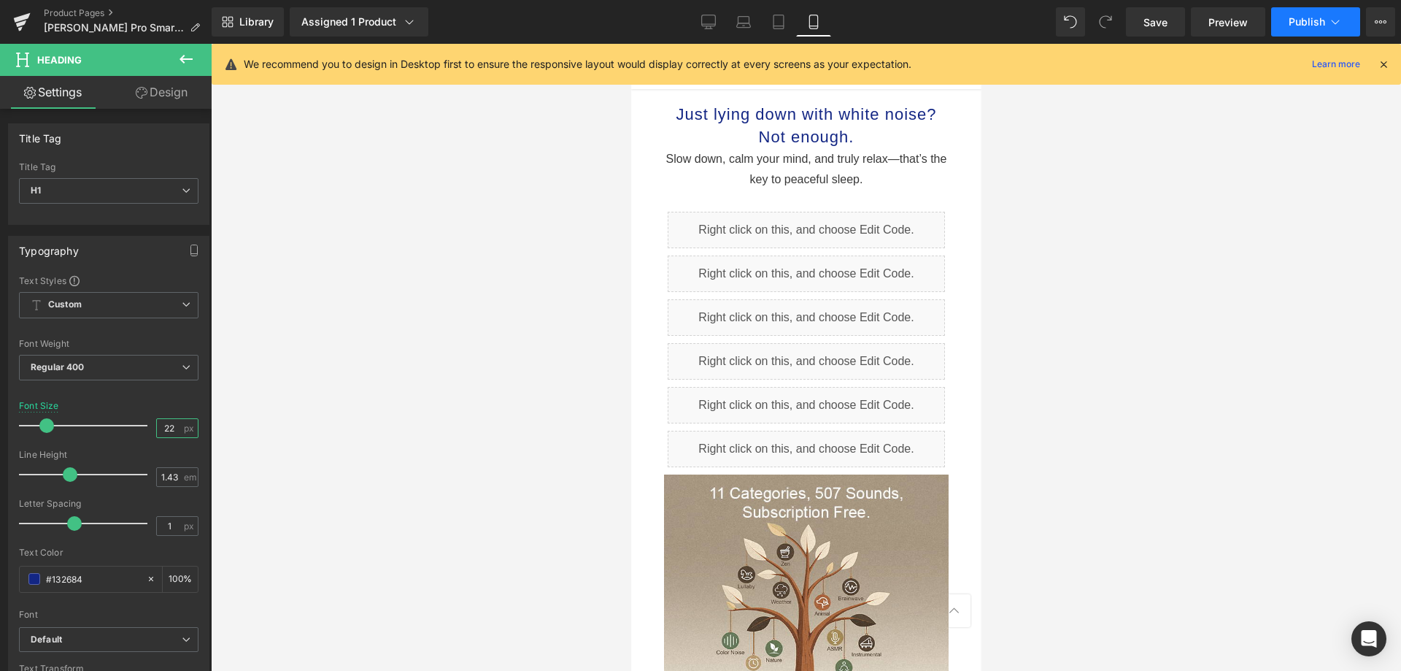
type input "22"
click at [1336, 11] on button "Publish" at bounding box center [1315, 21] width 89 height 29
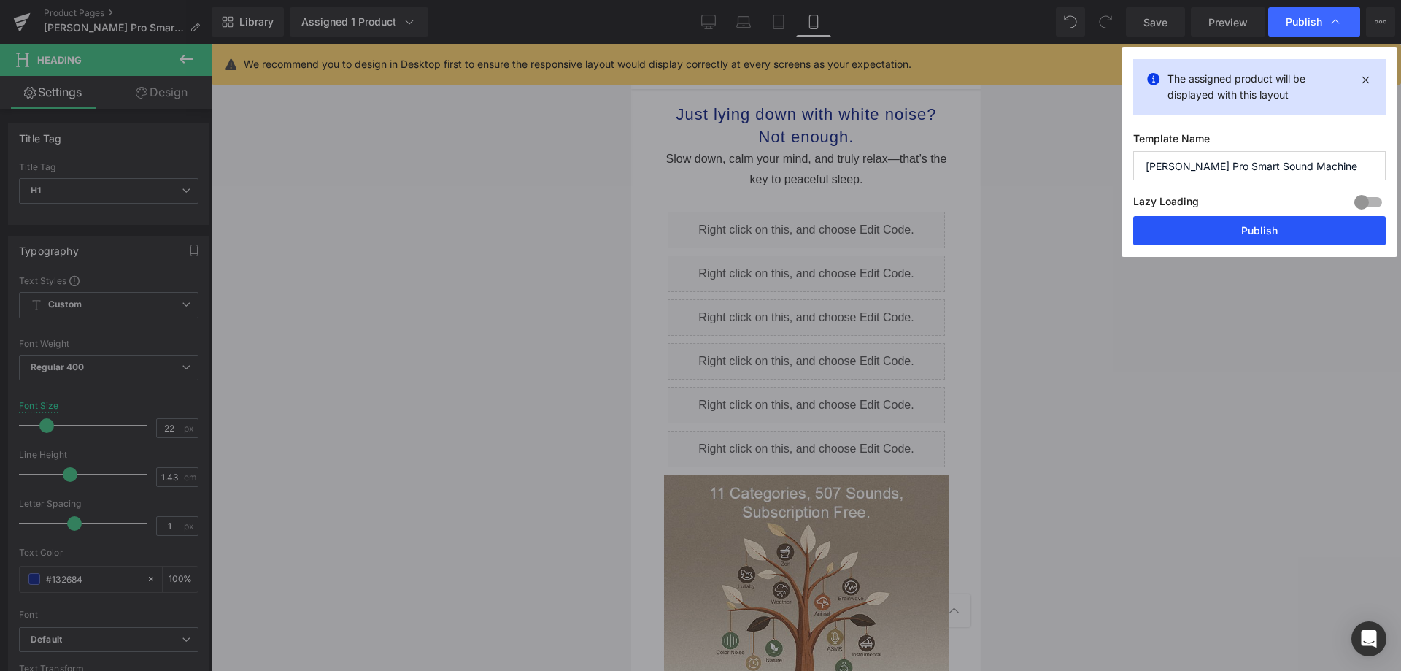
click at [1220, 226] on button "Publish" at bounding box center [1259, 230] width 253 height 29
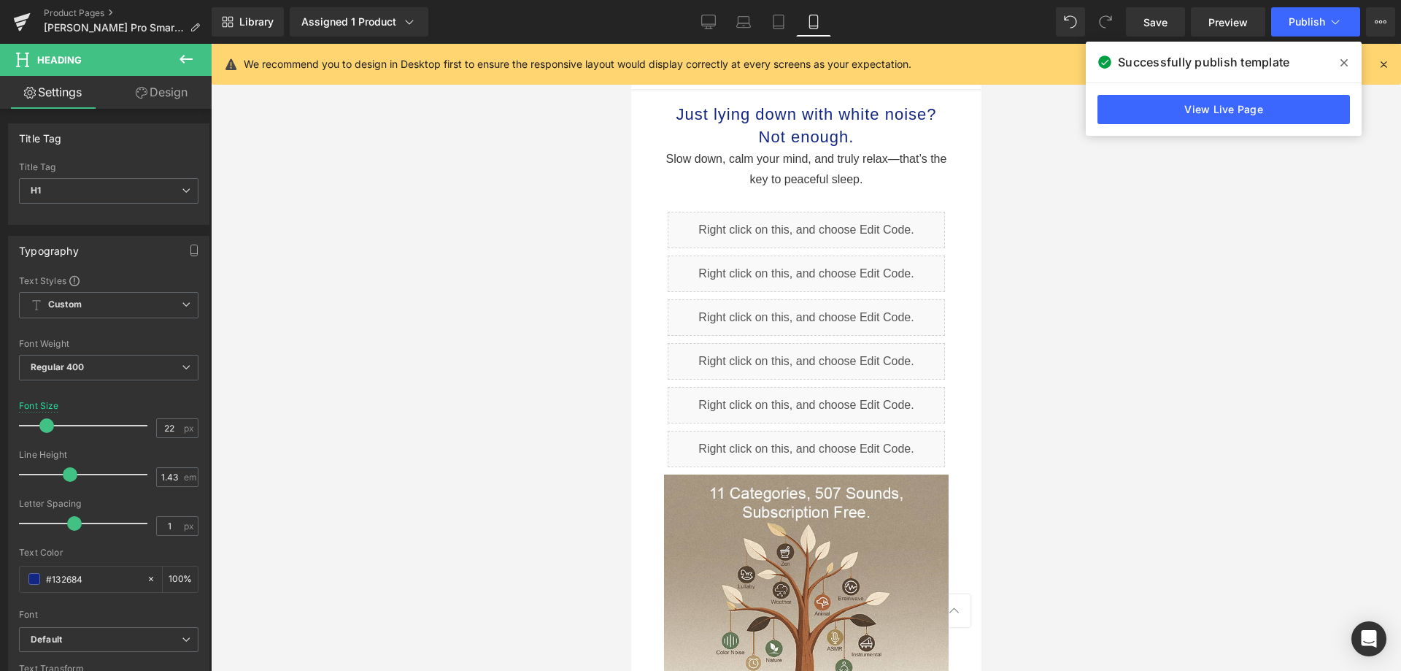
click at [1168, 288] on div at bounding box center [806, 357] width 1190 height 627
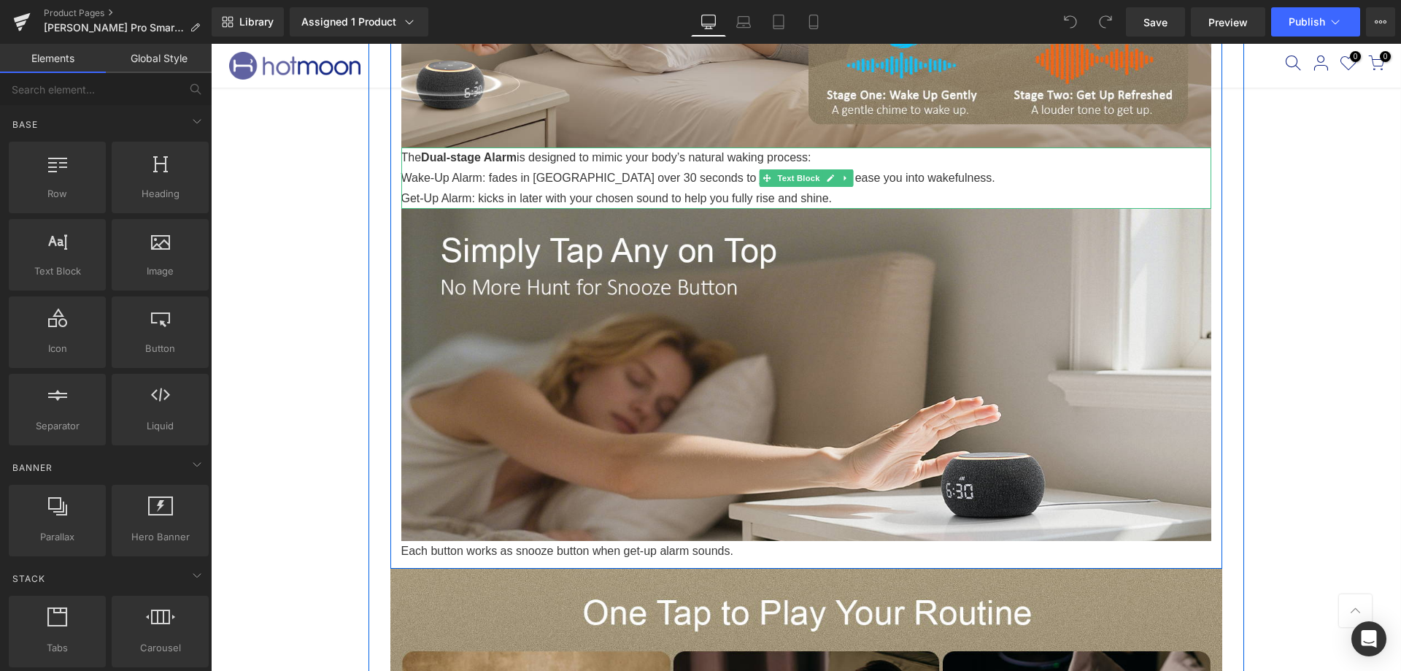
scroll to position [1533, 0]
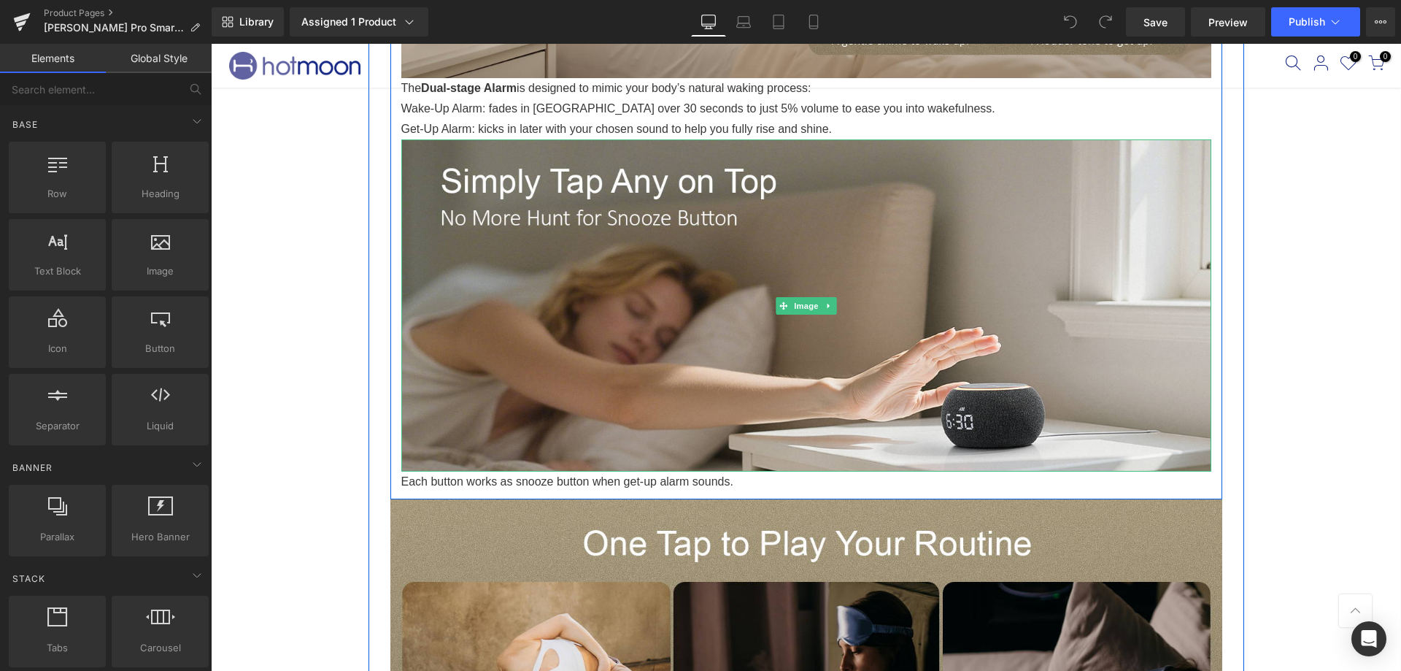
click at [577, 263] on img at bounding box center [806, 305] width 810 height 332
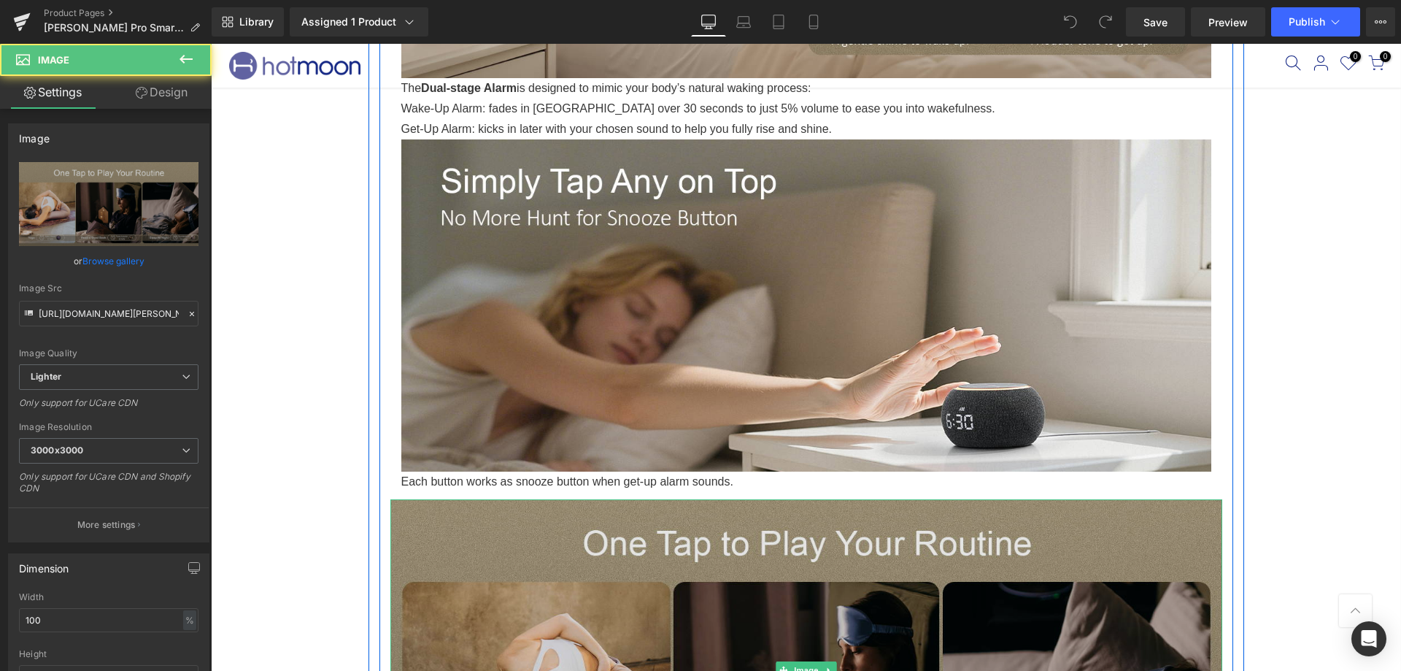
click at [627, 508] on img at bounding box center [806, 669] width 832 height 341
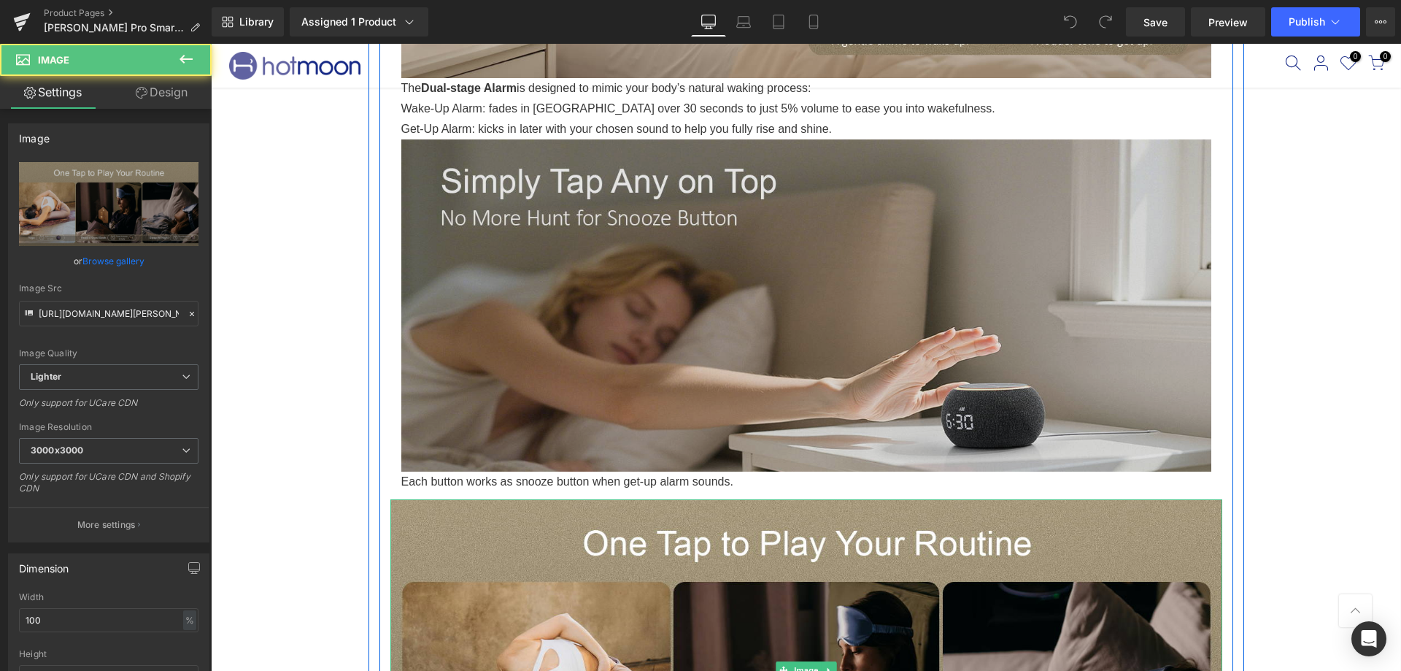
click at [578, 364] on img at bounding box center [806, 305] width 810 height 332
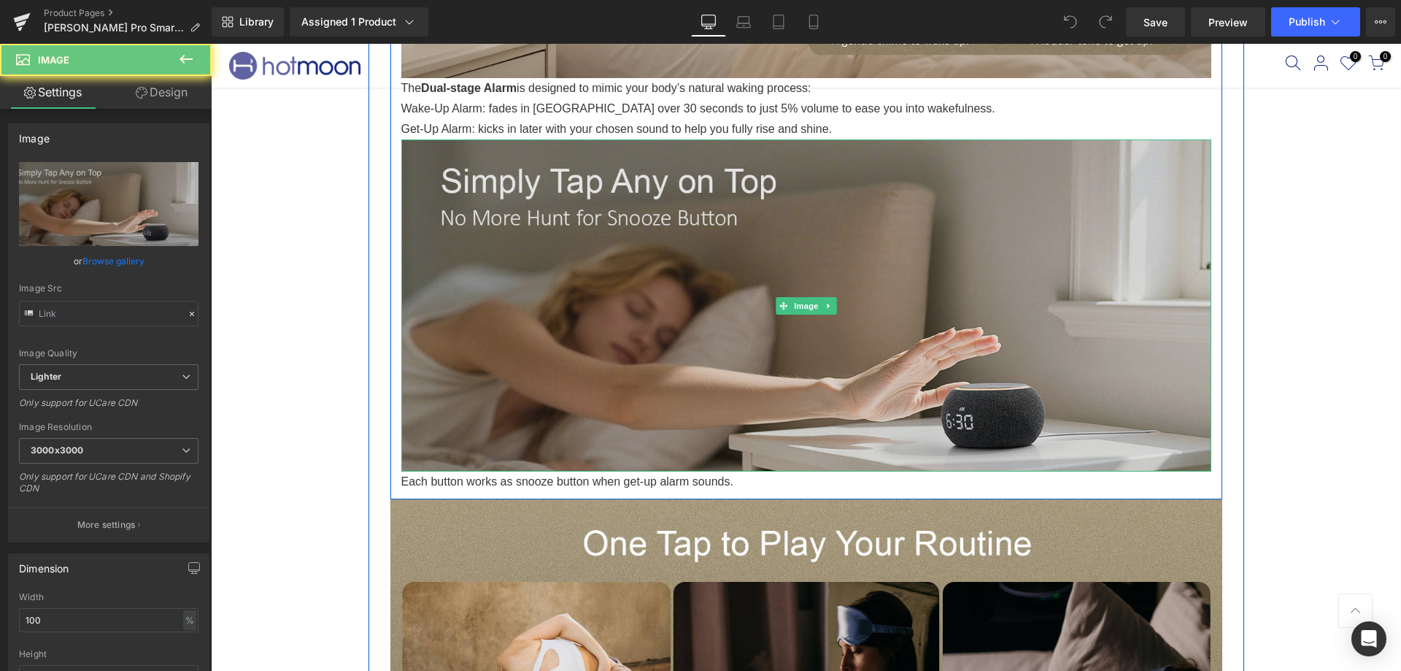
type input "https://ucarecdn.com/021583fc-87e1-4e68-be4f-d29ae6e2e1e8/-/format/auto/-/previ…"
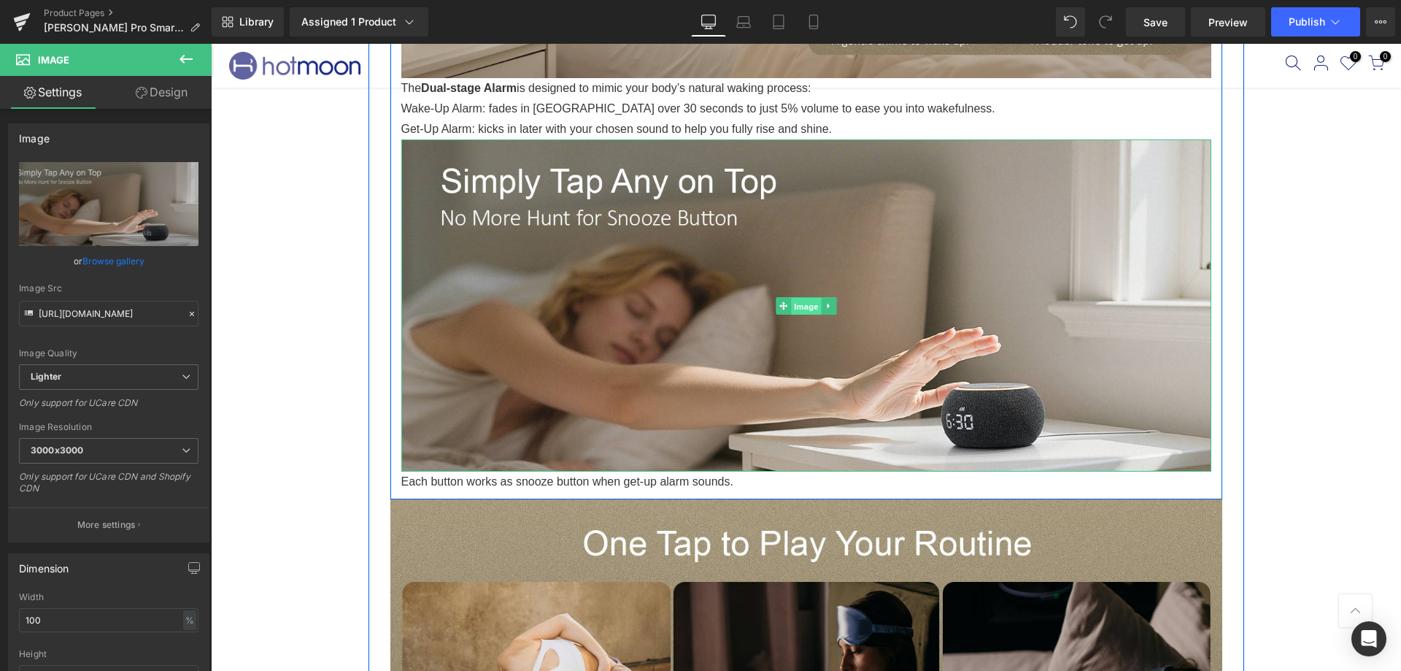
click at [798, 306] on span "Image" at bounding box center [806, 307] width 31 height 18
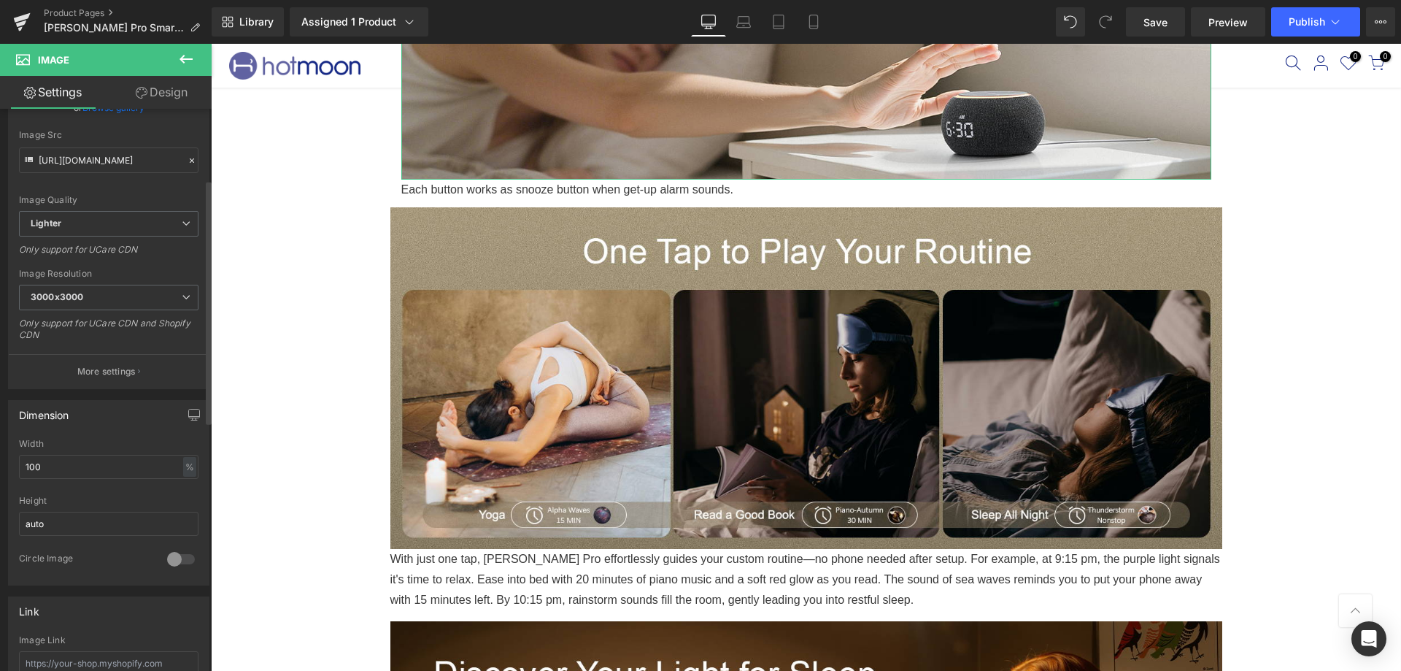
scroll to position [152, 0]
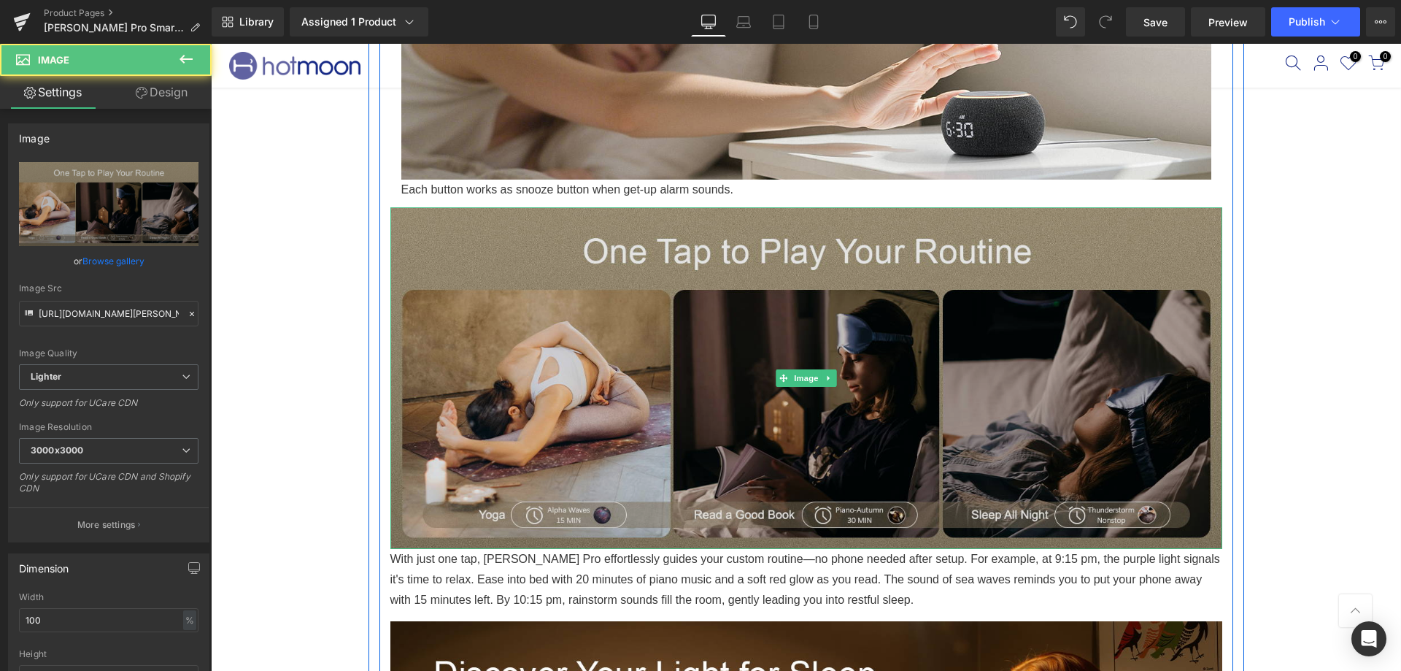
click at [474, 366] on img at bounding box center [806, 377] width 832 height 341
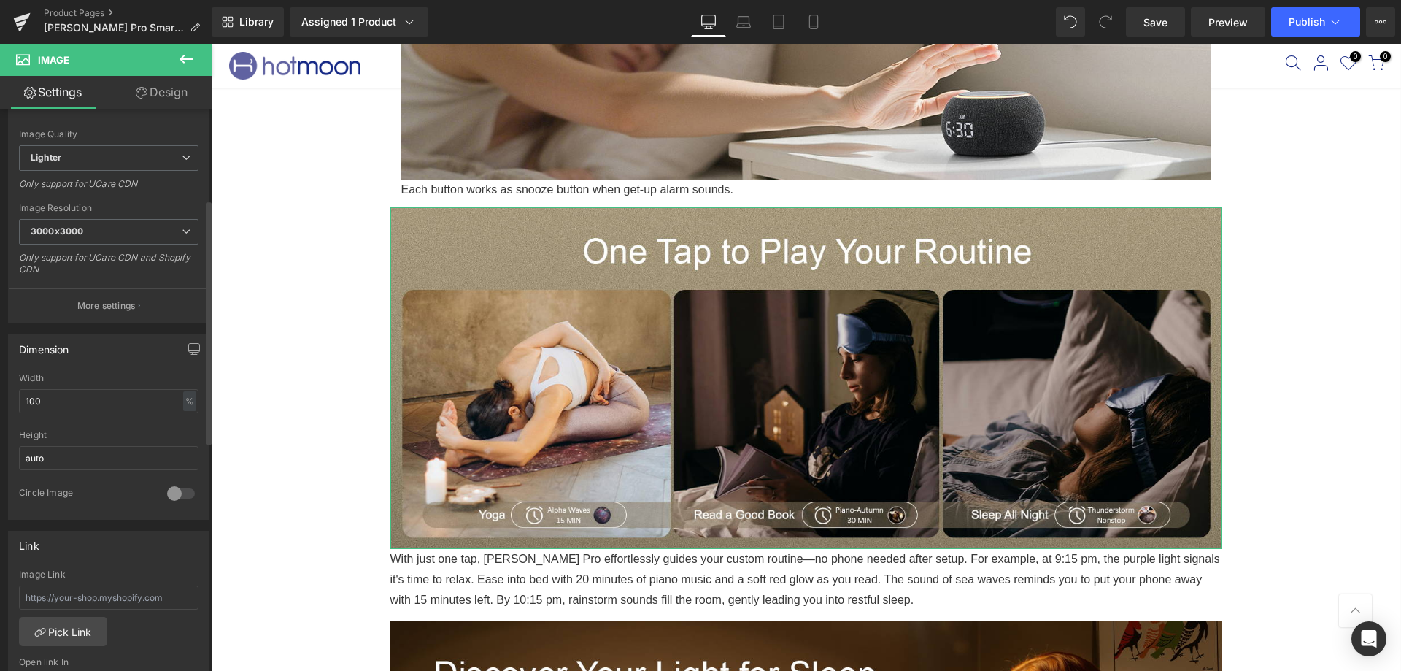
scroll to position [0, 0]
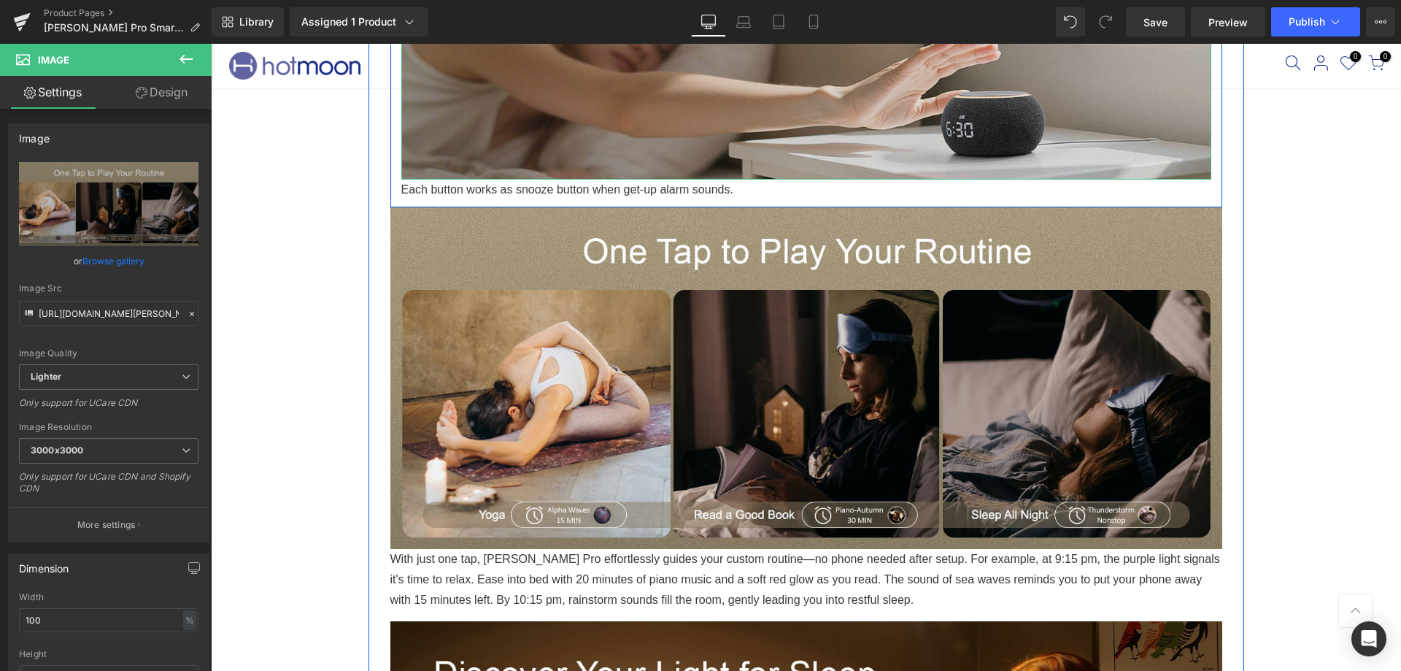
click at [421, 147] on img at bounding box center [806, 13] width 810 height 332
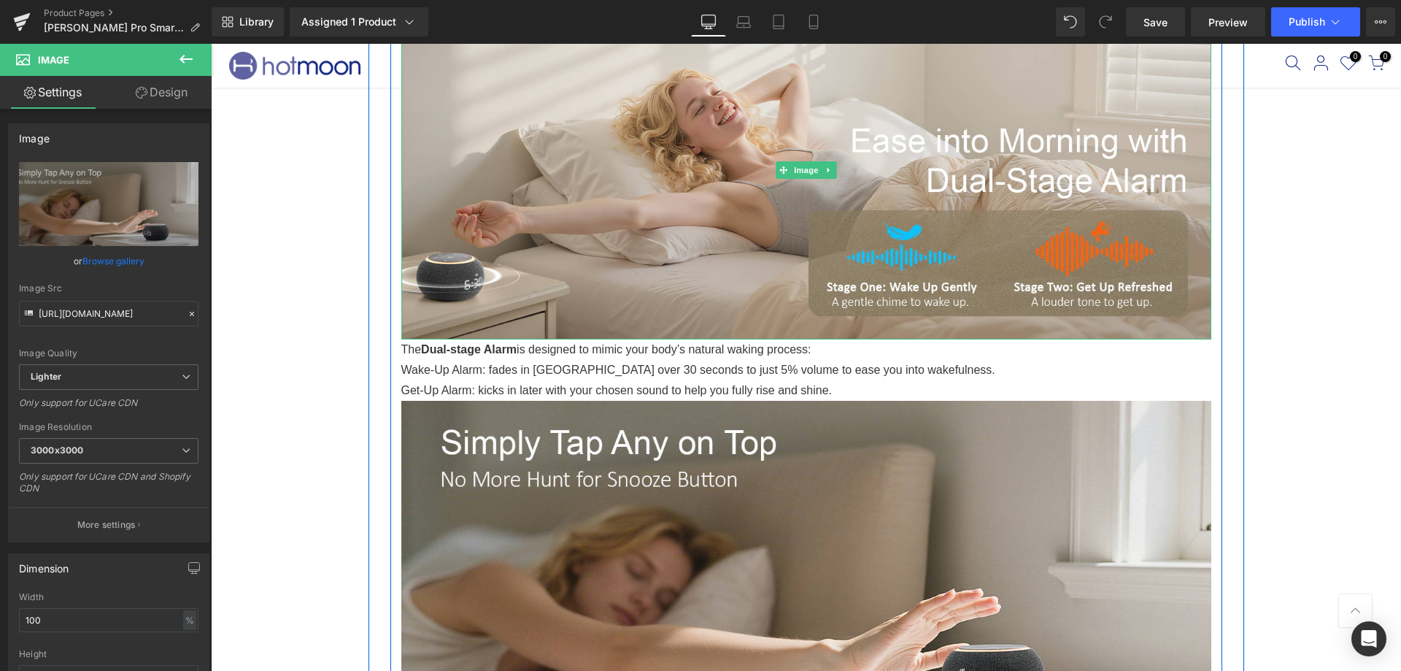
scroll to position [1095, 0]
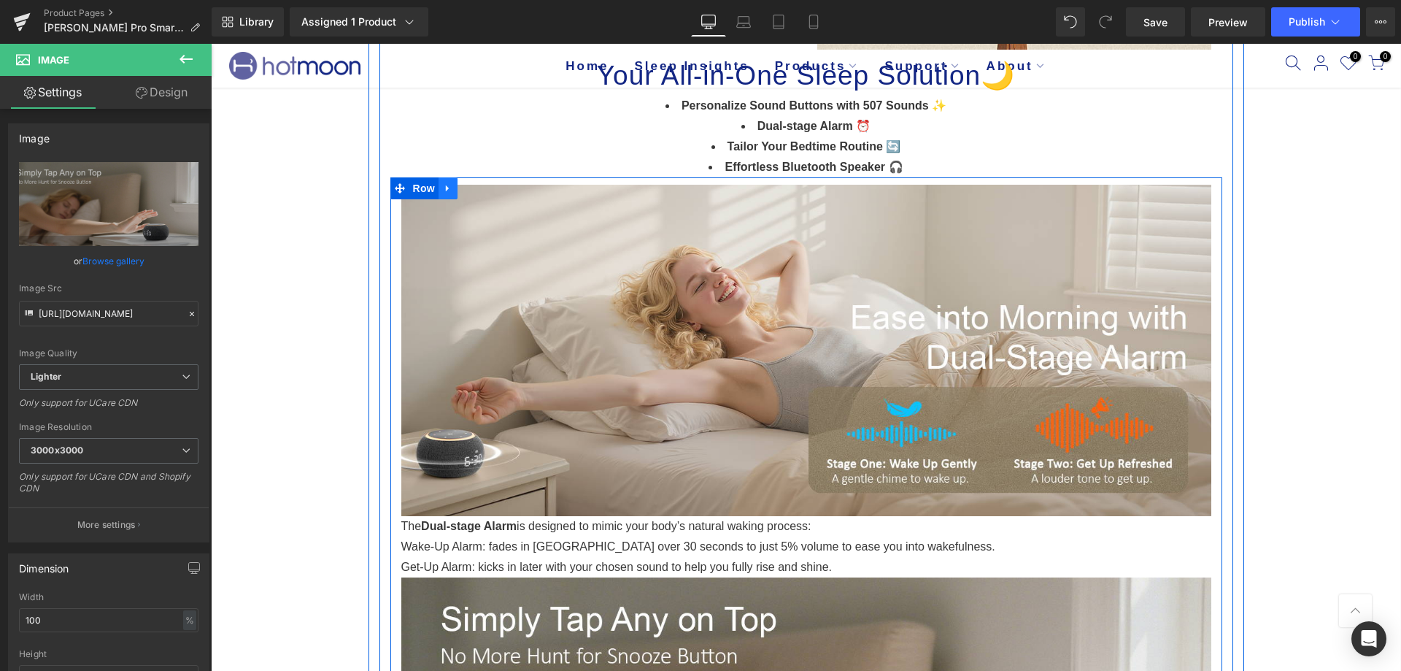
click at [445, 190] on icon at bounding box center [448, 187] width 10 height 11
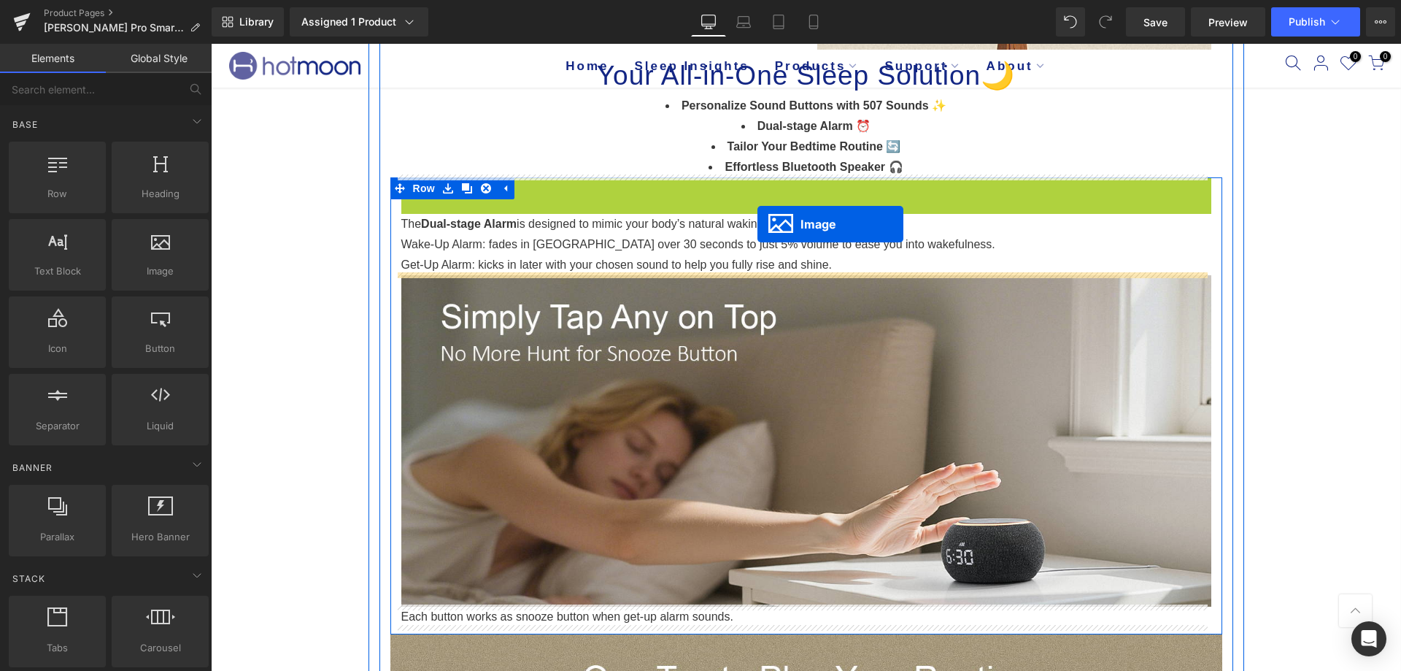
drag, startPoint x: 770, startPoint y: 347, endPoint x: 758, endPoint y: 224, distance: 124.0
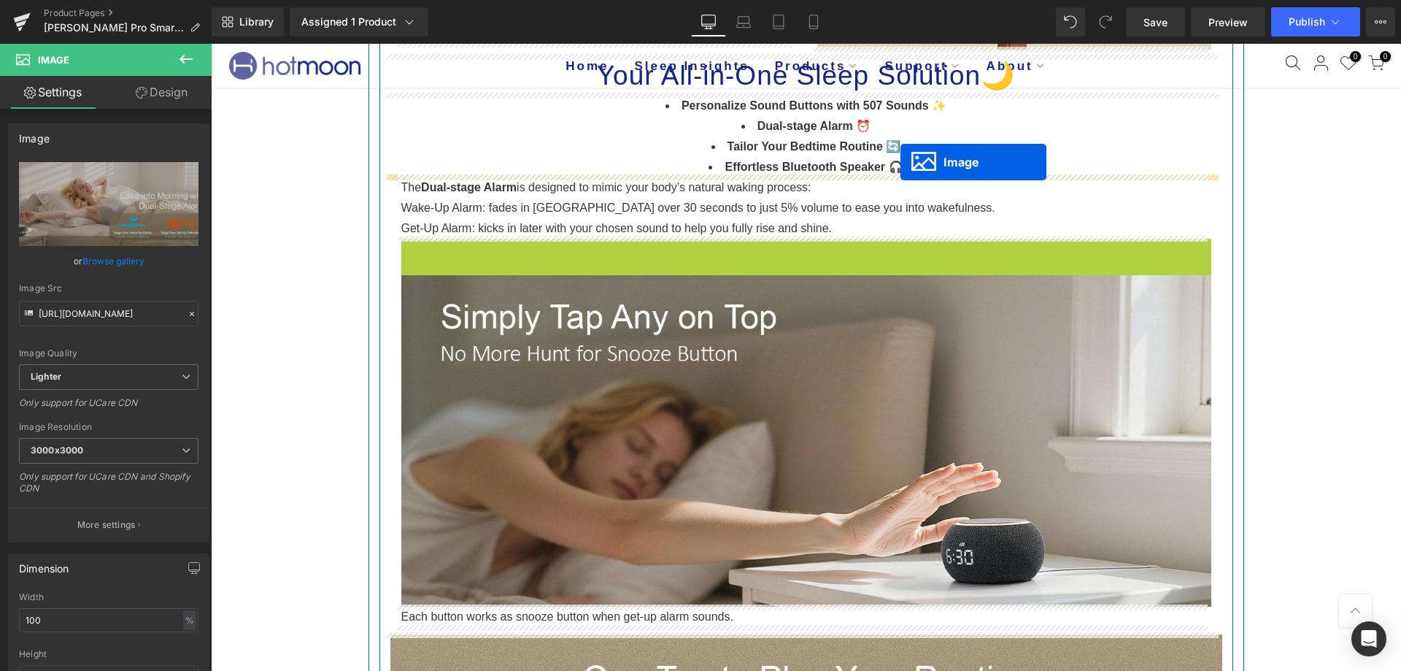
drag, startPoint x: 775, startPoint y: 411, endPoint x: 901, endPoint y: 162, distance: 278.7
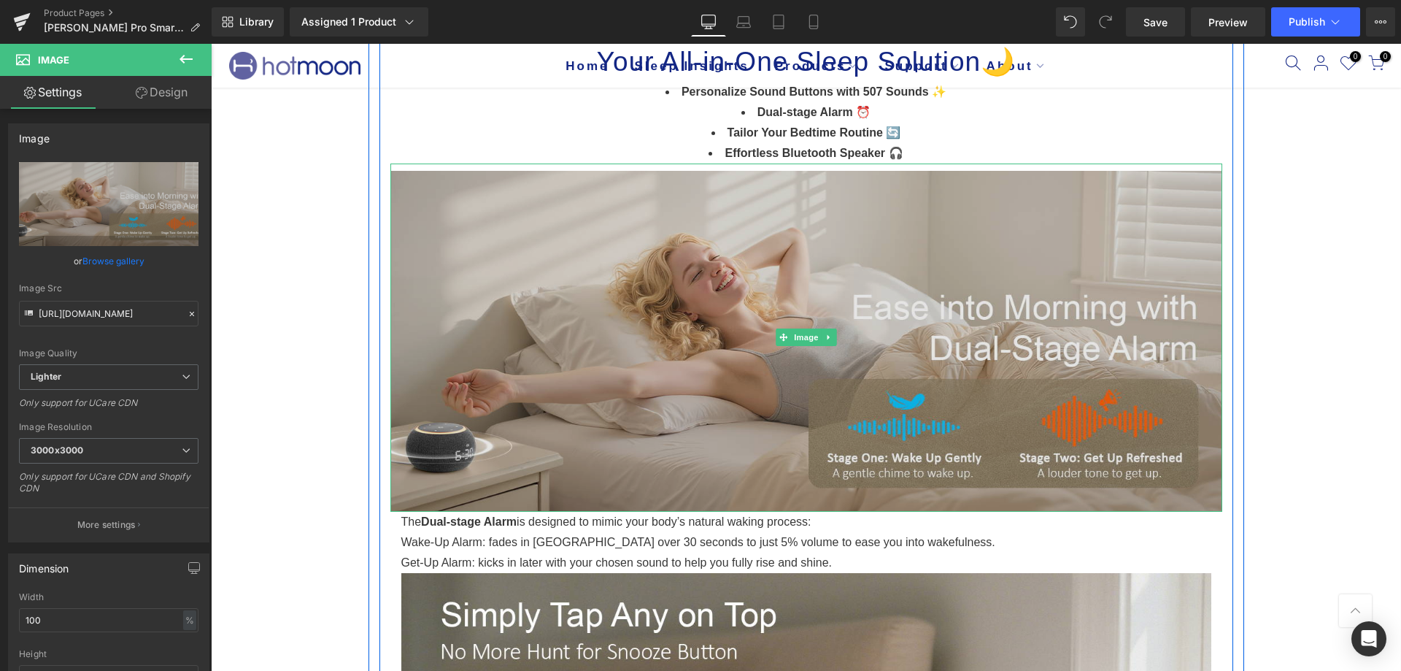
scroll to position [1314, 0]
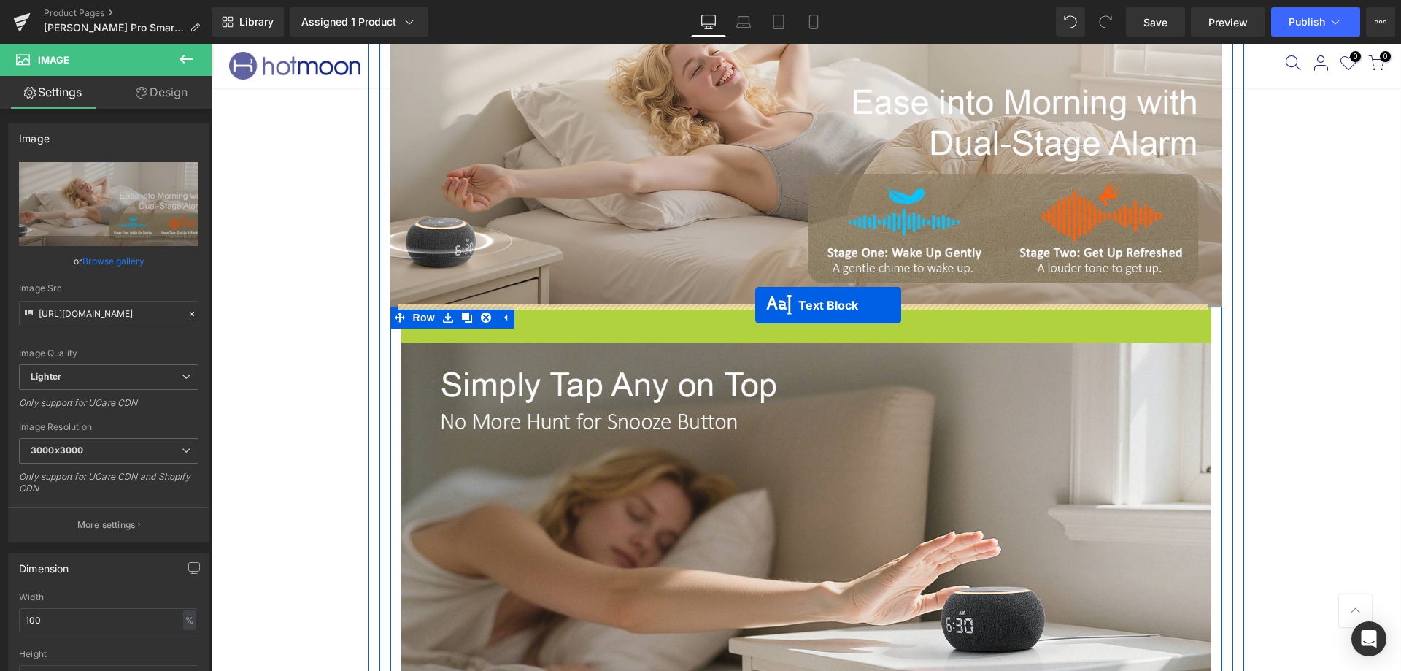
drag, startPoint x: 760, startPoint y: 336, endPoint x: 755, endPoint y: 305, distance: 31.8
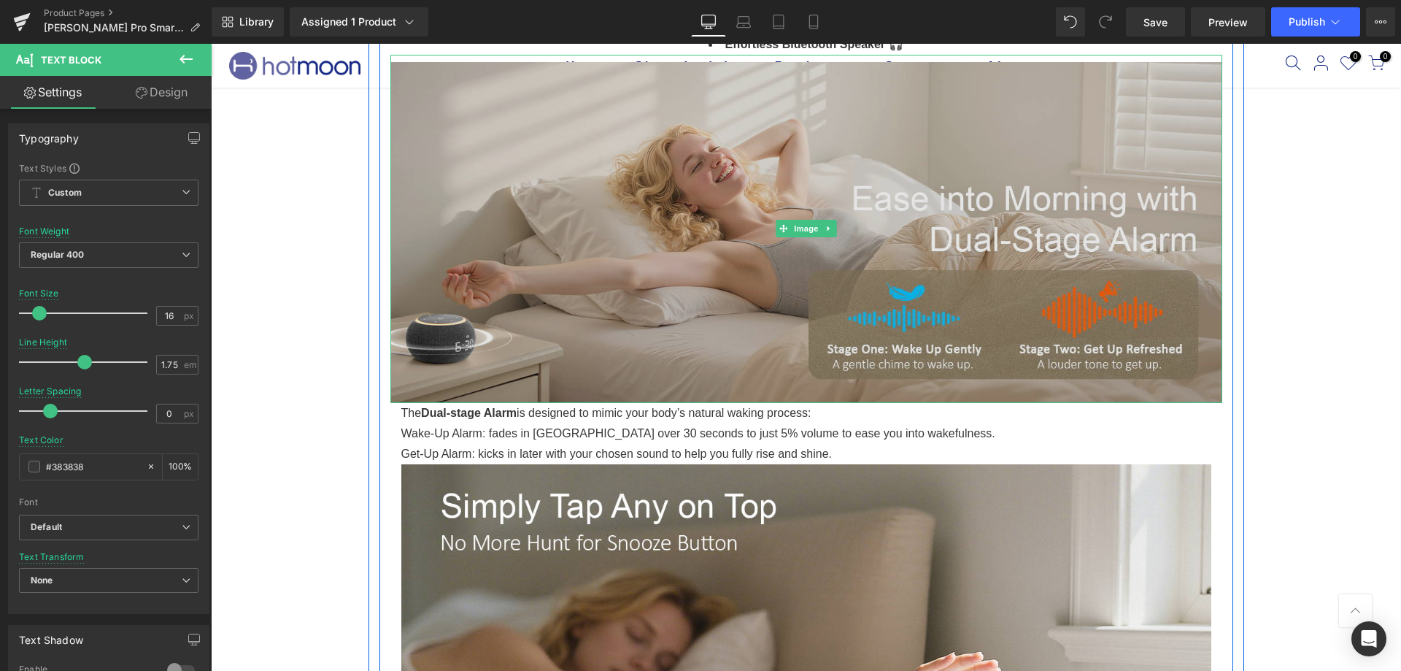
scroll to position [1241, 0]
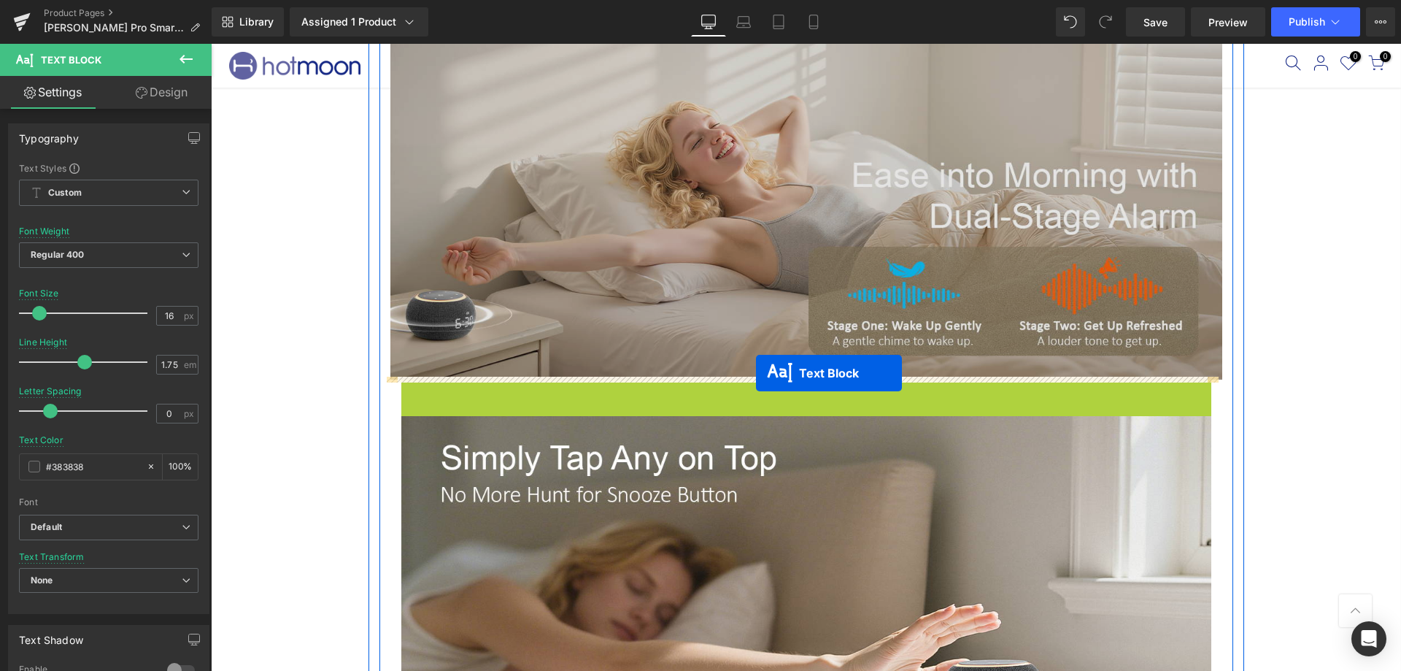
drag, startPoint x: 758, startPoint y: 409, endPoint x: 756, endPoint y: 373, distance: 35.8
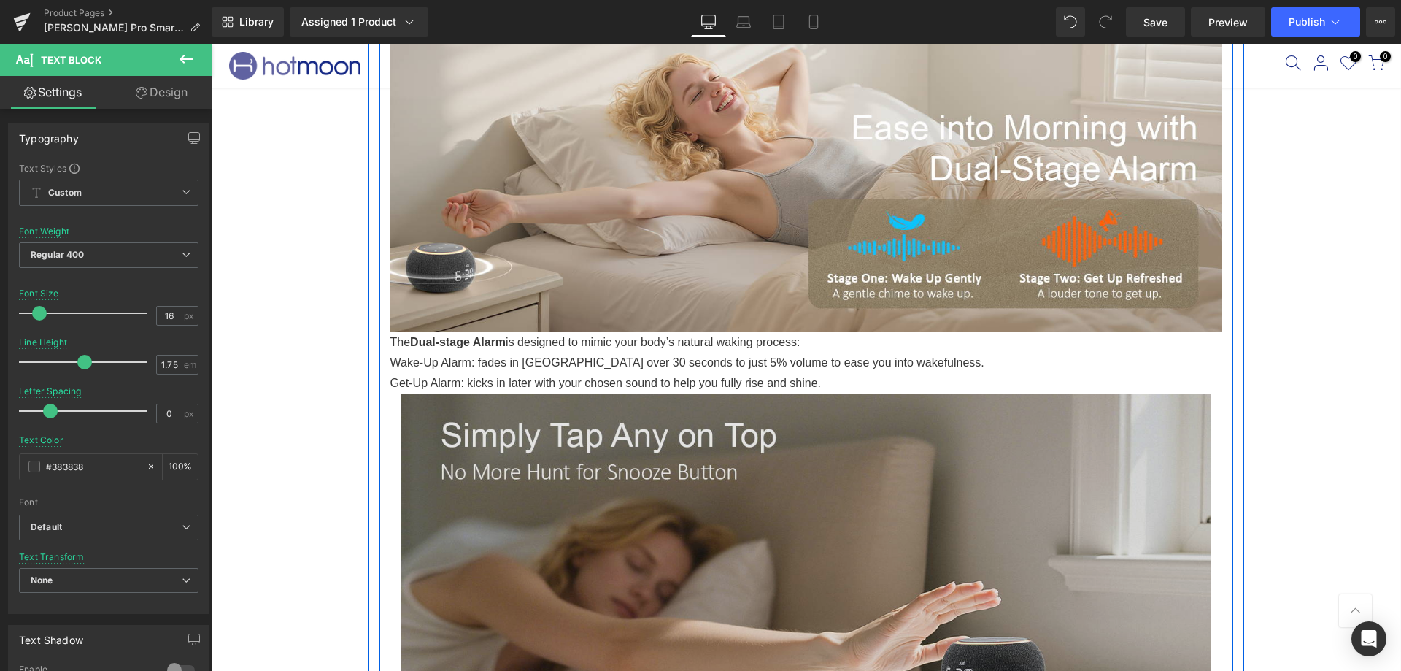
scroll to position [1314, 0]
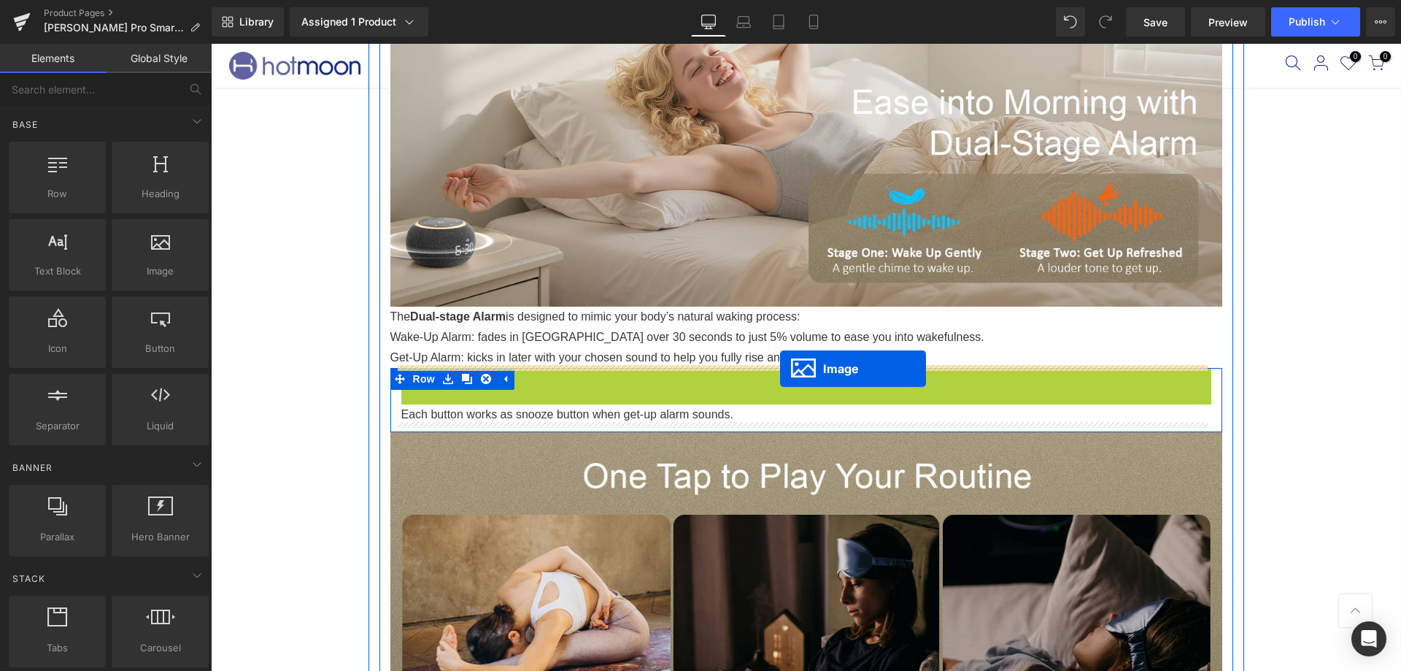
drag, startPoint x: 777, startPoint y: 525, endPoint x: 780, endPoint y: 369, distance: 156.2
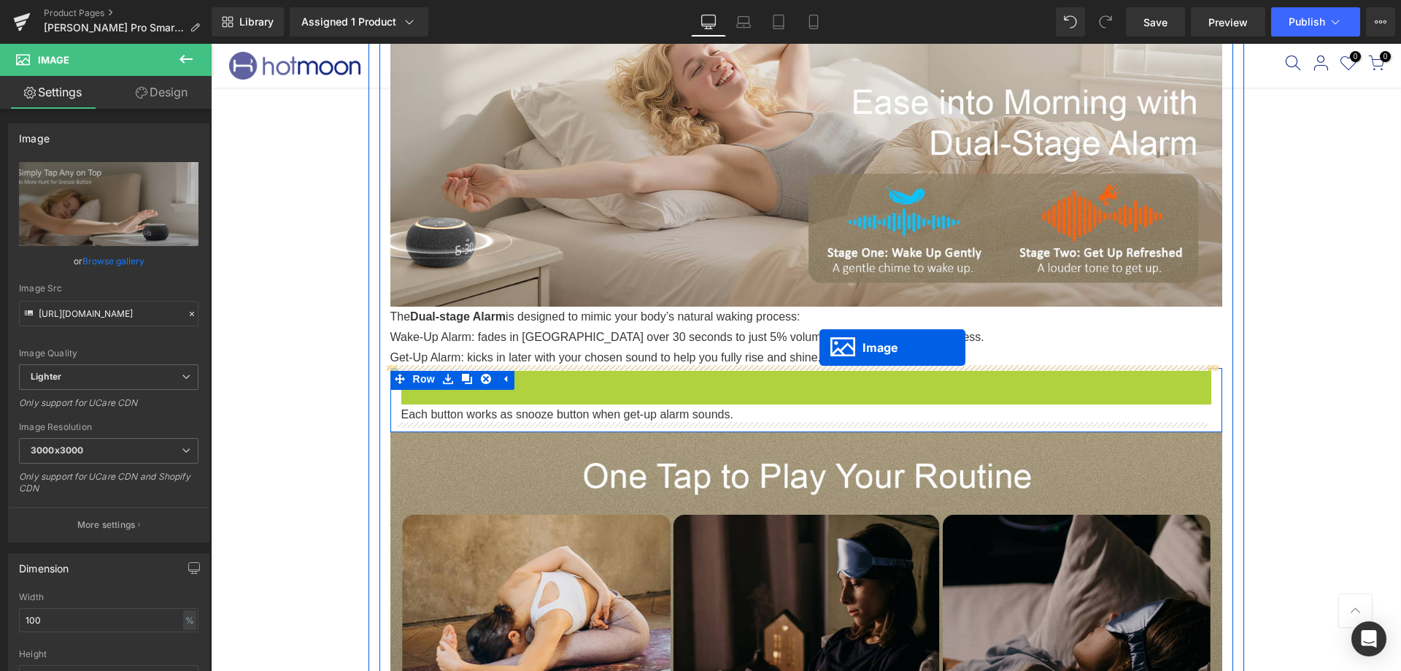
drag, startPoint x: 775, startPoint y: 526, endPoint x: 820, endPoint y: 347, distance: 184.3
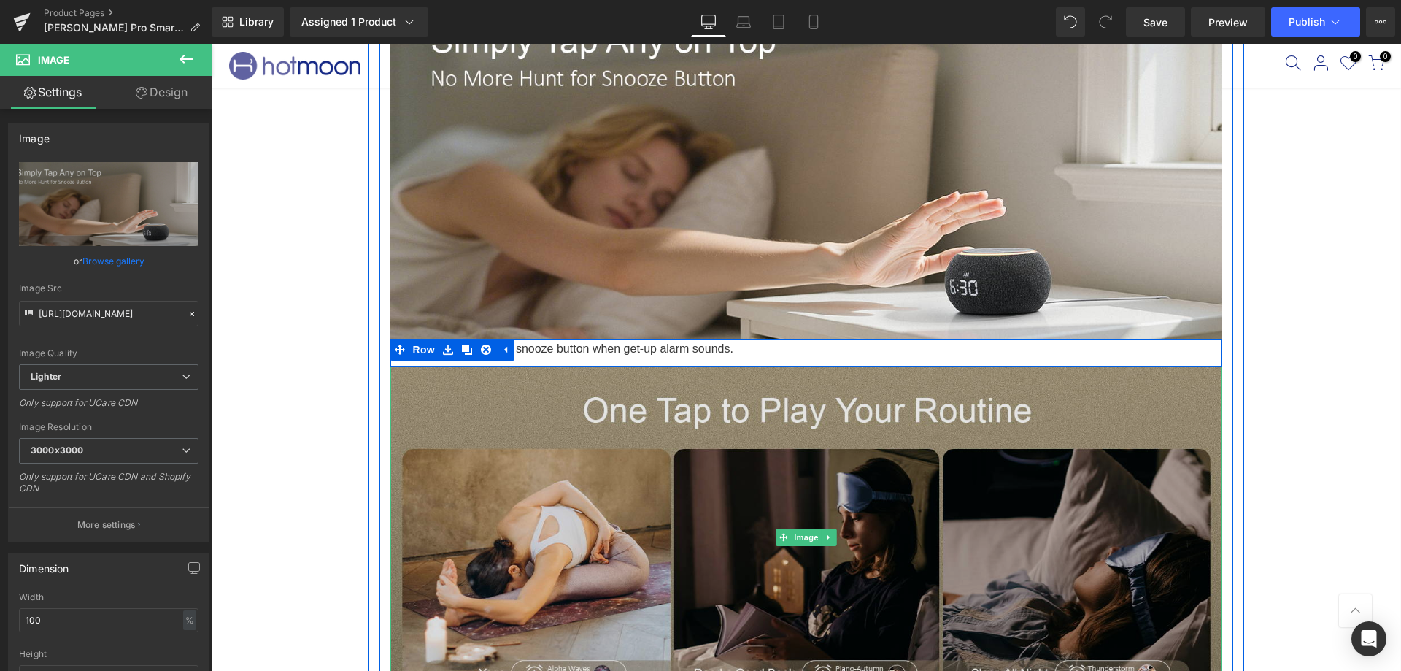
scroll to position [1606, 0]
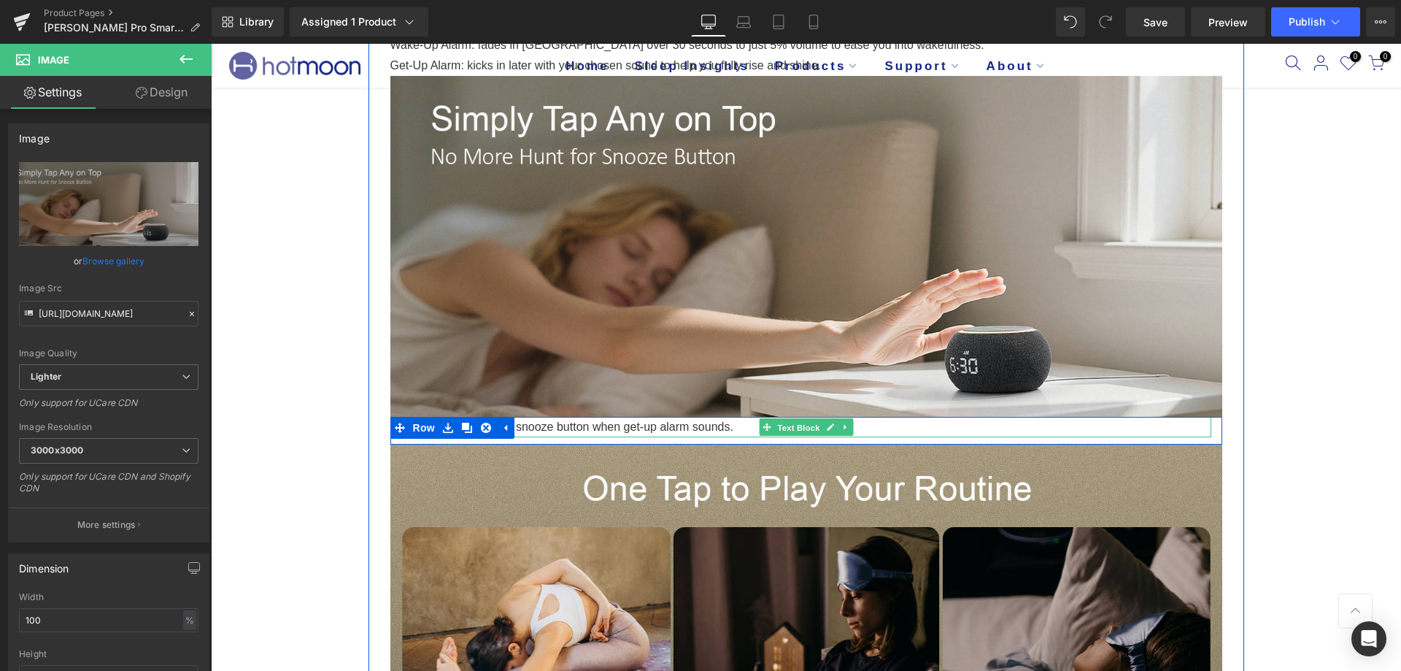
click at [788, 428] on span "Text Block" at bounding box center [798, 428] width 48 height 18
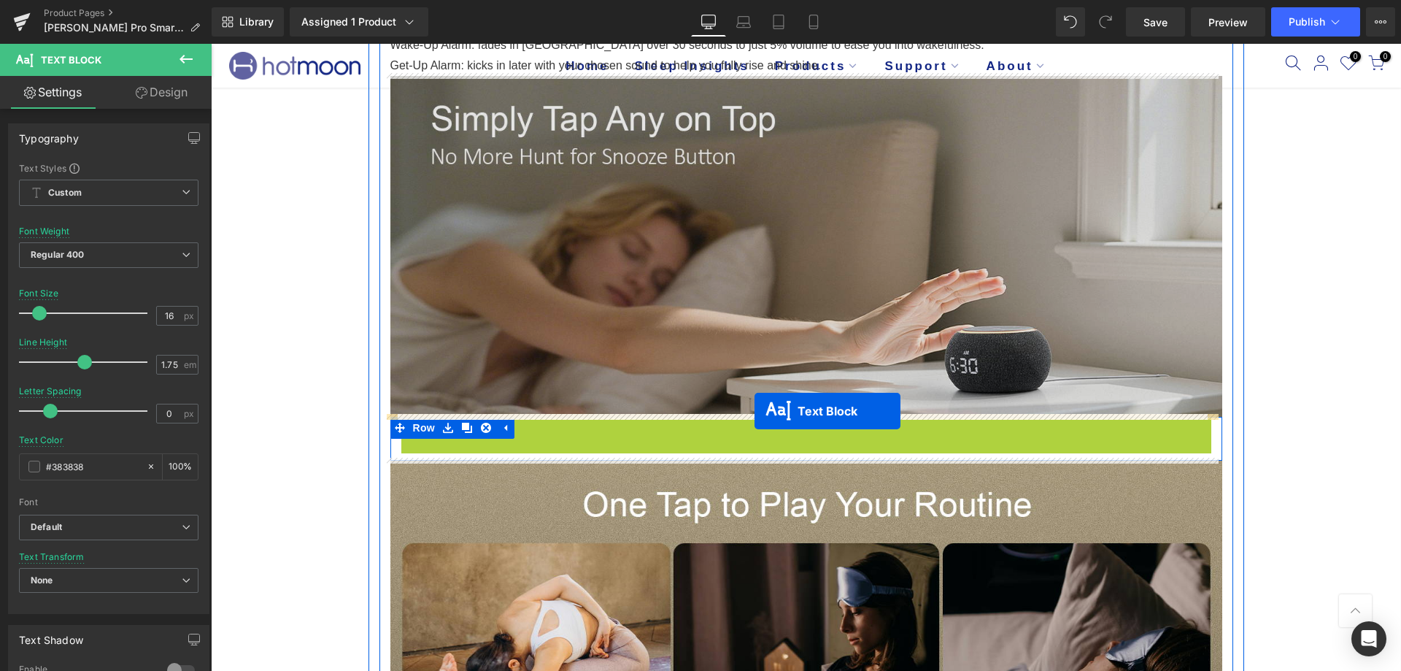
drag, startPoint x: 760, startPoint y: 421, endPoint x: 755, endPoint y: 411, distance: 11.4
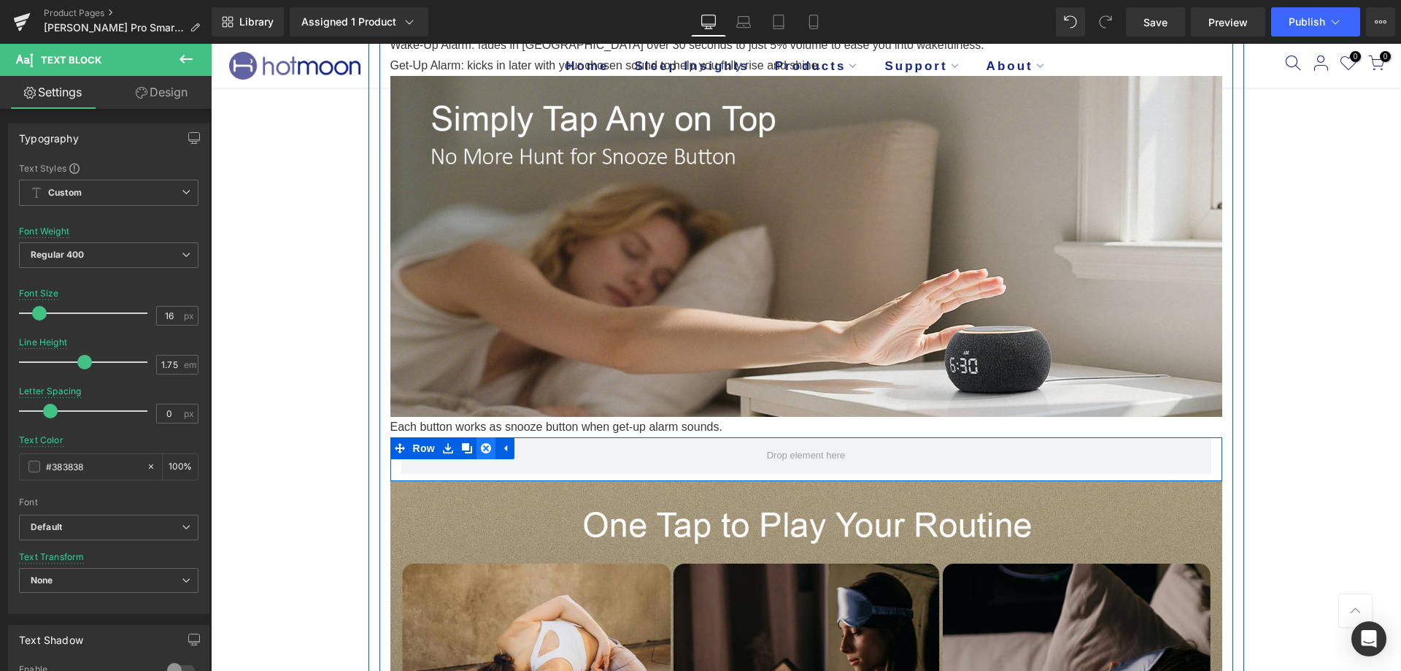
click at [477, 444] on link at bounding box center [486, 448] width 19 height 22
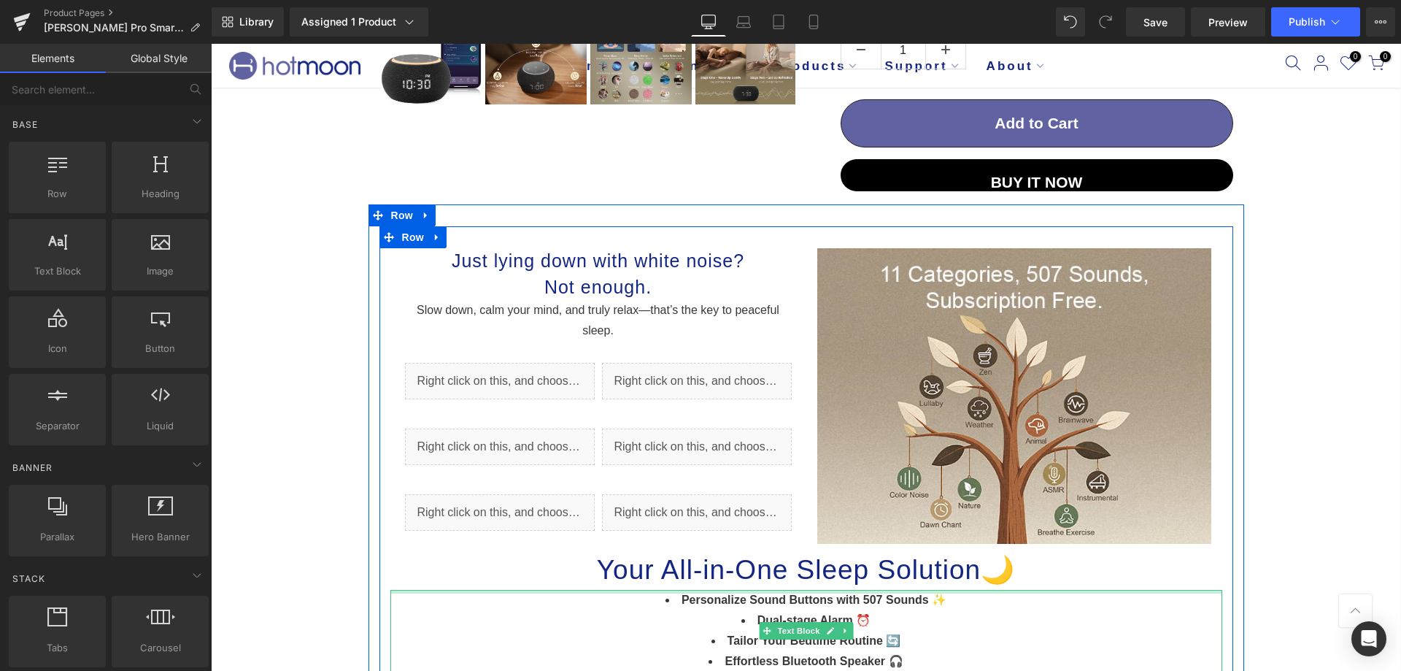
scroll to position [584, 0]
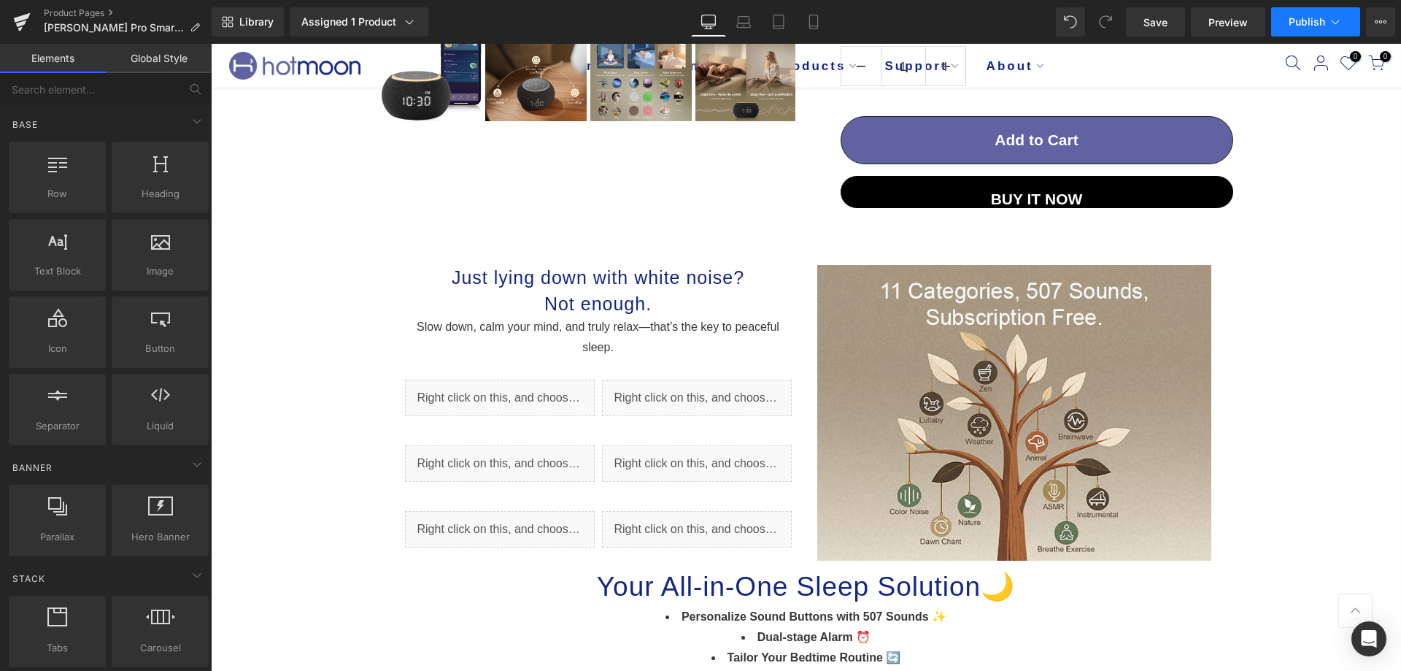
click at [1287, 15] on button "Publish" at bounding box center [1315, 21] width 89 height 29
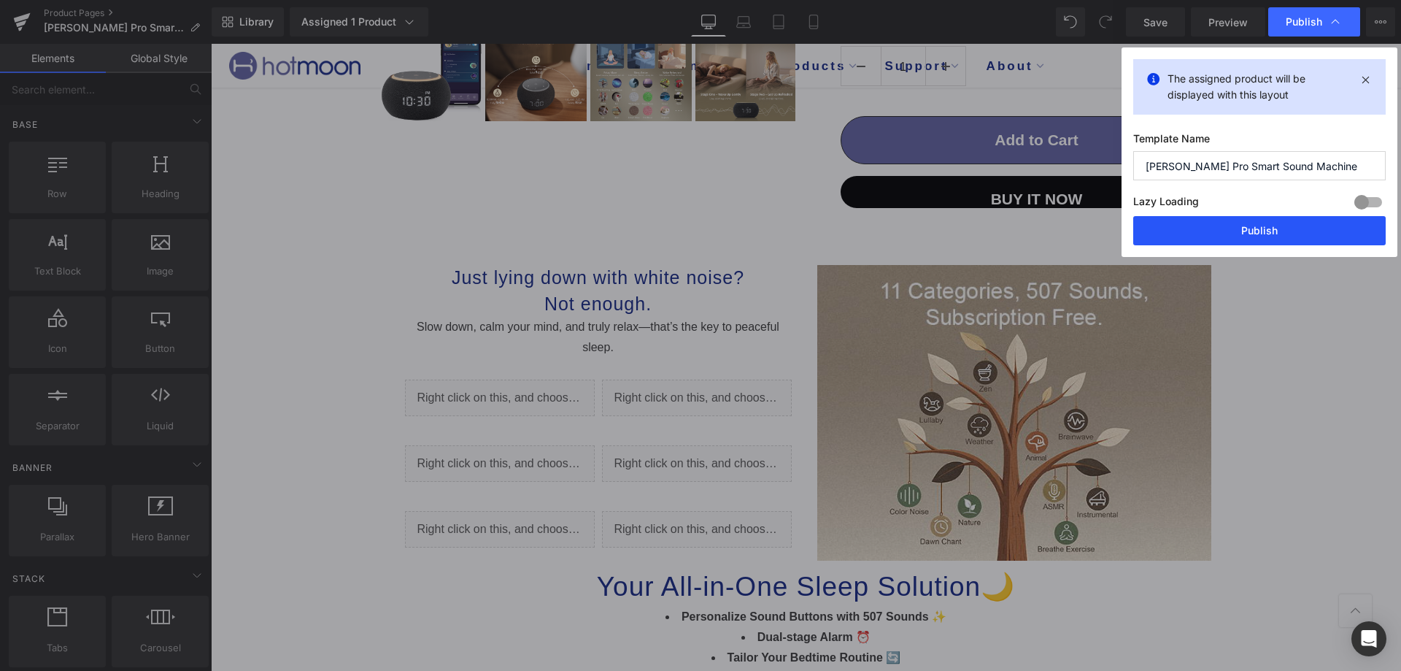
click at [1155, 234] on button "Publish" at bounding box center [1259, 230] width 253 height 29
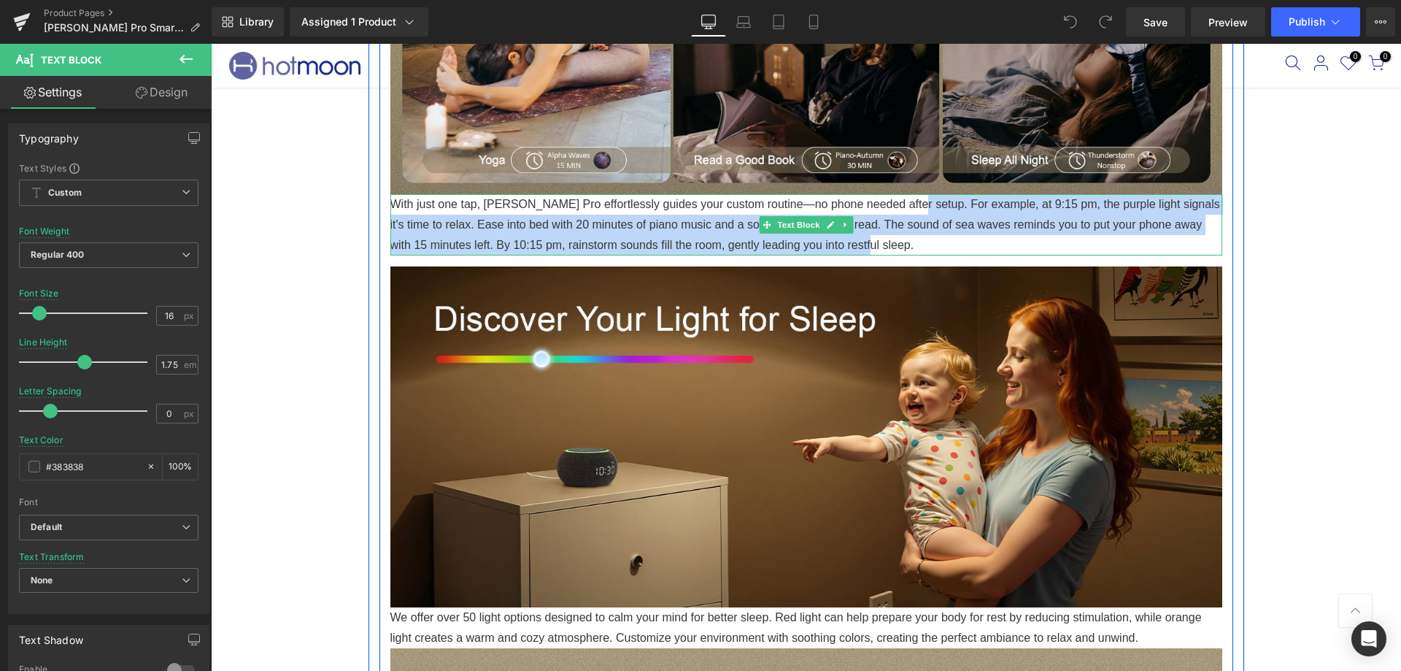
drag, startPoint x: 898, startPoint y: 201, endPoint x: 925, endPoint y: 236, distance: 45.3
click at [925, 236] on p "With just one tap, [PERSON_NAME] Pro effortlessly guides your custom routine—no…" at bounding box center [806, 224] width 832 height 61
copy p "For example, at 9:15 pm, the purple light signals it's time to relax. Ease into…"
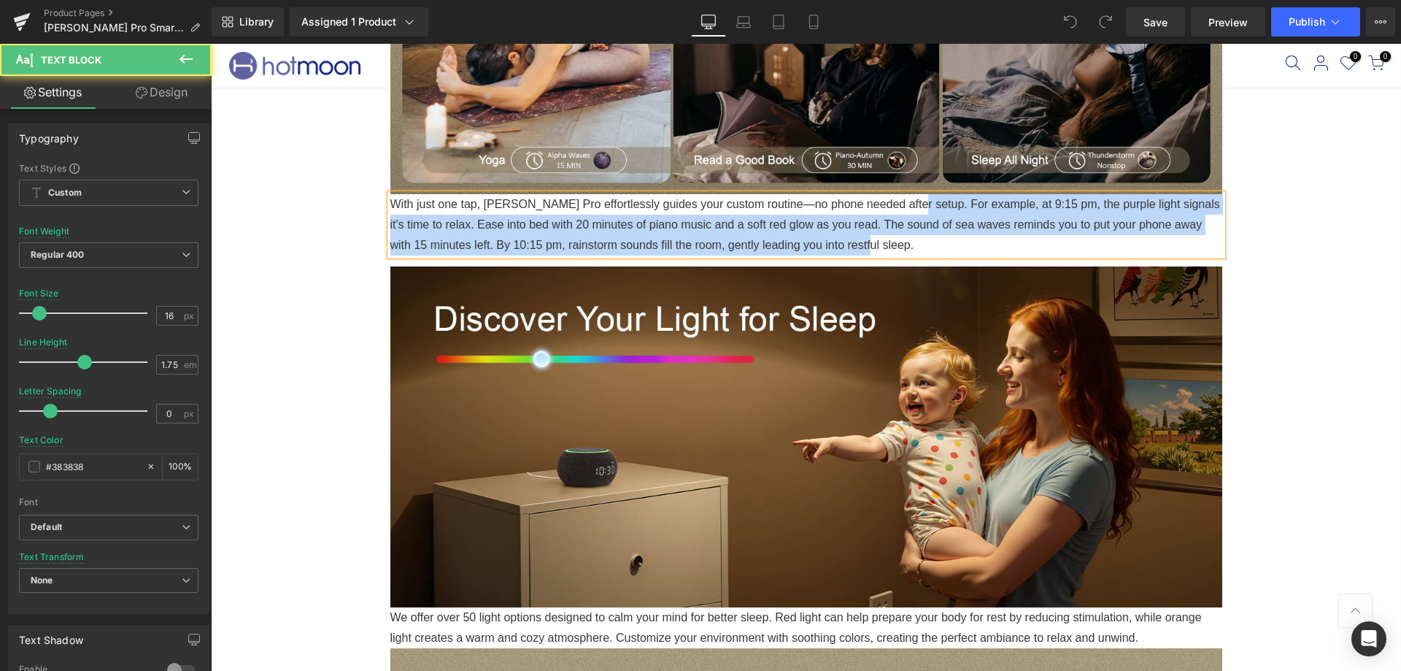
click at [862, 234] on p "With just one tap, [PERSON_NAME] Pro effortlessly guides your custom routine—no…" at bounding box center [806, 224] width 832 height 61
drag, startPoint x: 897, startPoint y: 203, endPoint x: 925, endPoint y: 240, distance: 46.9
click at [925, 240] on p "With just one tap, [PERSON_NAME] Pro effortlessly guides your custom routine—no…" at bounding box center [806, 224] width 832 height 61
copy p "For example, at 9:15 pm, the purple light signals it's time to relax. Ease into…"
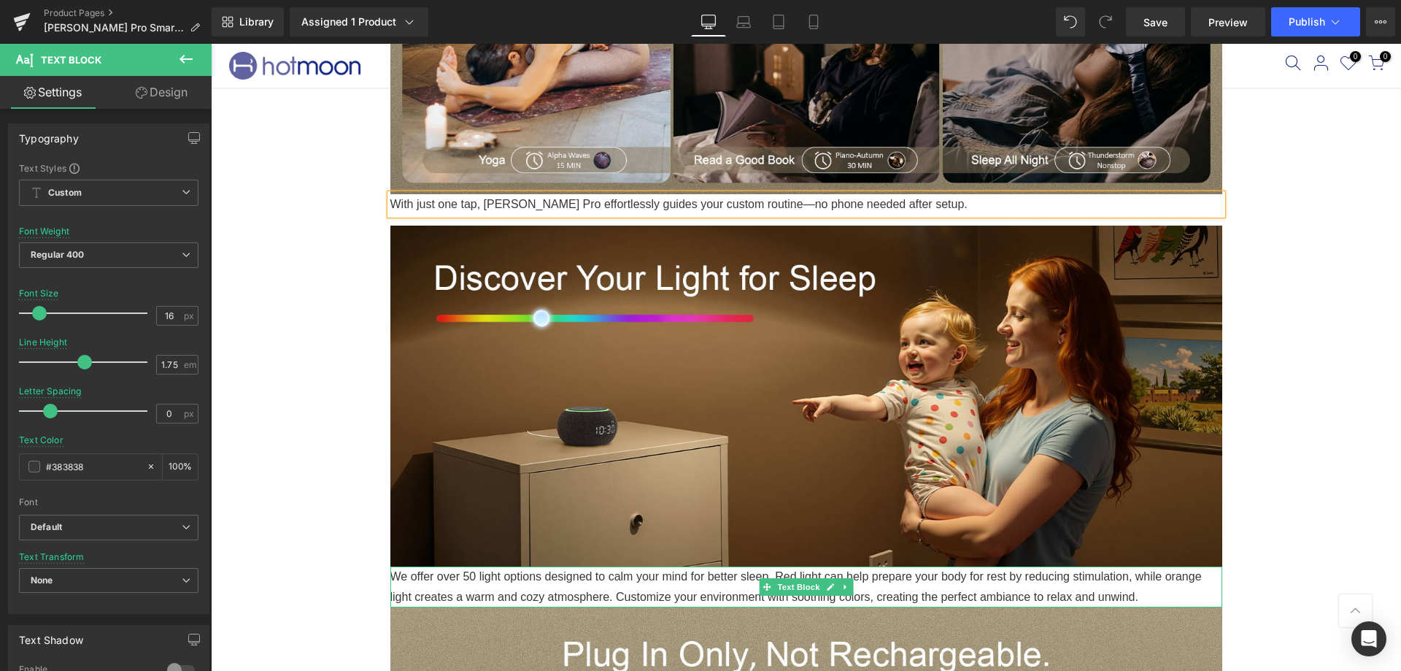
click at [1090, 574] on p "We offer over 50 light options designed to calm your mind for better sleep. Red…" at bounding box center [806, 586] width 832 height 41
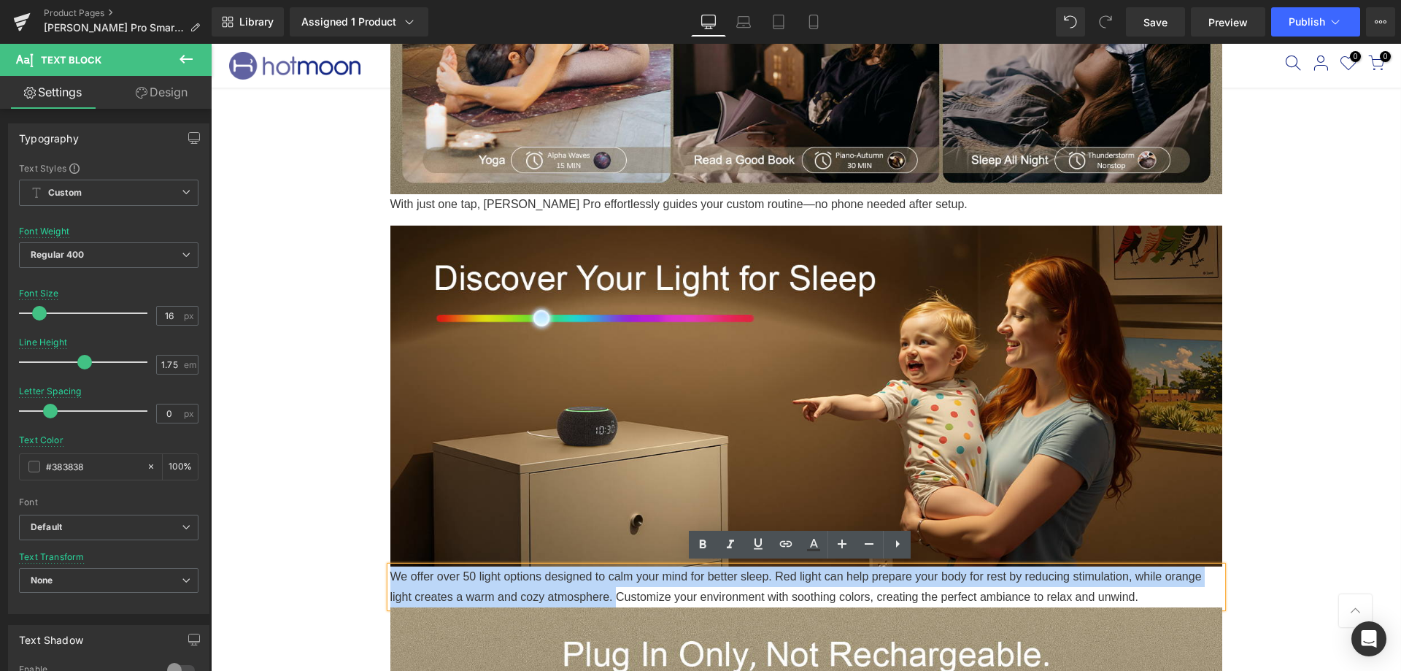
drag, startPoint x: 387, startPoint y: 571, endPoint x: 607, endPoint y: 590, distance: 221.2
click at [607, 590] on p "We offer over 50 light options designed to calm your mind for better sleep. Red…" at bounding box center [806, 586] width 832 height 41
copy p "We offer over 50 light options designed to calm your mind for better sleep. Red…"
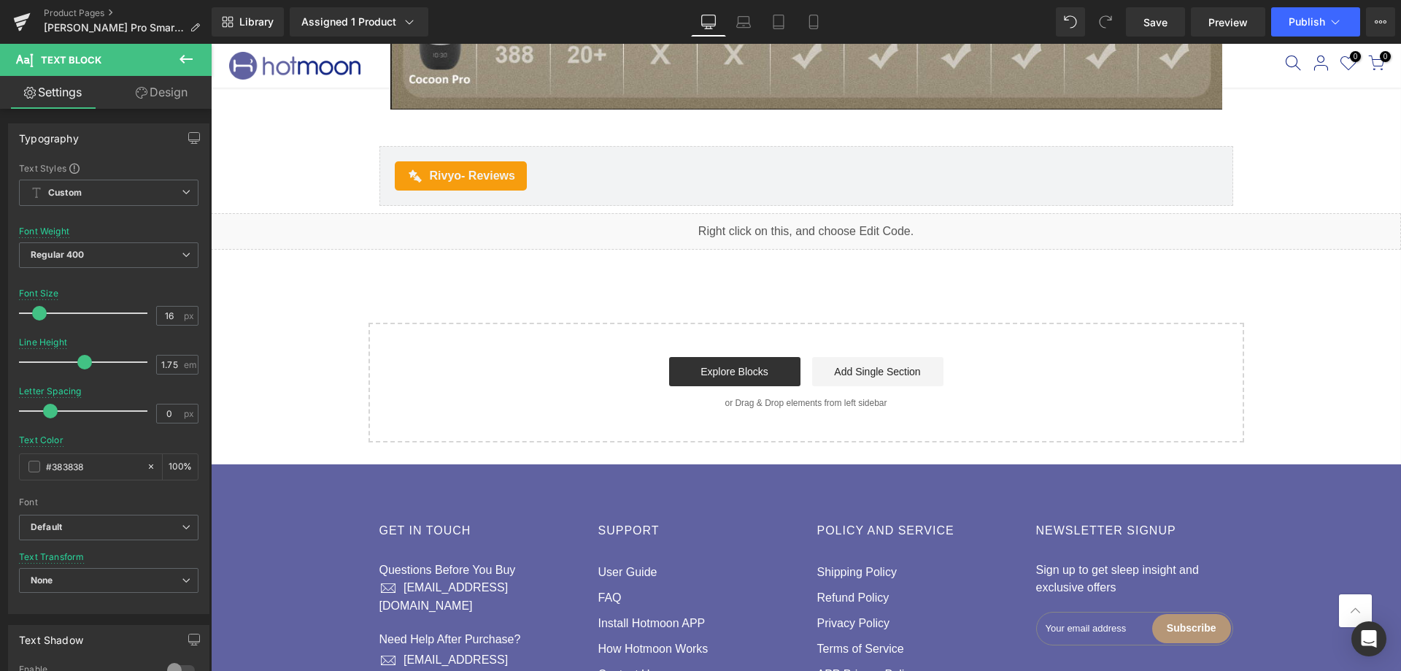
scroll to position [3576, 0]
click at [1295, 12] on button "Publish" at bounding box center [1315, 21] width 89 height 29
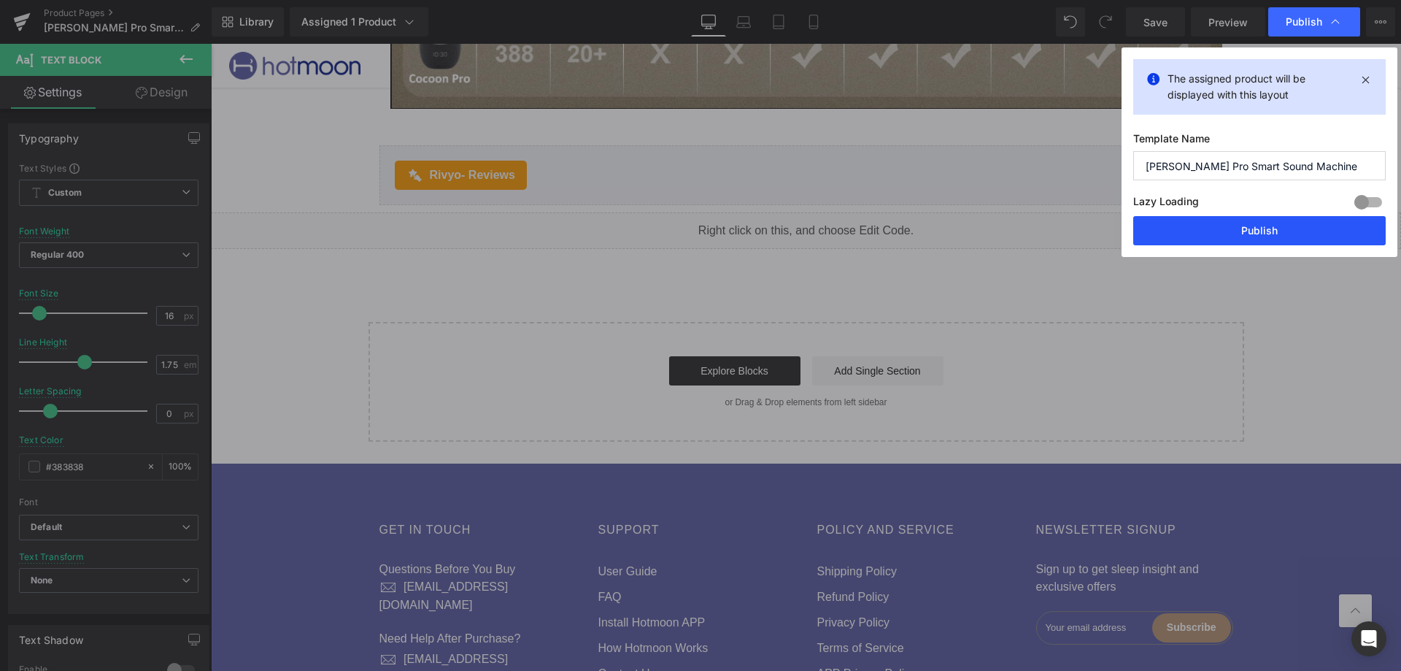
click at [1160, 223] on button "Publish" at bounding box center [1259, 230] width 253 height 29
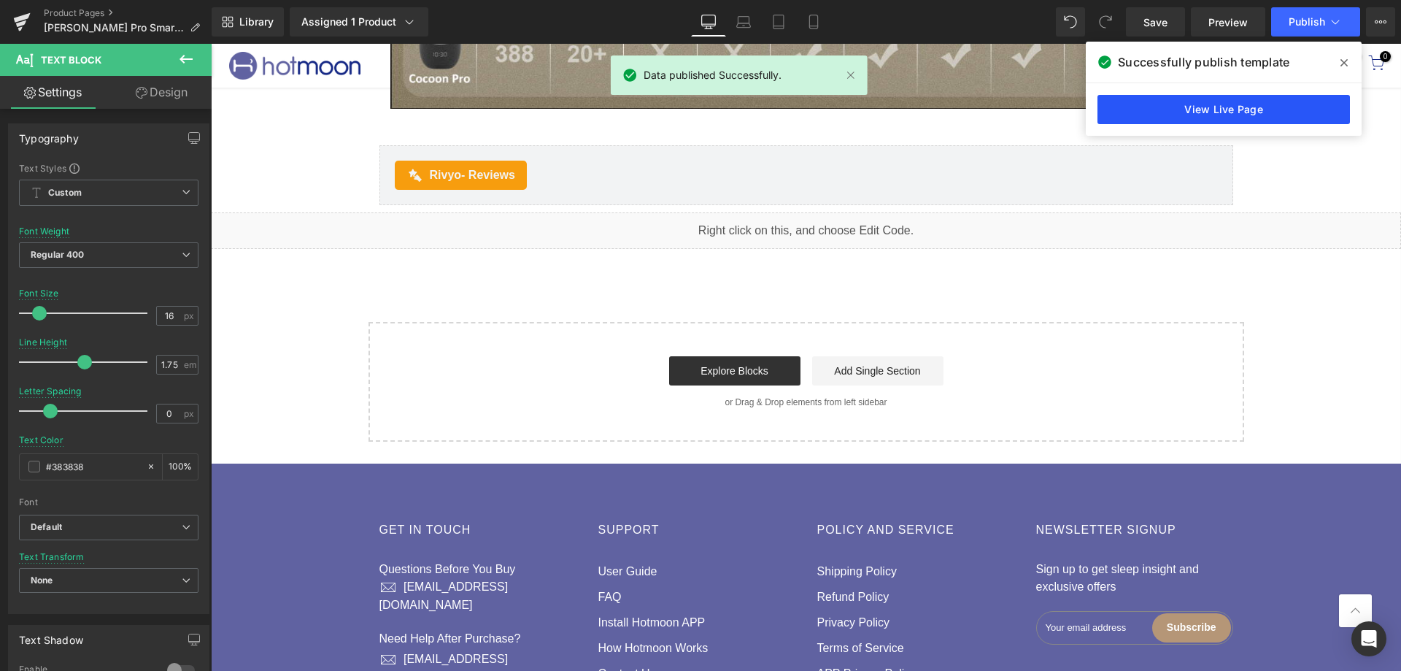
click at [1274, 110] on link "View Live Page" at bounding box center [1224, 109] width 253 height 29
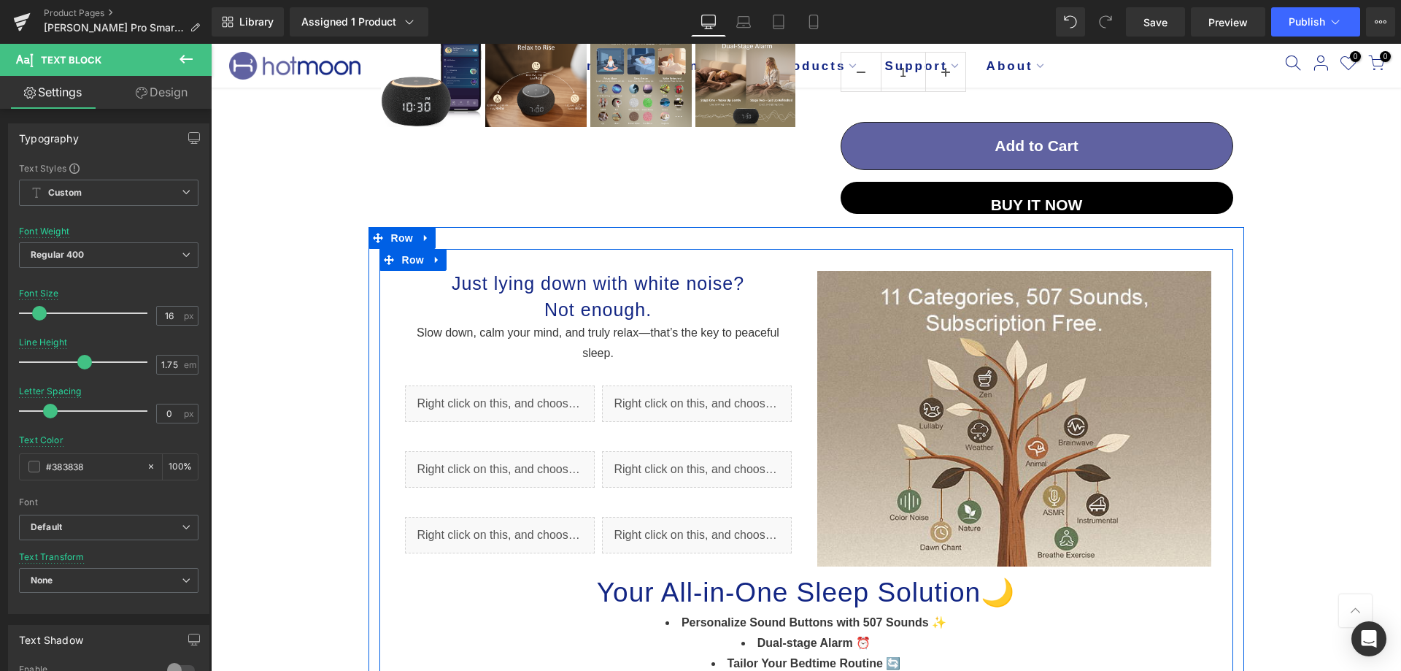
scroll to position [584, 0]
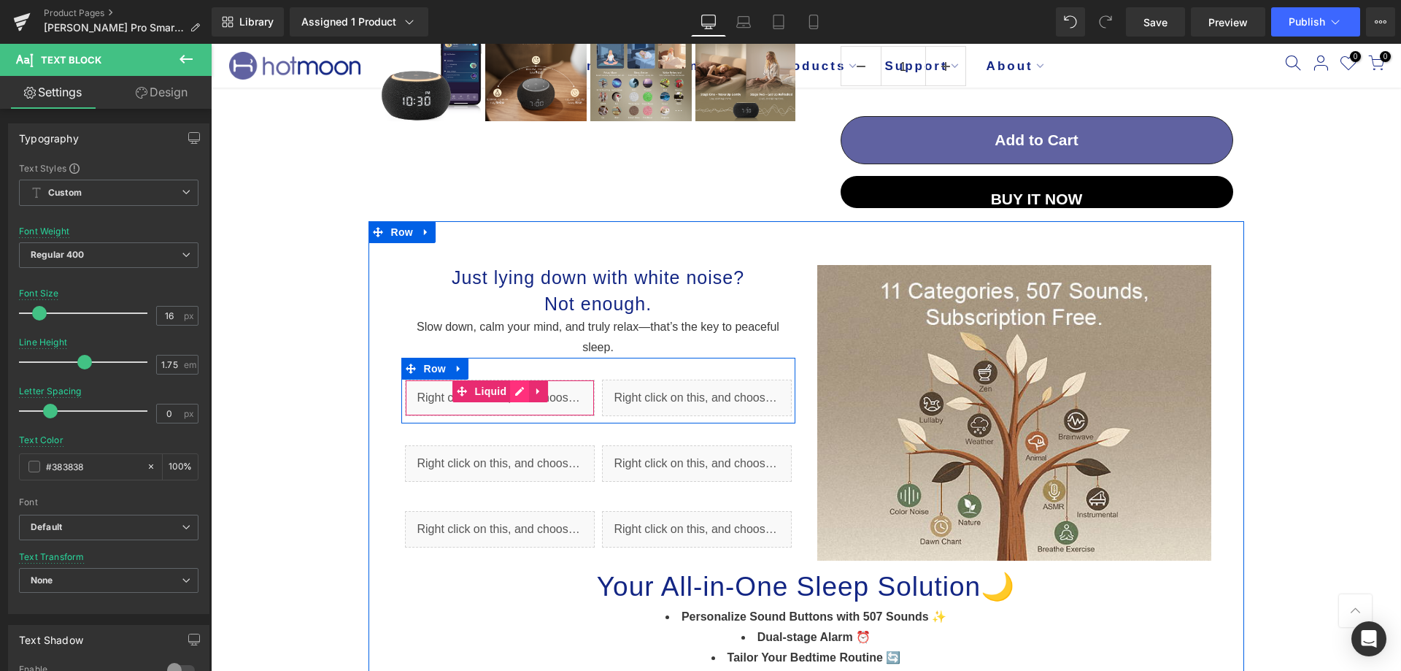
click at [517, 387] on ul "Liquid" at bounding box center [501, 391] width 96 height 22
